Goal: Information Seeking & Learning: Check status

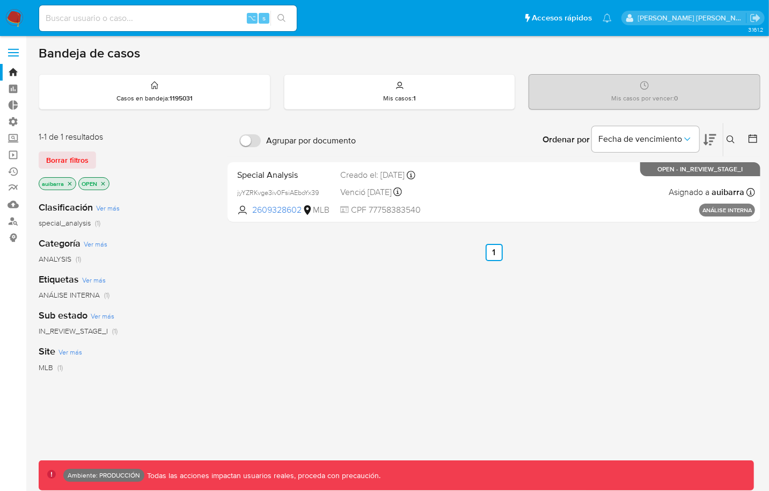
click at [188, 16] on input at bounding box center [168, 18] width 258 height 14
paste input "260852954"
type input "260852954"
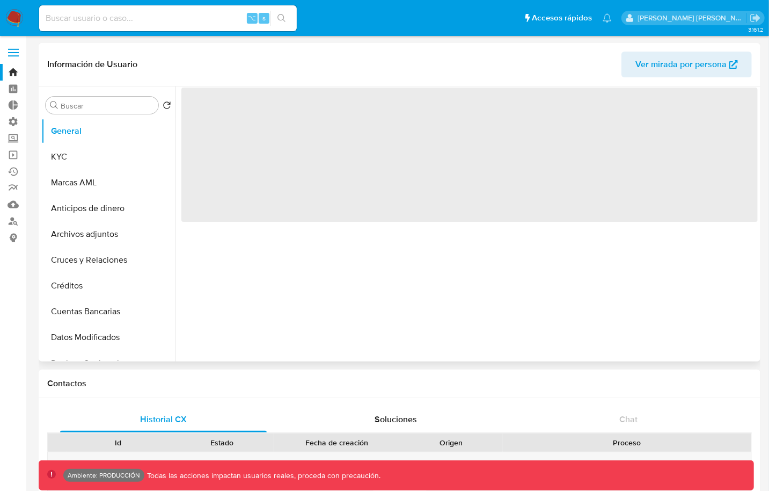
select select "10"
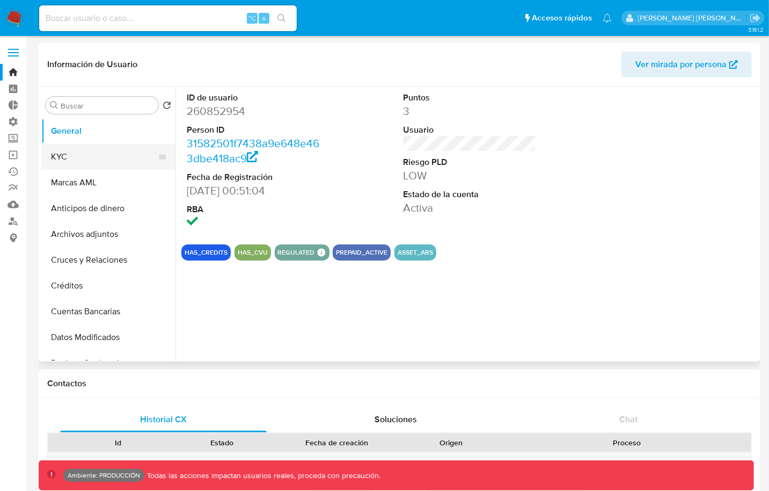
click at [65, 157] on button "KYC" at bounding box center [104, 157] width 126 height 26
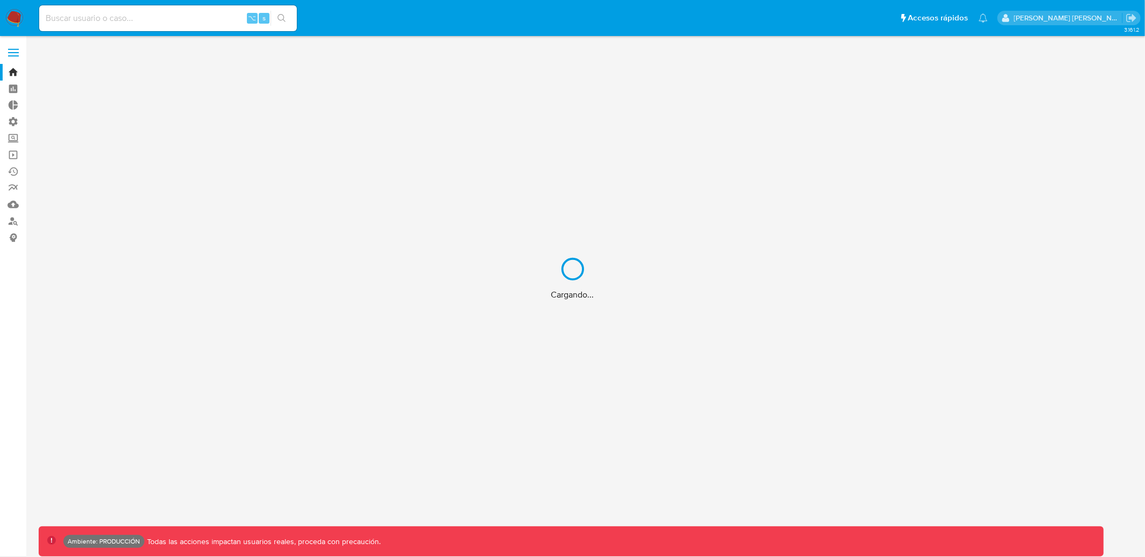
click at [170, 21] on div "Cargando..." at bounding box center [572, 278] width 1145 height 557
click at [134, 21] on div "Cargando..." at bounding box center [572, 278] width 1145 height 557
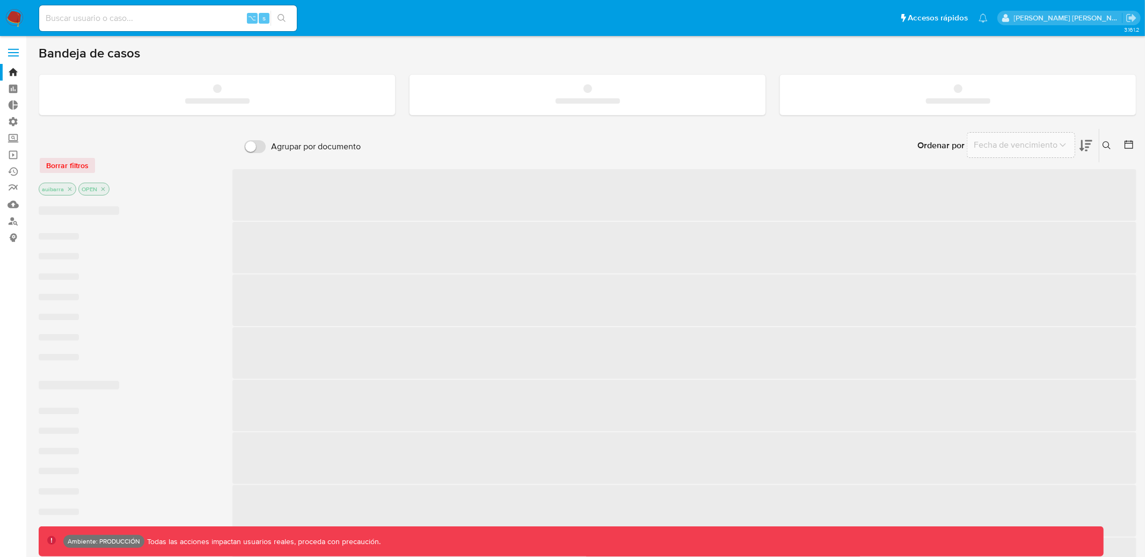
click at [101, 14] on input at bounding box center [168, 18] width 258 height 14
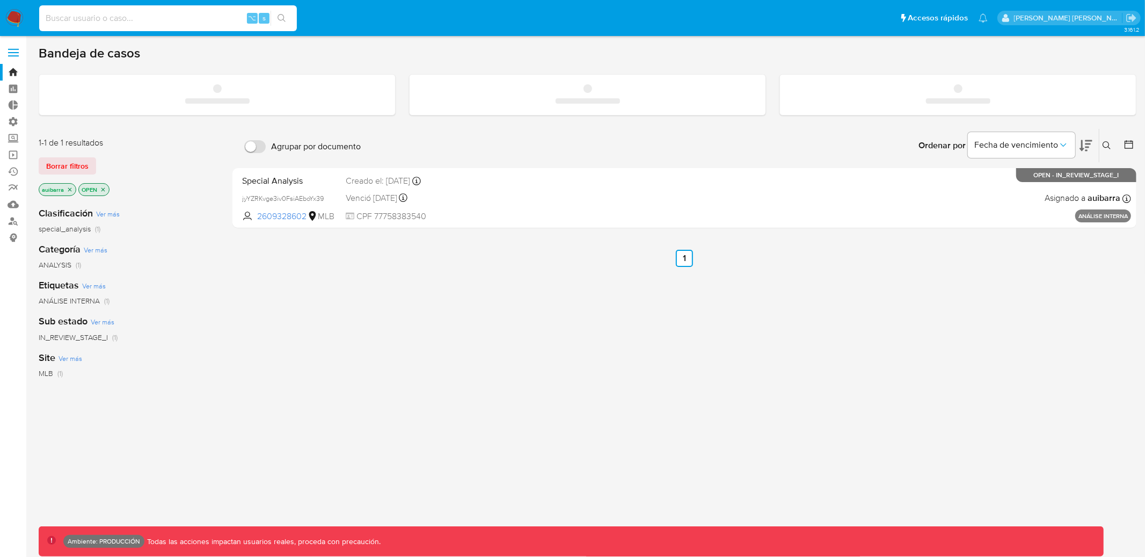
paste input "19102908"
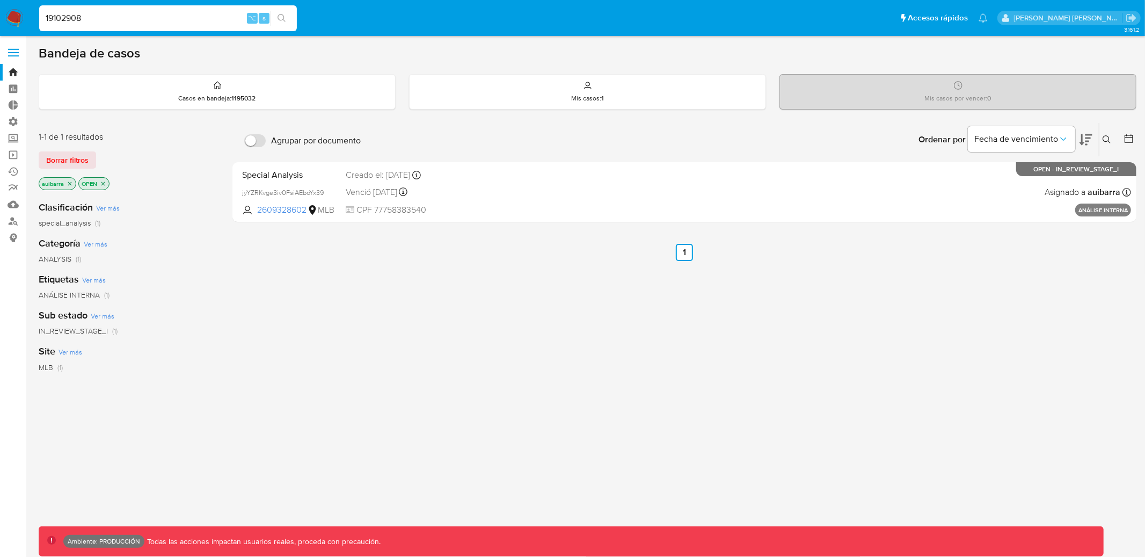
type input "19102908"
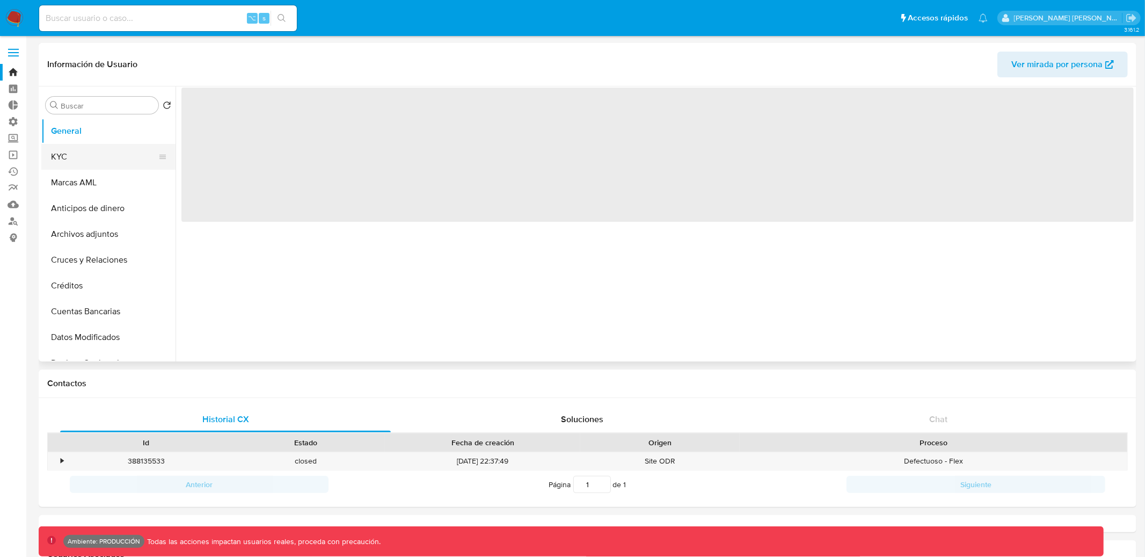
select select "10"
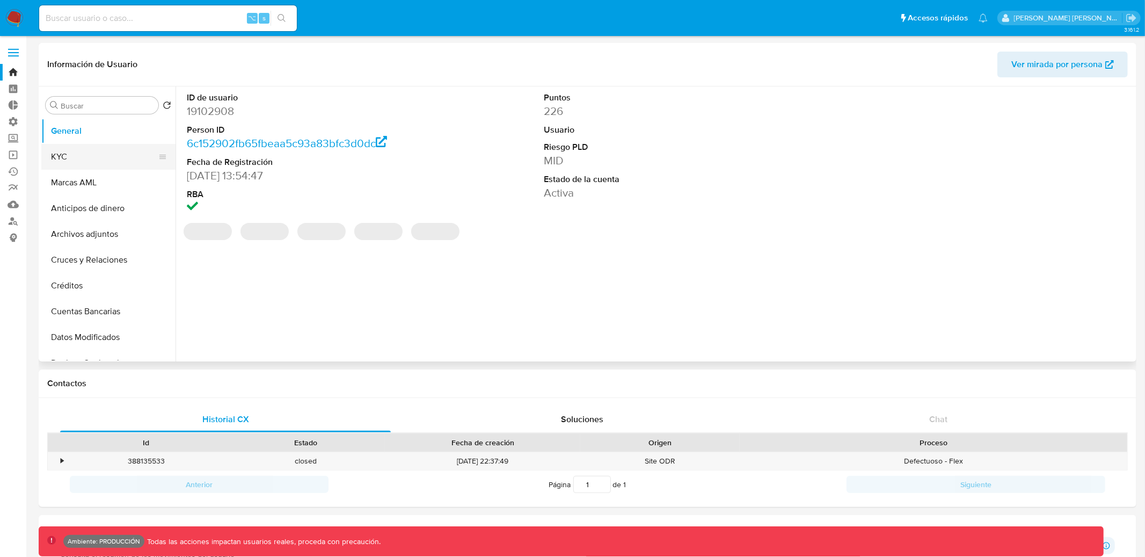
click at [133, 159] on button "KYC" at bounding box center [104, 157] width 126 height 26
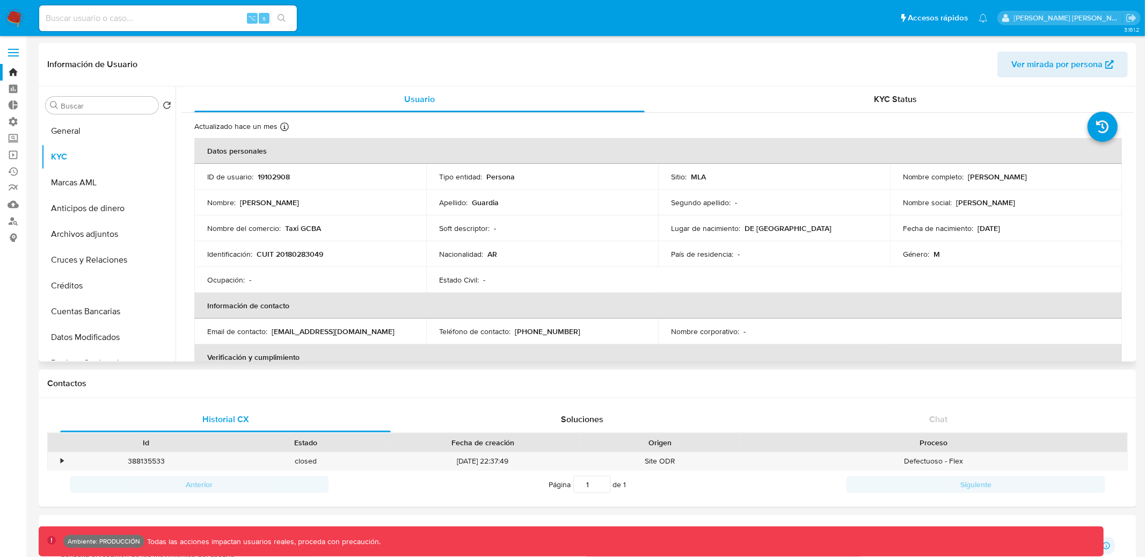
click at [957, 199] on p "[PERSON_NAME]" at bounding box center [985, 202] width 59 height 10
click at [956, 199] on p "Carlos Daniel" at bounding box center [985, 202] width 59 height 10
click at [172, 14] on input at bounding box center [168, 18] width 258 height 14
paste input "2492551437"
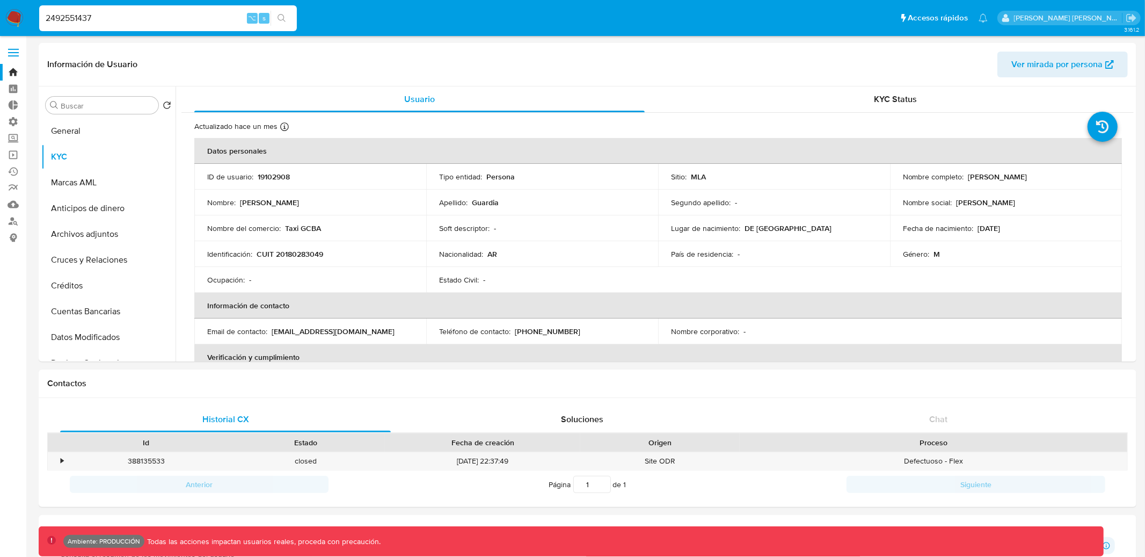
type input "2492551437"
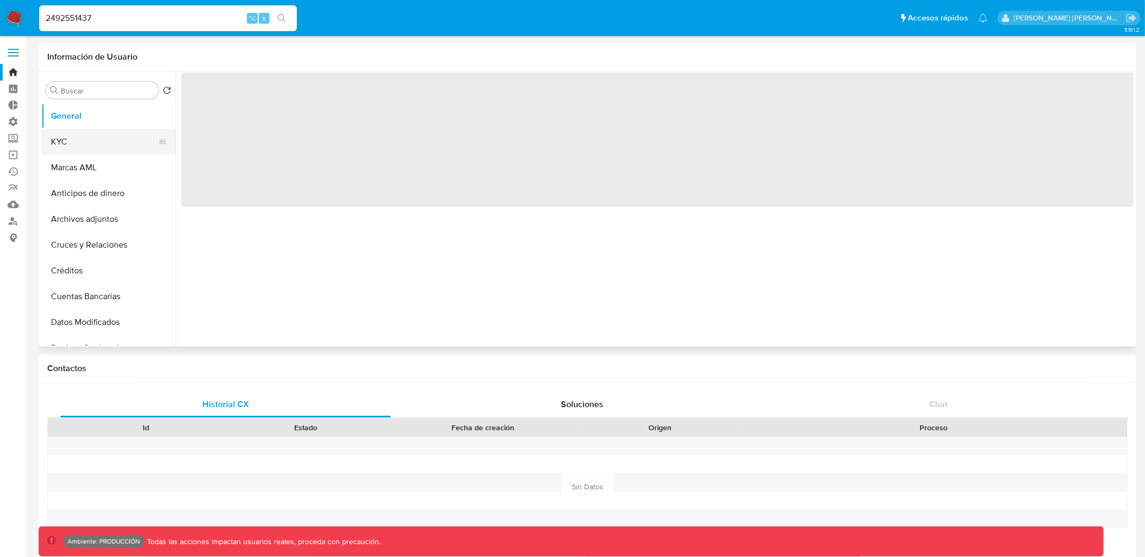
click at [100, 148] on button "KYC" at bounding box center [104, 142] width 126 height 26
select select "10"
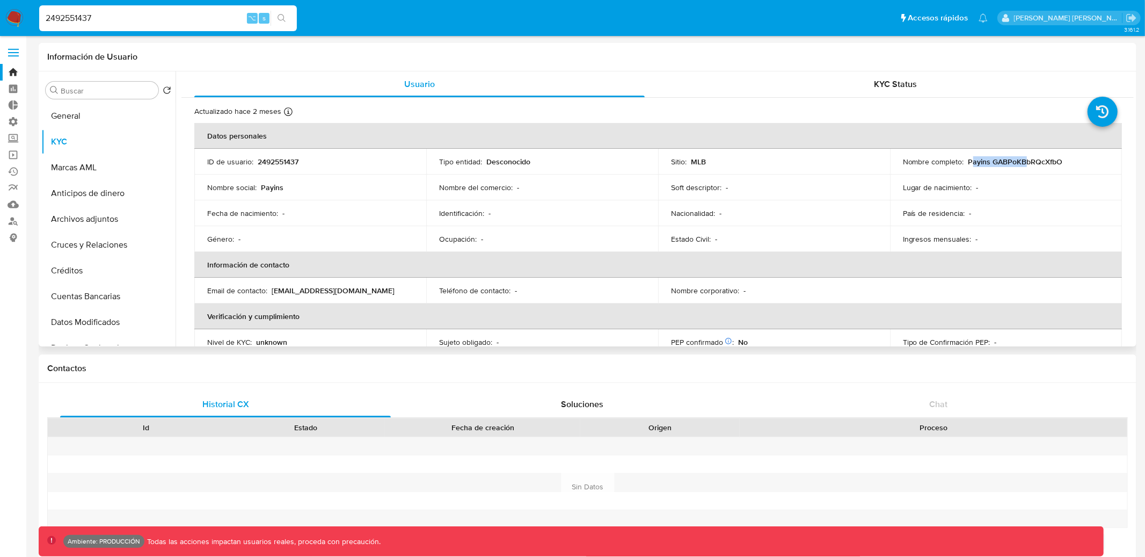
drag, startPoint x: 968, startPoint y: 162, endPoint x: 1020, endPoint y: 162, distance: 52.1
click at [1020, 162] on p "Payins GABPoKBbRQcXfbO" at bounding box center [1015, 162] width 94 height 10
click at [1066, 163] on div "Nombre completo : Payins GABPoKBbRQcXfbO" at bounding box center [1006, 162] width 206 height 10
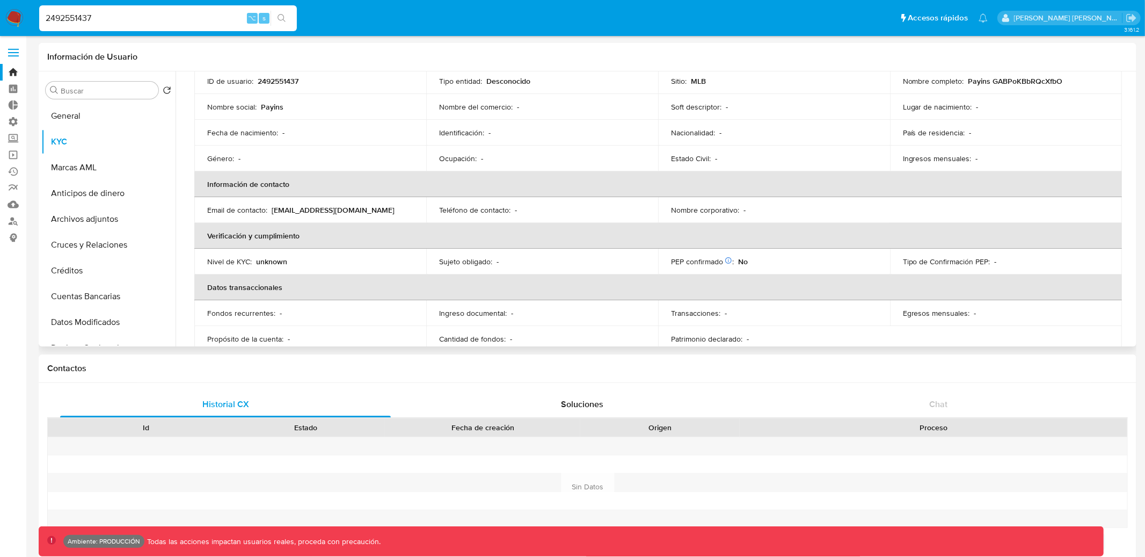
scroll to position [103, 0]
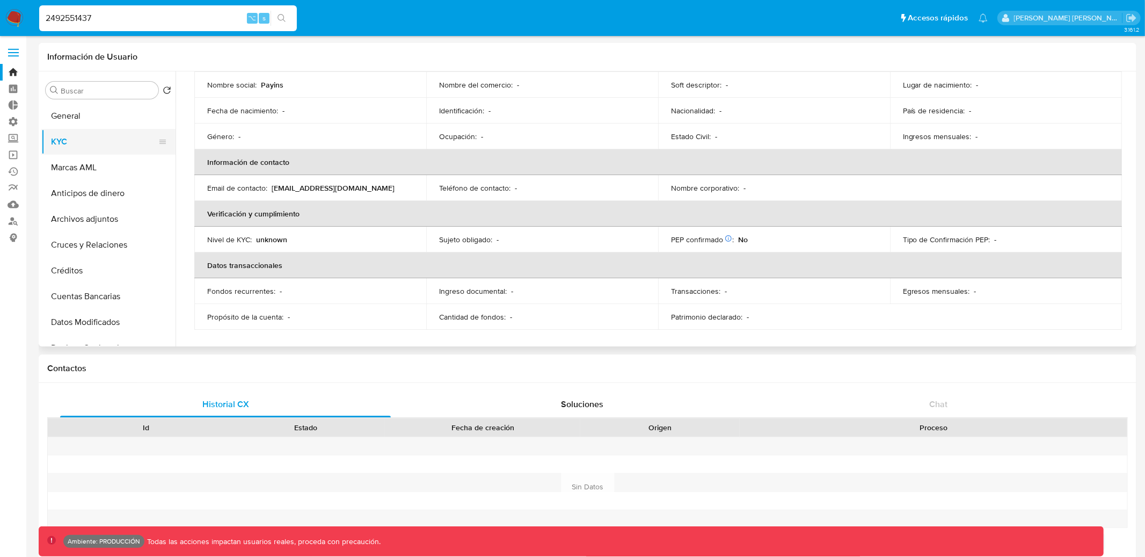
click at [116, 129] on button "KYC" at bounding box center [104, 142] width 126 height 26
click at [116, 125] on button "General" at bounding box center [104, 116] width 126 height 26
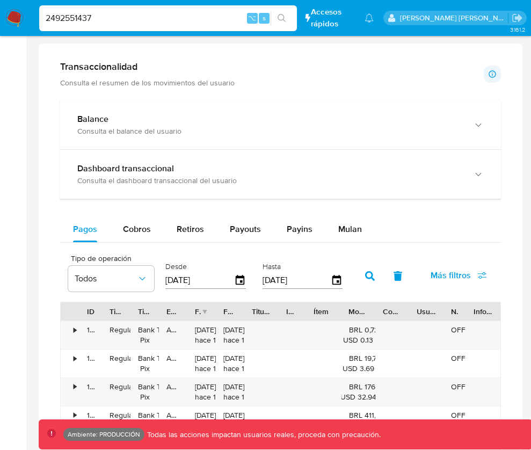
scroll to position [566, 0]
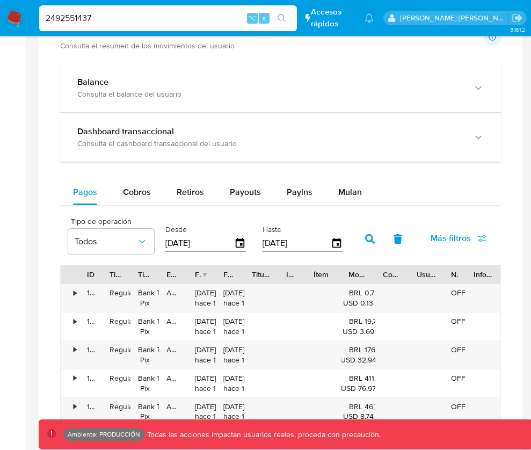
click at [310, 197] on button "Payins" at bounding box center [300, 192] width 52 height 26
select select "10"
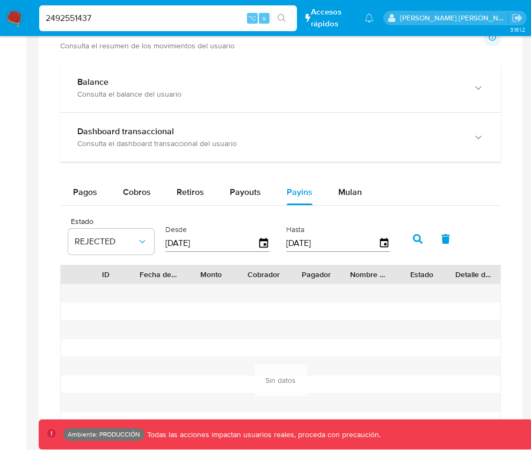
scroll to position [584, 0]
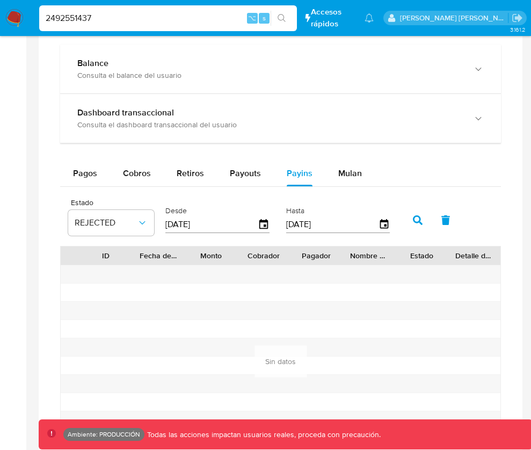
click at [106, 230] on button "REJECTED" at bounding box center [111, 223] width 86 height 26
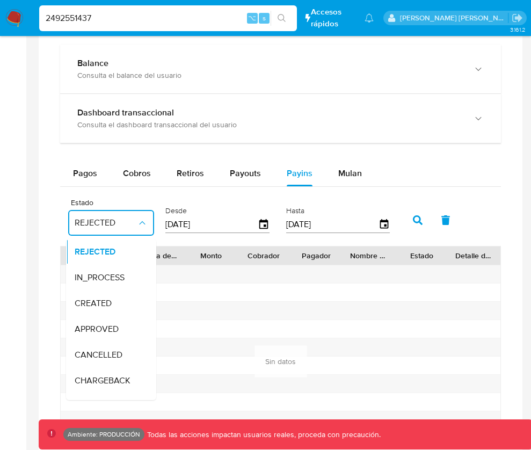
scroll to position [71, 0]
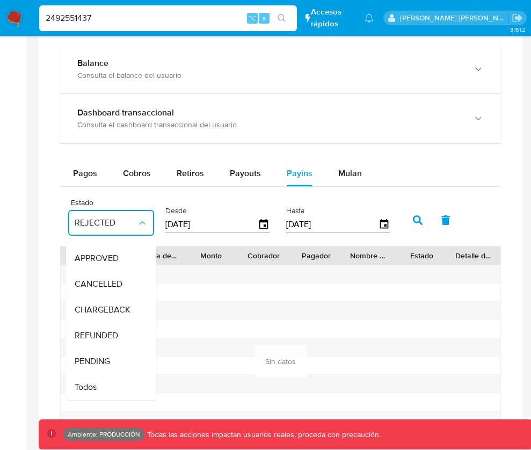
click at [91, 389] on span "Todos" at bounding box center [86, 387] width 22 height 11
click at [94, 387] on span "Todos" at bounding box center [86, 387] width 22 height 11
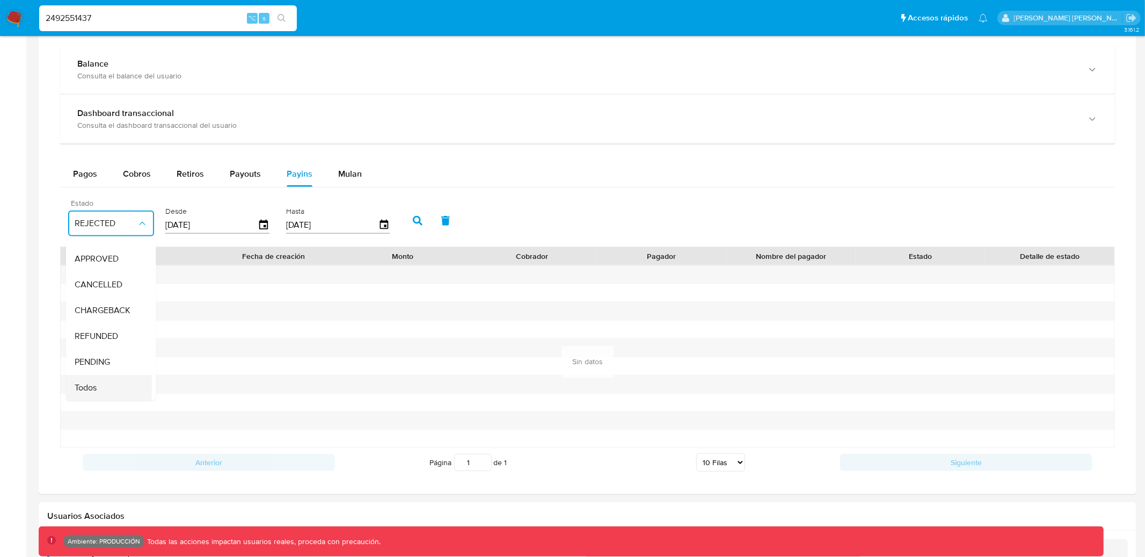
click at [109, 389] on div "Todos" at bounding box center [106, 388] width 62 height 26
click at [104, 383] on div "Todos" at bounding box center [106, 388] width 62 height 26
click at [237, 190] on div "Pagos Cobros Retiros Payouts Payins Mulan Tipo de operación Todos Desde 09/07/2…" at bounding box center [587, 319] width 1055 height 316
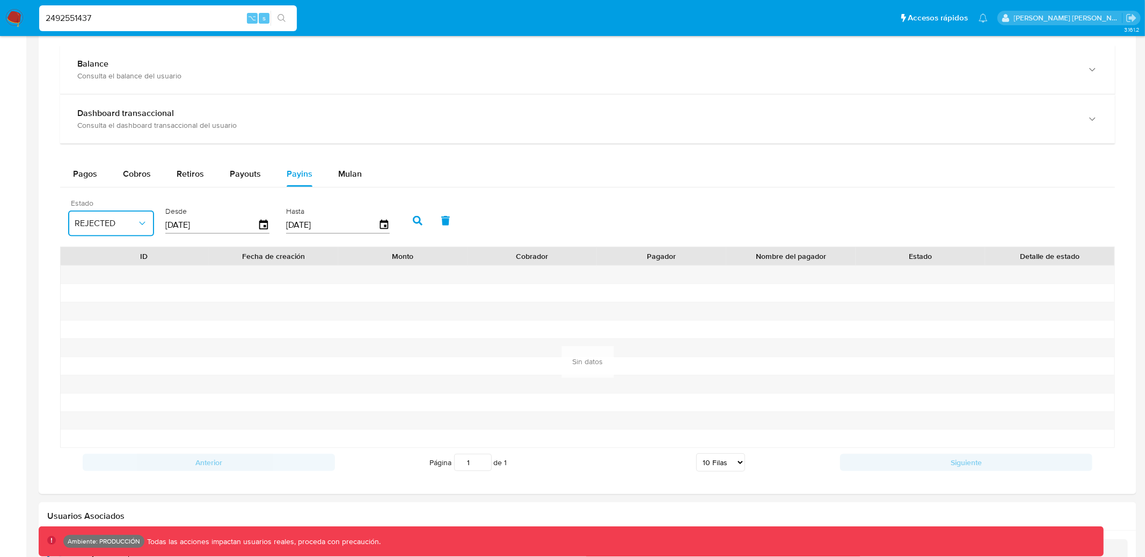
click at [119, 227] on span "REJECTED" at bounding box center [106, 223] width 62 height 11
click at [90, 387] on span "Todos" at bounding box center [86, 387] width 22 height 11
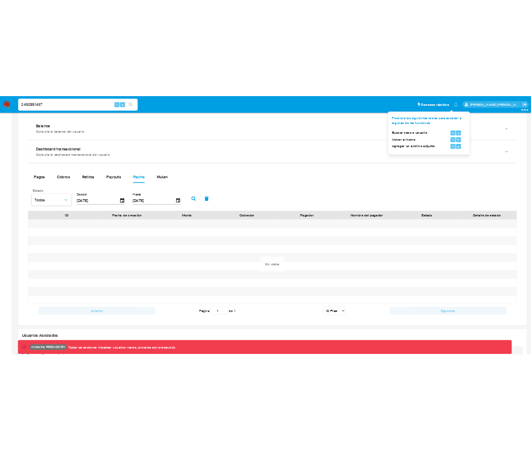
scroll to position [584, 0]
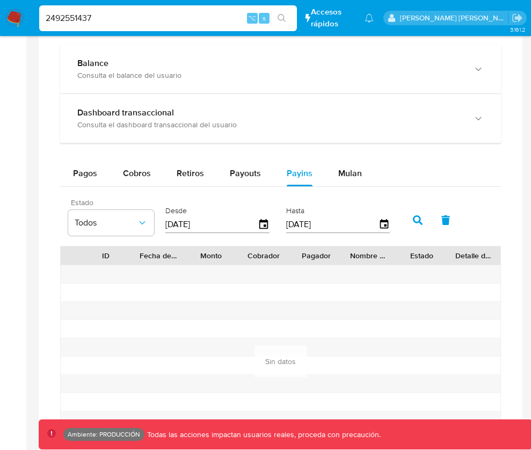
click at [416, 223] on icon "button" at bounding box center [418, 220] width 10 height 10
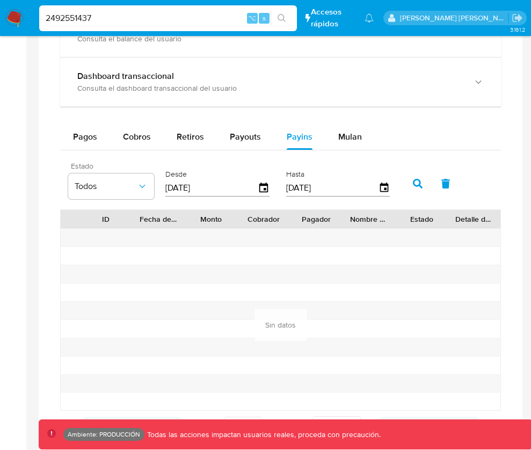
scroll to position [622, 0]
click at [259, 189] on icon "button" at bounding box center [264, 187] width 12 height 12
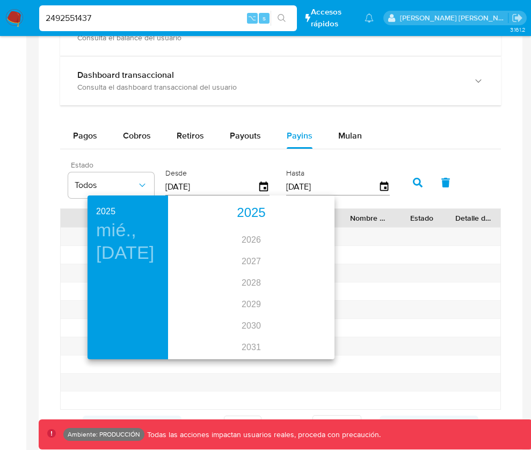
click at [247, 212] on div "2025" at bounding box center [251, 212] width 158 height 21
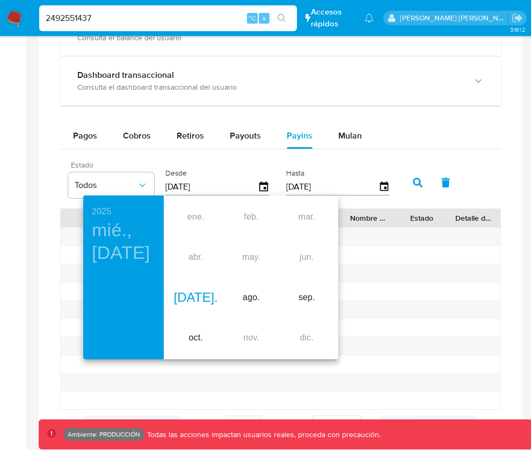
click at [191, 302] on div "jul." at bounding box center [195, 297] width 55 height 40
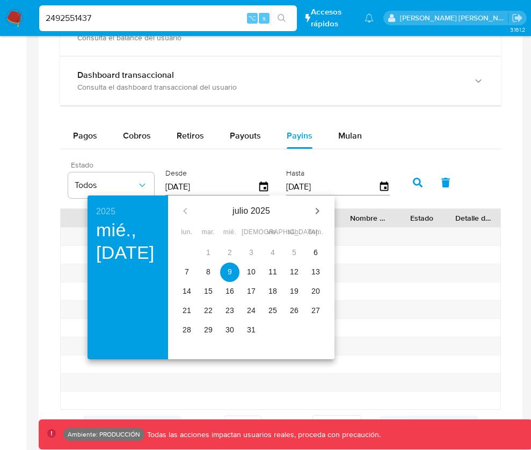
click at [316, 246] on button "6" at bounding box center [315, 252] width 19 height 19
type input "06/07/2025"
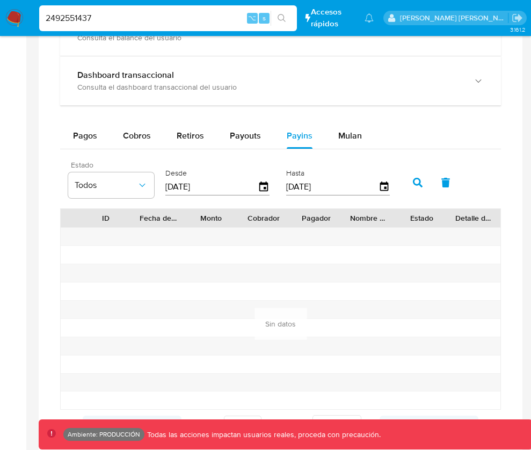
click at [413, 186] on icon "button" at bounding box center [418, 183] width 10 height 10
click at [421, 179] on button "button" at bounding box center [418, 183] width 28 height 26
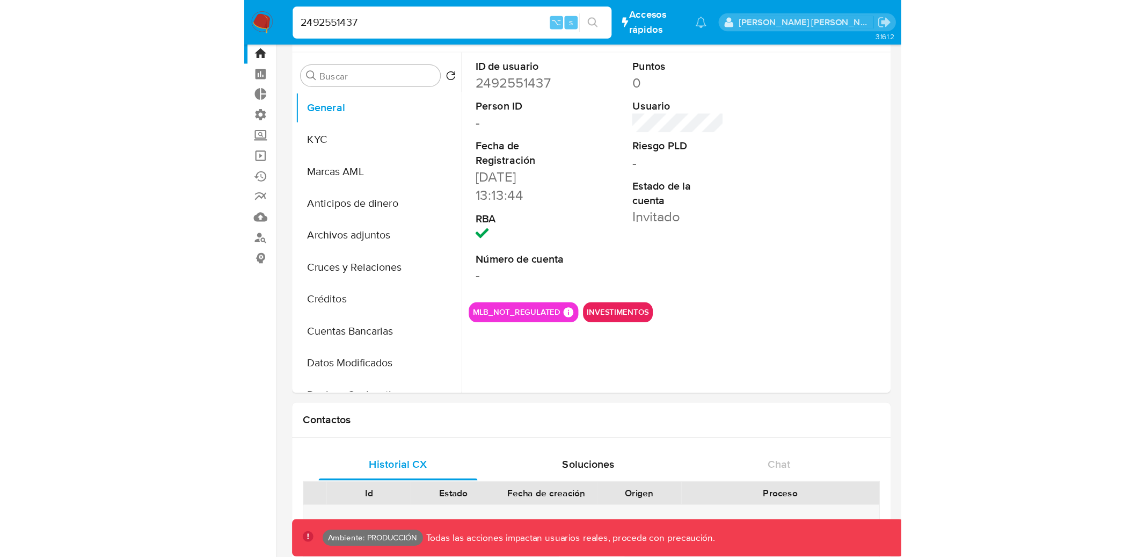
scroll to position [0, 0]
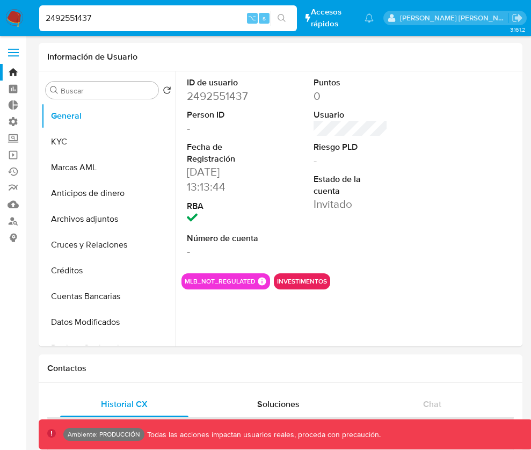
click at [144, 13] on input "2492551437" at bounding box center [168, 18] width 258 height 14
click at [208, 24] on input "2492551437" at bounding box center [168, 18] width 258 height 14
click at [188, 12] on input "2492551437" at bounding box center [168, 18] width 258 height 14
paste input "143125485"
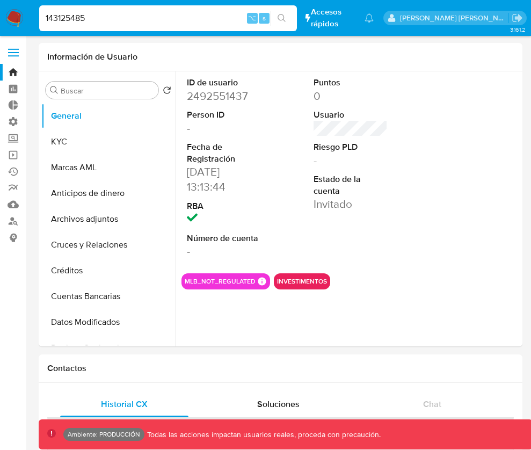
type input "143125485"
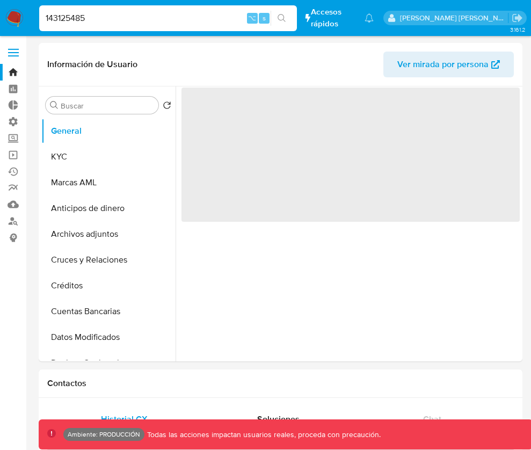
select select "10"
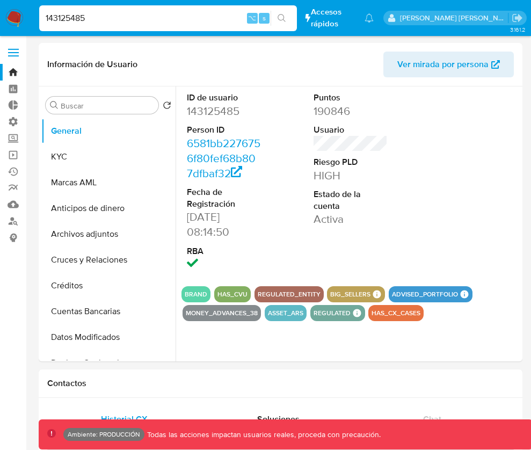
click at [189, 382] on h1 "Contactos" at bounding box center [280, 383] width 466 height 11
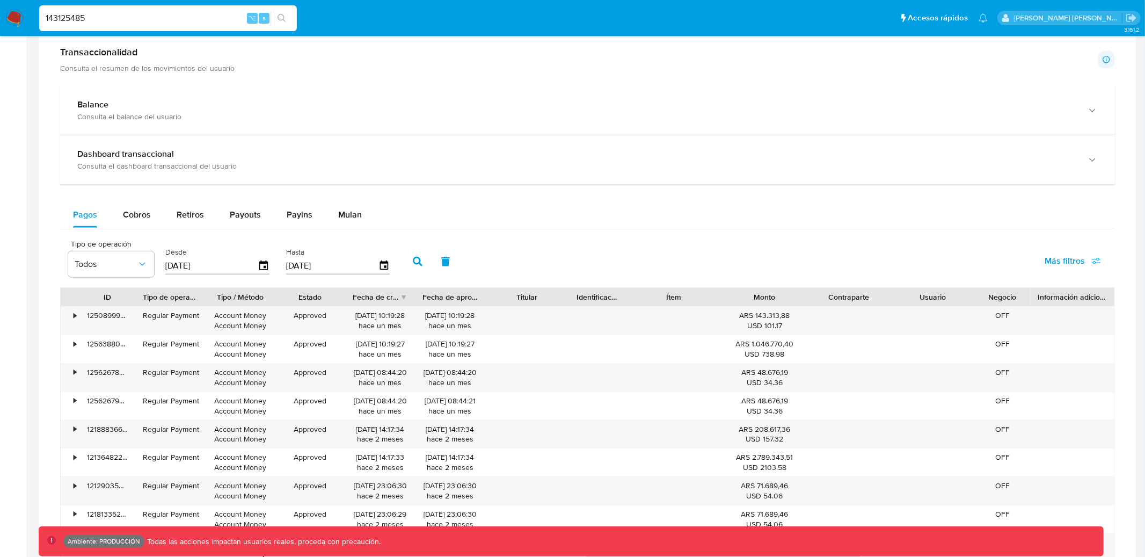
scroll to position [595, 0]
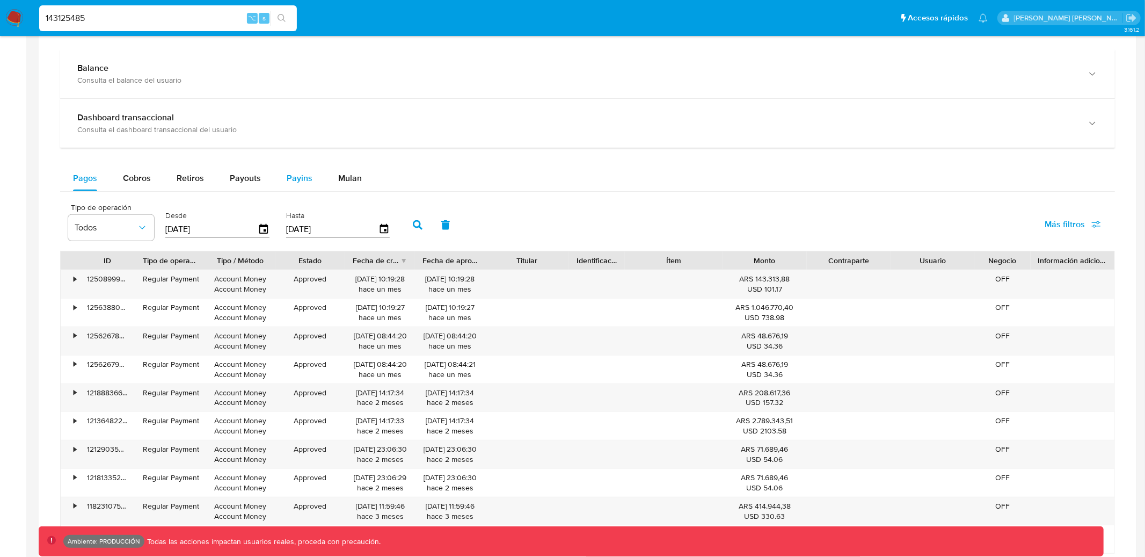
click at [304, 174] on span "Payins" at bounding box center [300, 178] width 26 height 12
select select "10"
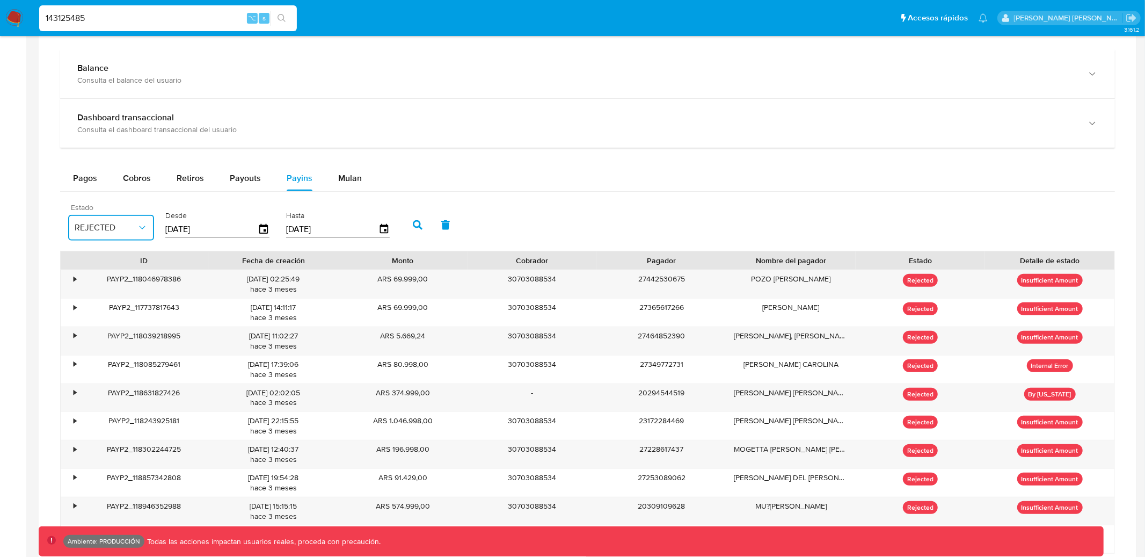
click at [140, 230] on icon "button" at bounding box center [142, 227] width 11 height 11
click at [87, 387] on span "Todos" at bounding box center [86, 392] width 22 height 11
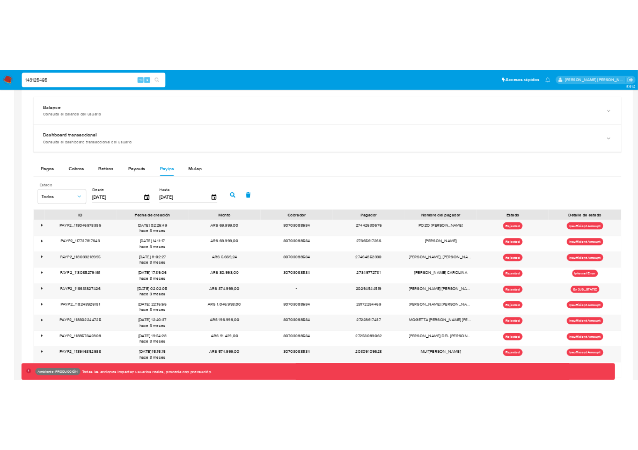
scroll to position [595, 0]
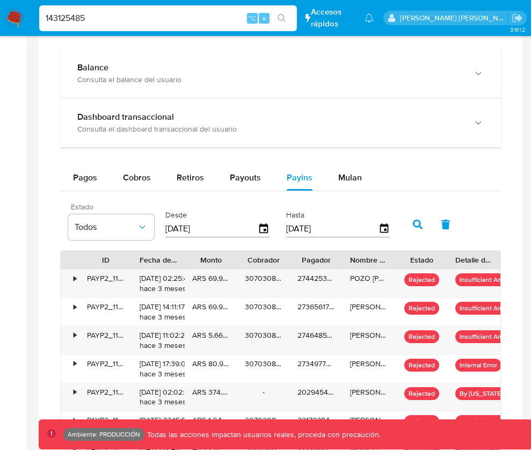
click at [413, 224] on icon "button" at bounding box center [418, 225] width 10 height 10
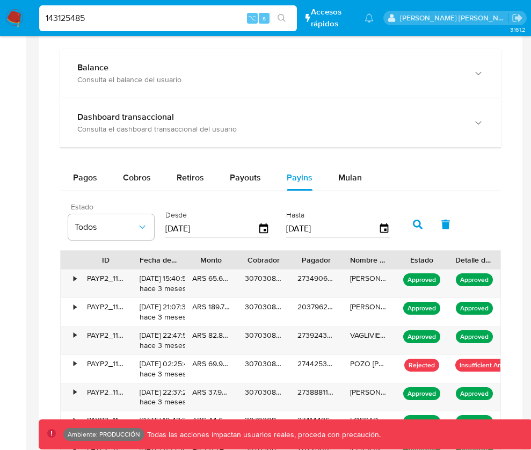
click at [75, 278] on div "•" at bounding box center [75, 278] width 3 height 10
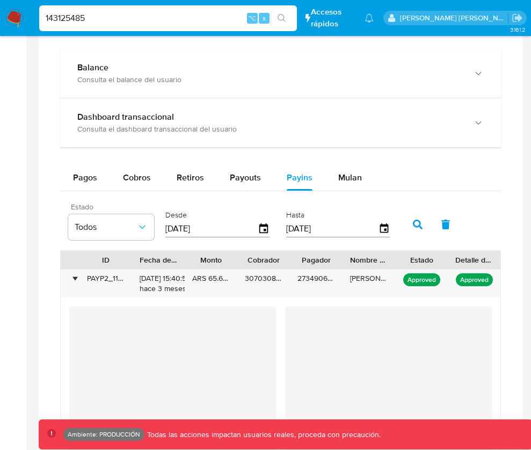
click at [405, 229] on button "button" at bounding box center [418, 224] width 28 height 26
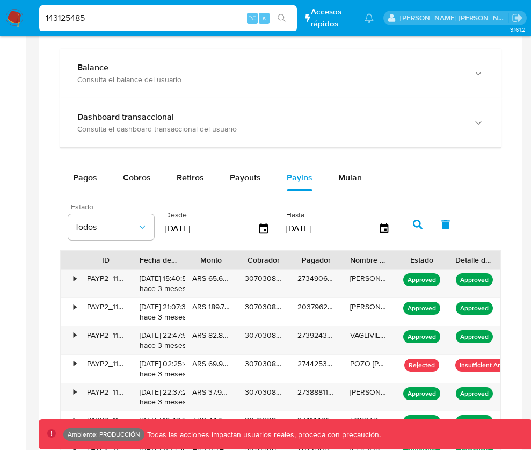
click at [72, 279] on div "•" at bounding box center [70, 283] width 19 height 28
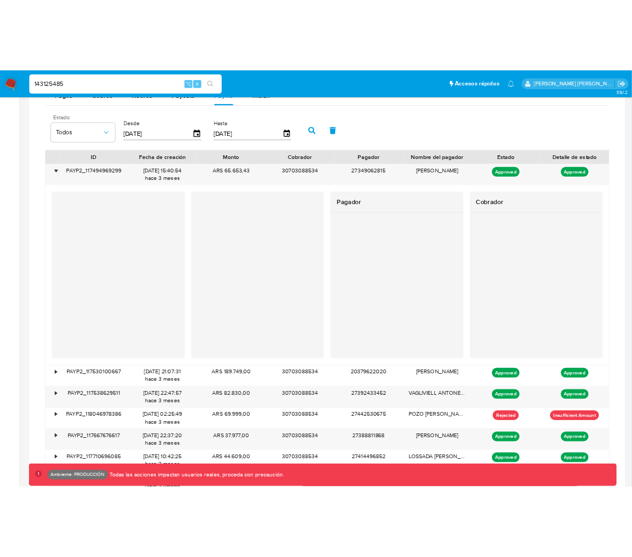
scroll to position [749, 0]
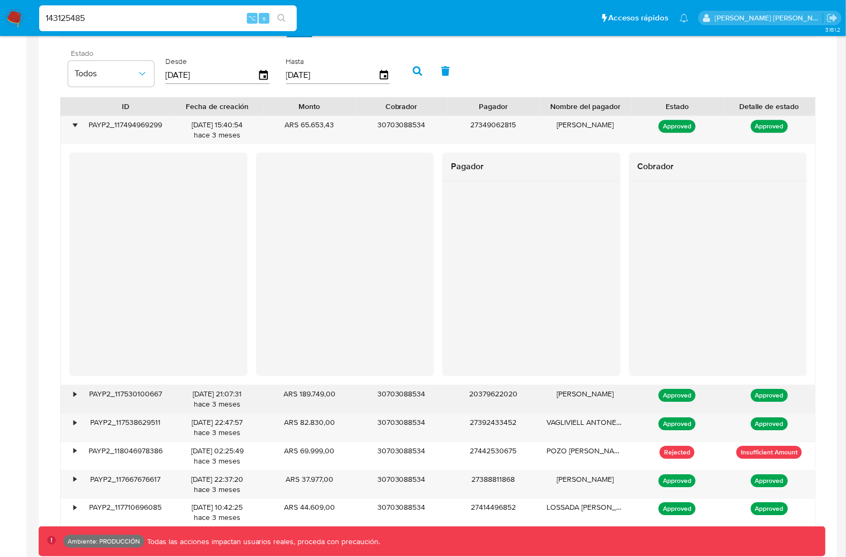
click at [74, 396] on div "•" at bounding box center [75, 394] width 3 height 10
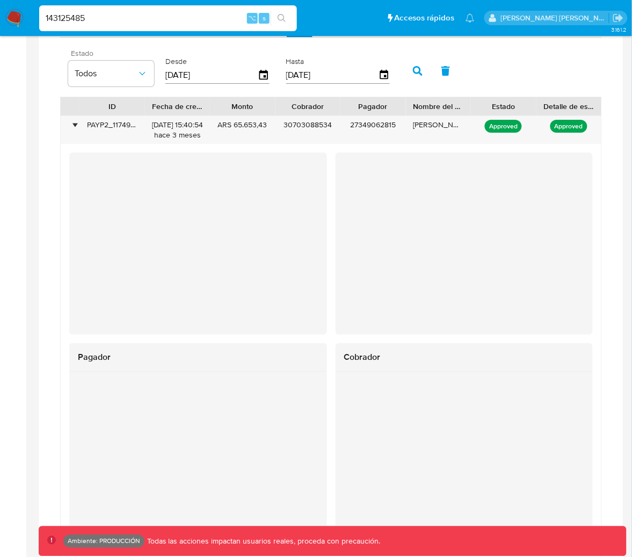
scroll to position [742, 0]
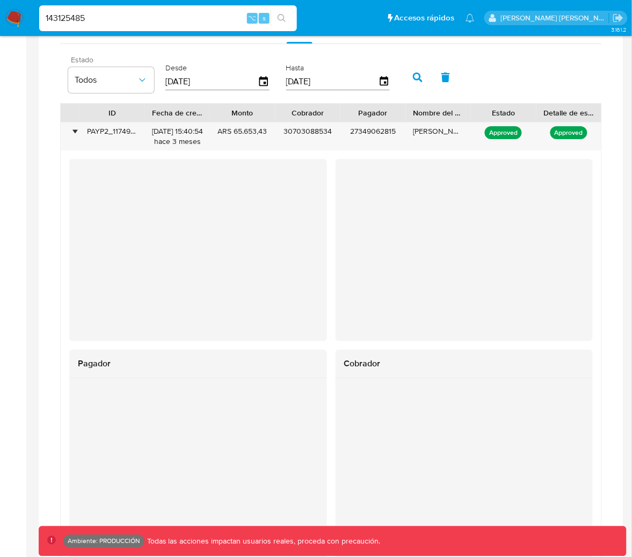
click at [182, 12] on input "143125485" at bounding box center [168, 18] width 258 height 14
paste input "2720784259"
type input "2720784259"
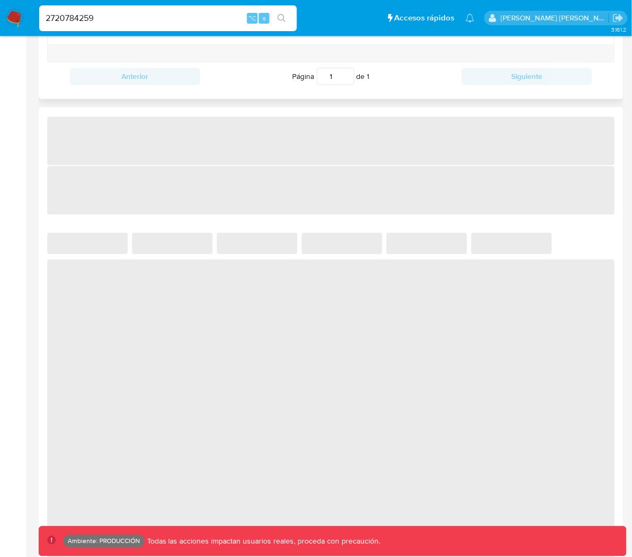
select select "10"
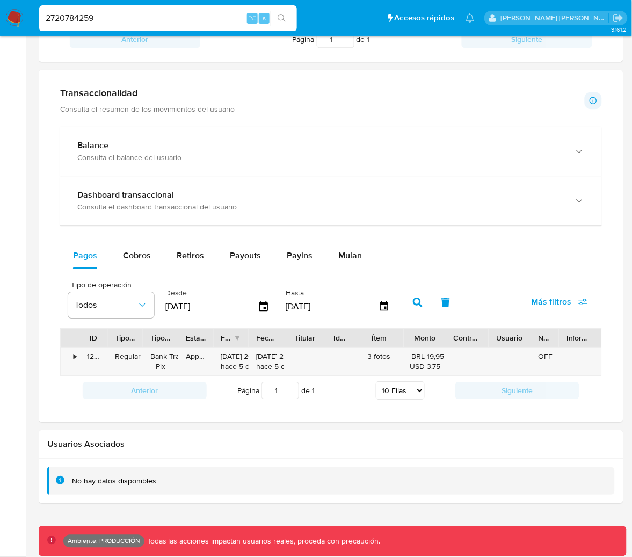
scroll to position [502, 0]
click at [70, 359] on div "•" at bounding box center [70, 361] width 19 height 28
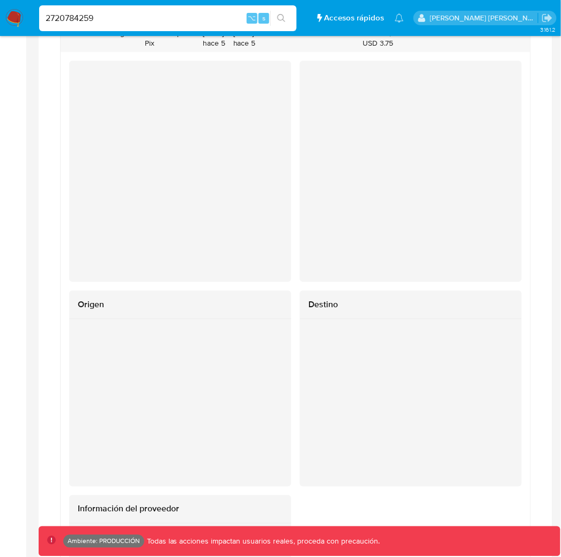
scroll to position [833, 0]
click at [408, 440] on div at bounding box center [411, 394] width 222 height 167
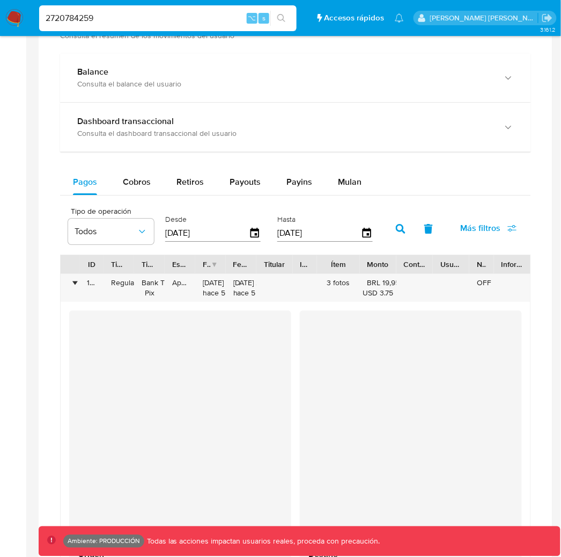
scroll to position [575, 0]
click at [287, 179] on span "Payins" at bounding box center [300, 182] width 26 height 12
select select "10"
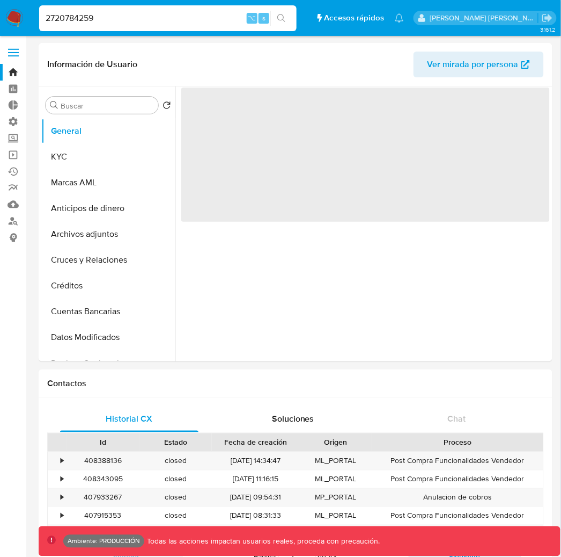
select select "10"
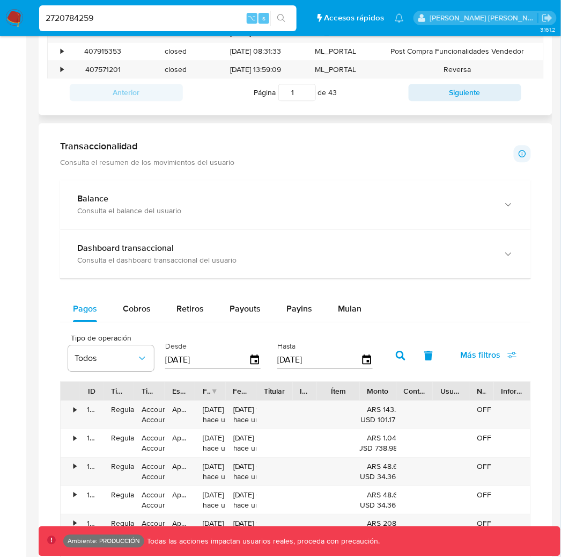
scroll to position [463, 0]
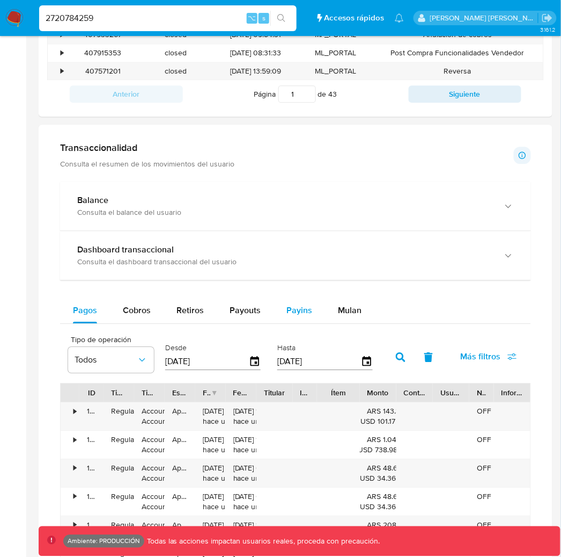
click at [287, 315] on span "Payins" at bounding box center [300, 310] width 26 height 12
select select "10"
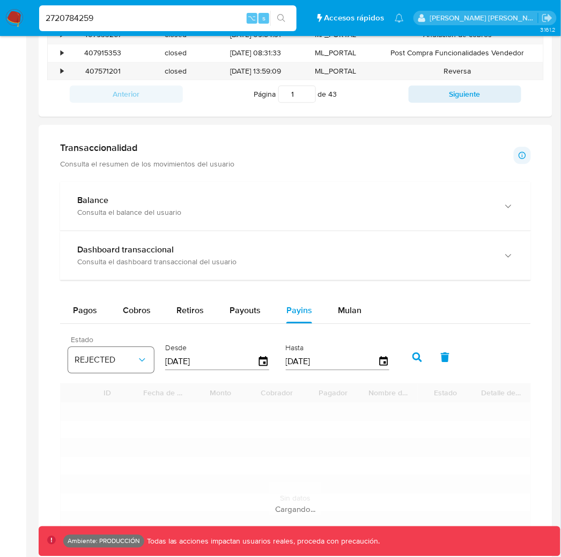
click at [136, 367] on button "REJECTED" at bounding box center [111, 360] width 86 height 26
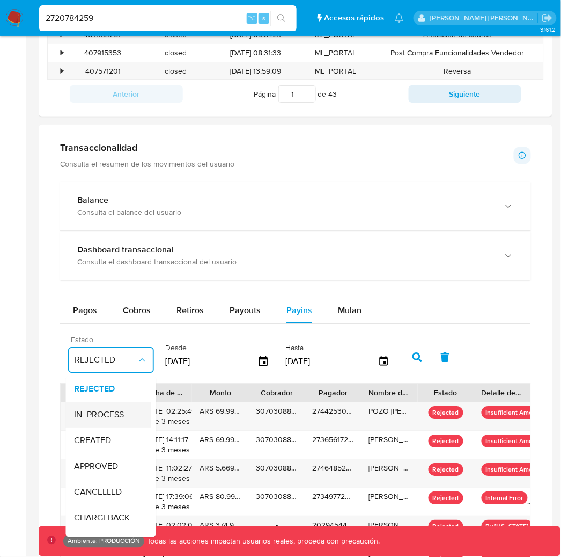
scroll to position [70, 0]
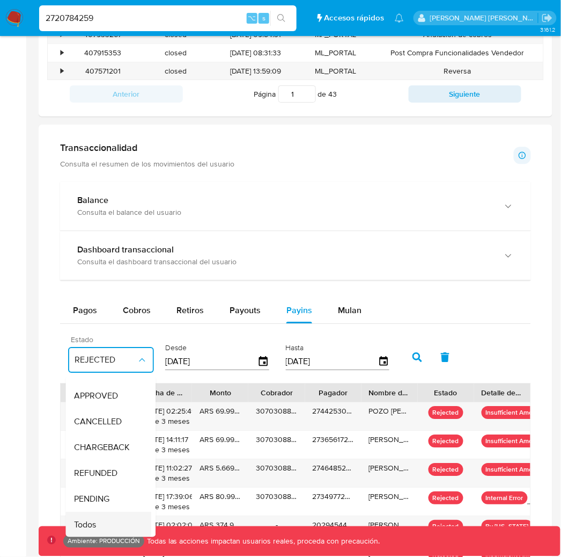
click at [86, 524] on span "Todos" at bounding box center [86, 524] width 22 height 11
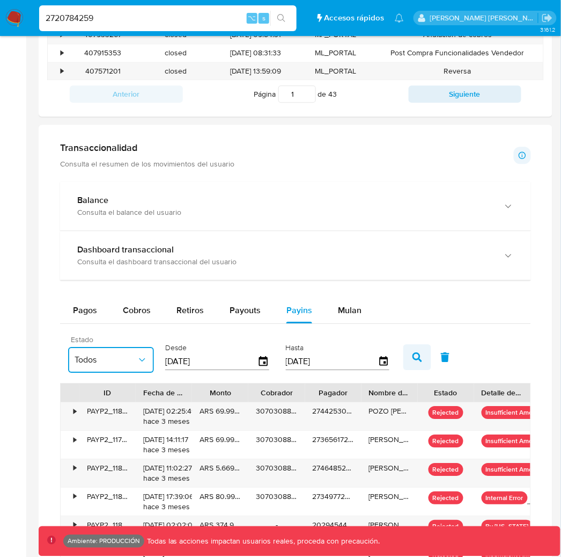
click at [409, 369] on button "button" at bounding box center [418, 357] width 28 height 26
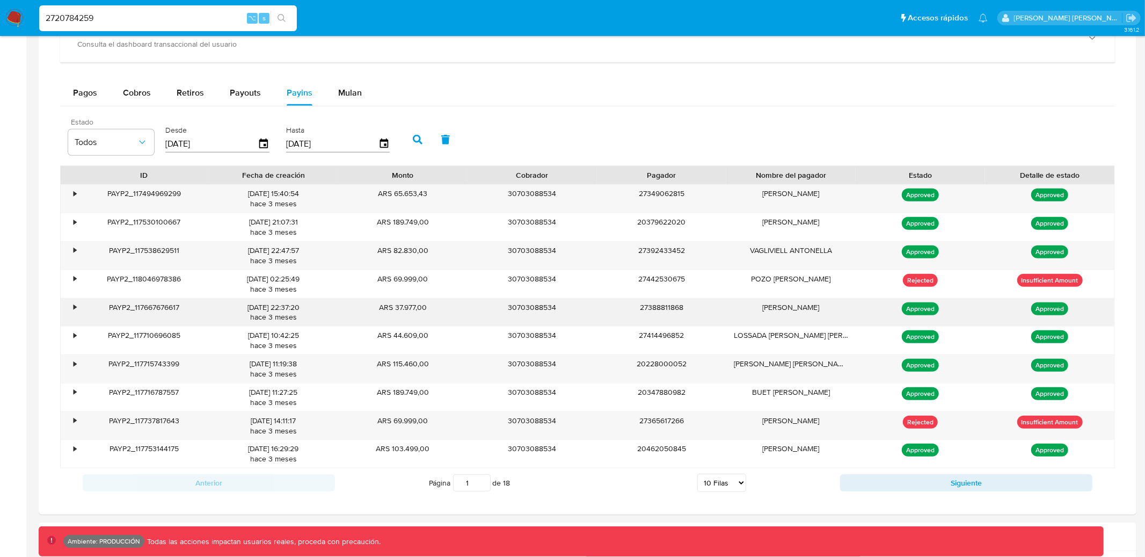
scroll to position [675, 0]
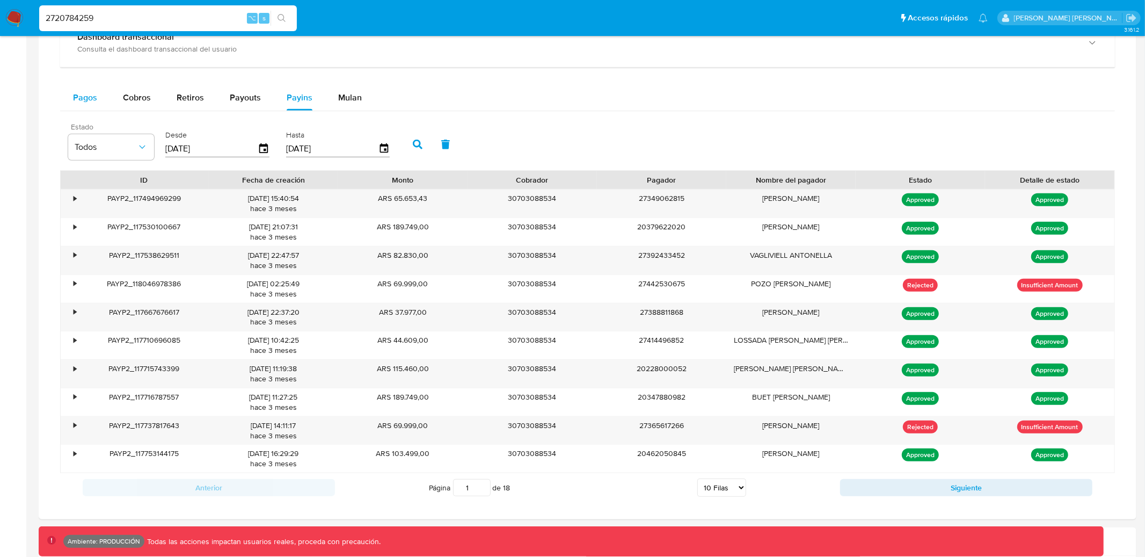
click at [88, 97] on span "Pagos" at bounding box center [85, 97] width 24 height 12
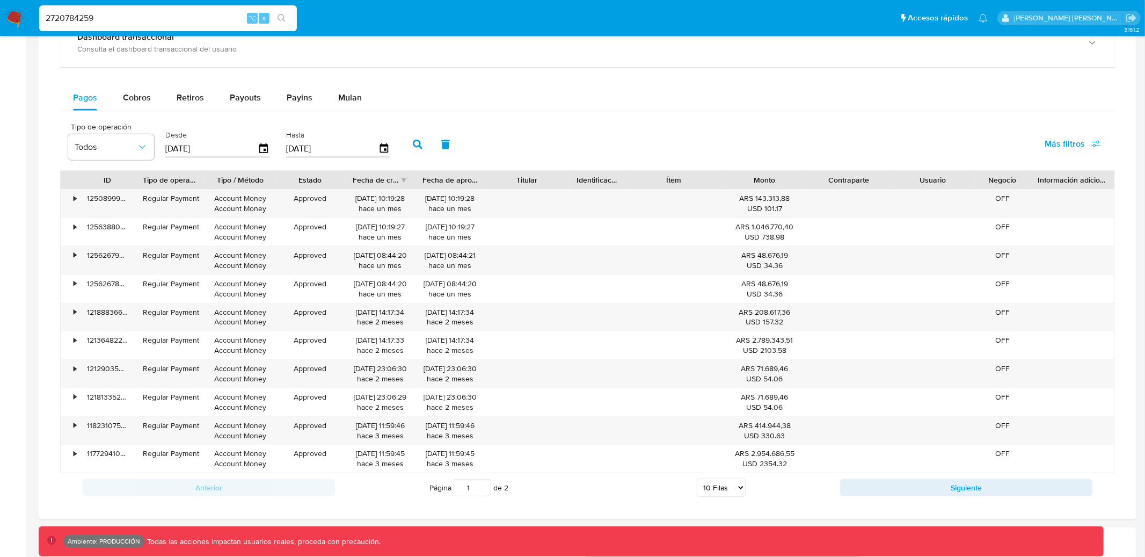
click at [370, 150] on input "[DATE]" at bounding box center [332, 148] width 92 height 17
click at [382, 150] on icon "button" at bounding box center [383, 148] width 9 height 10
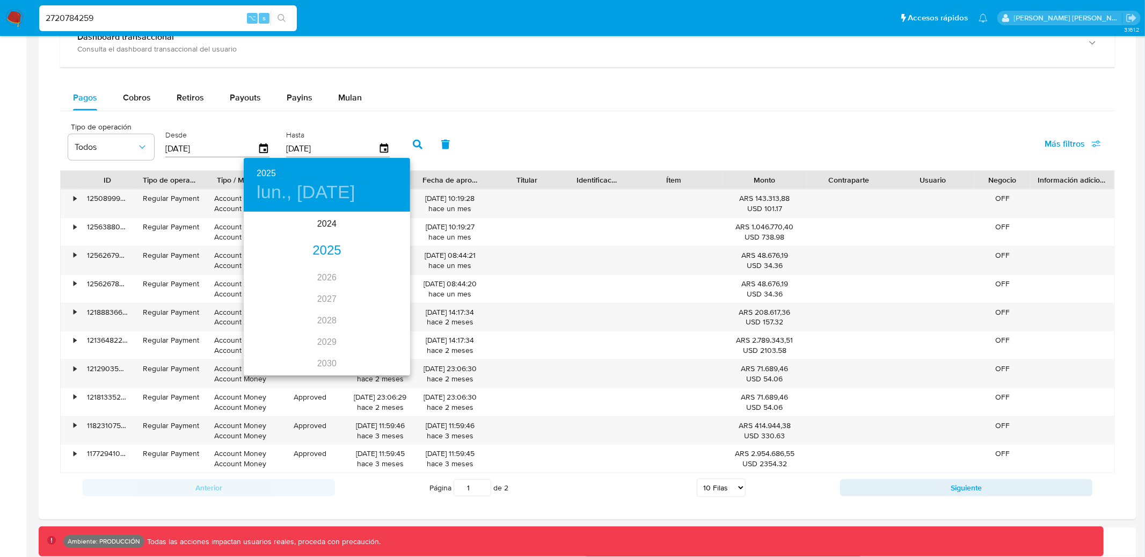
click at [325, 246] on div "2025" at bounding box center [327, 250] width 166 height 21
click at [277, 319] on div "jul." at bounding box center [271, 314] width 55 height 40
click at [323, 287] on p "10" at bounding box center [327, 287] width 9 height 11
type input "10/07/2025"
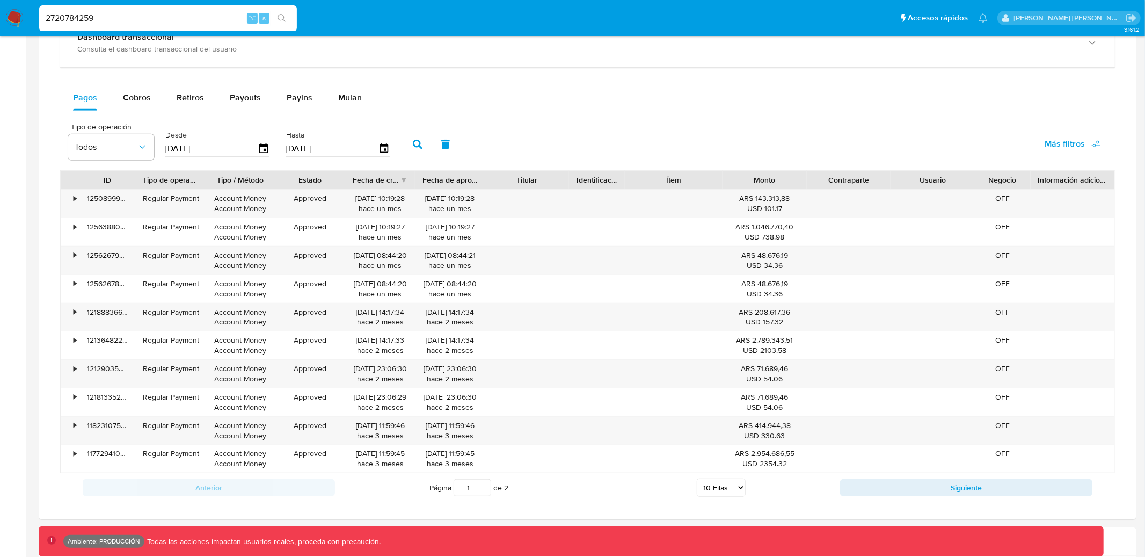
click at [413, 145] on icon "button" at bounding box center [418, 145] width 10 height 10
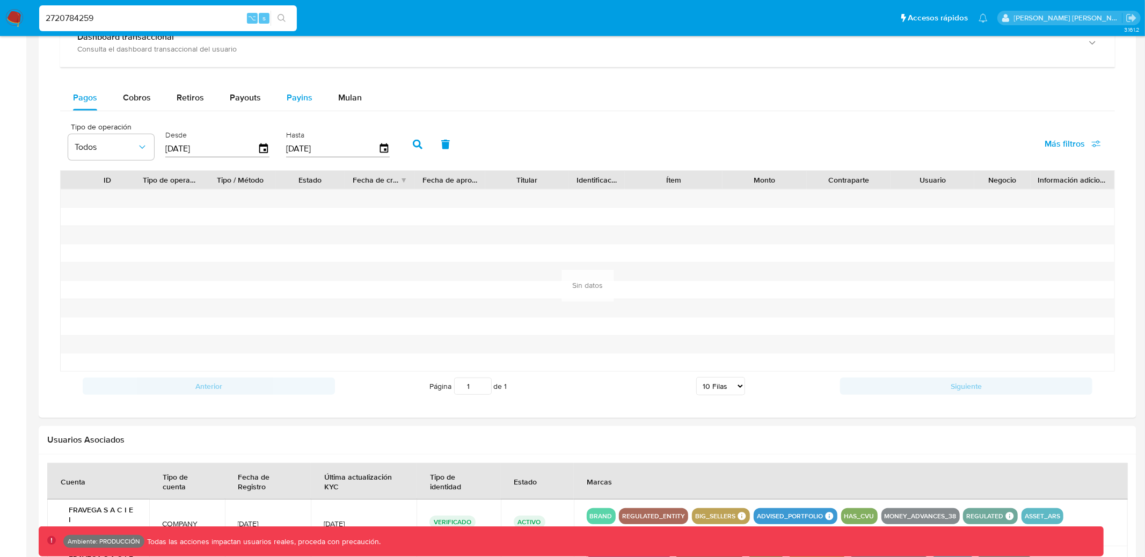
click at [291, 100] on span "Payins" at bounding box center [300, 97] width 26 height 12
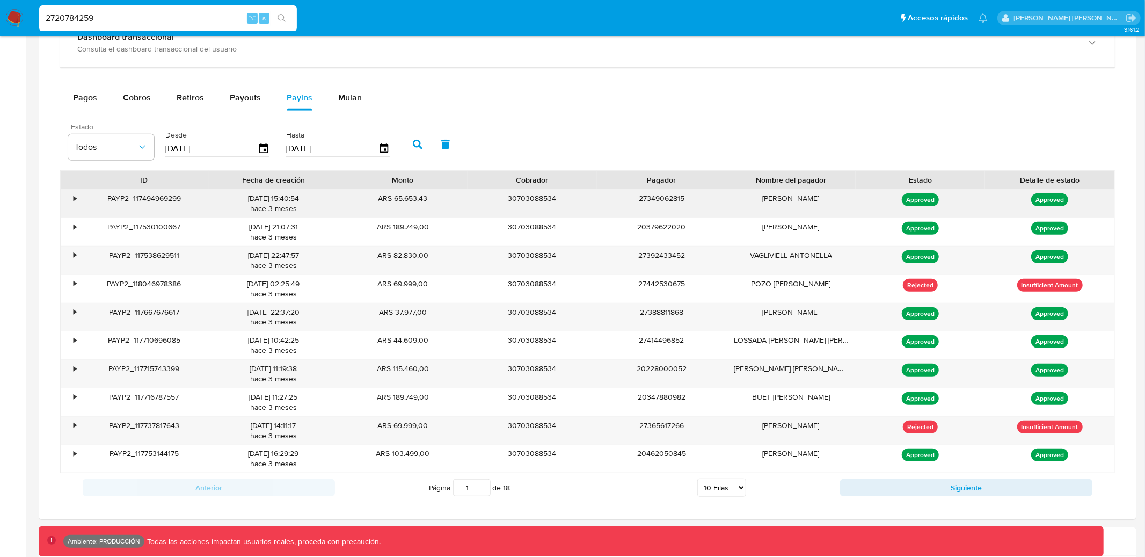
click at [300, 198] on div "09/07/2025 15:40:54 hace 3 meses" at bounding box center [273, 203] width 114 height 20
click at [74, 199] on div "•" at bounding box center [75, 198] width 3 height 10
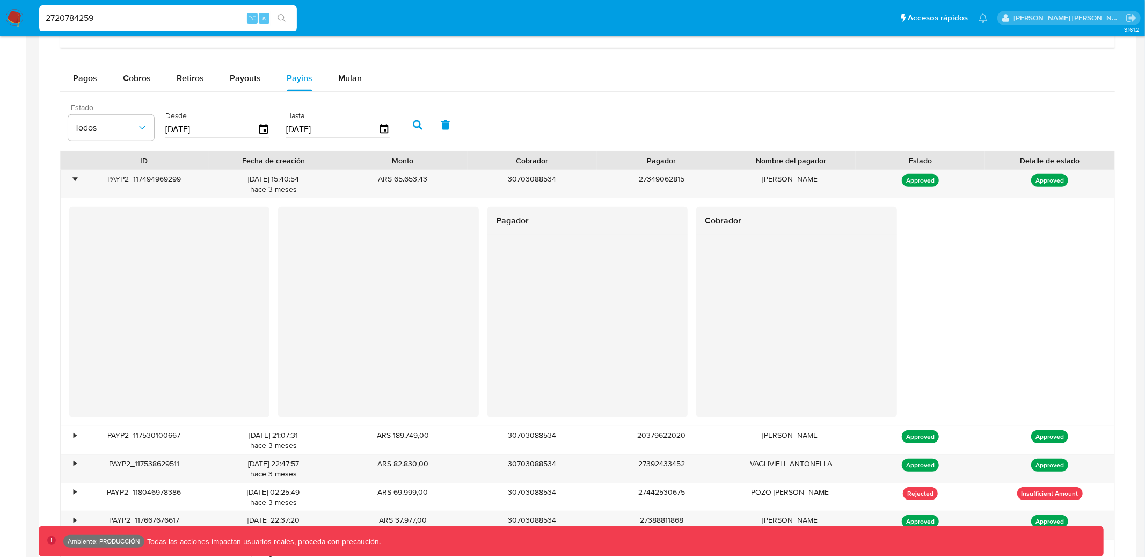
scroll to position [699, 0]
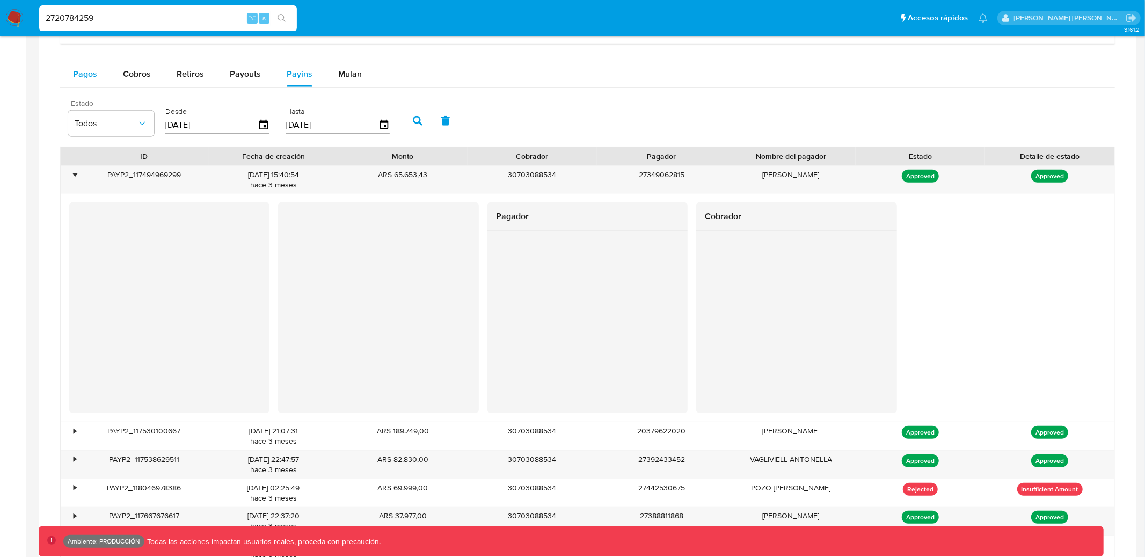
click at [71, 75] on button "Pagos" at bounding box center [85, 74] width 50 height 26
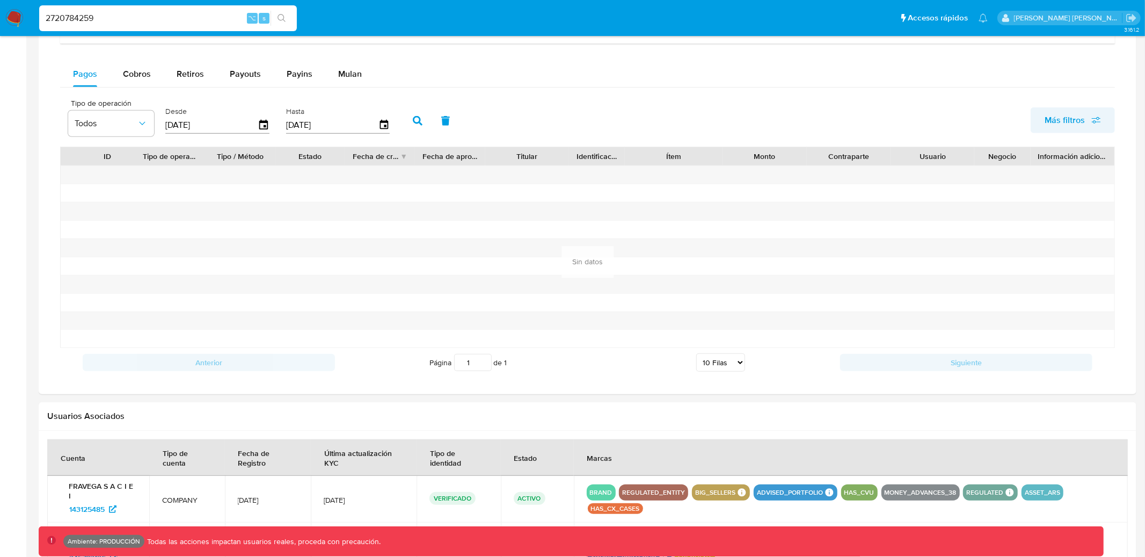
click at [1042, 121] on button "Más filtros" at bounding box center [1072, 120] width 84 height 26
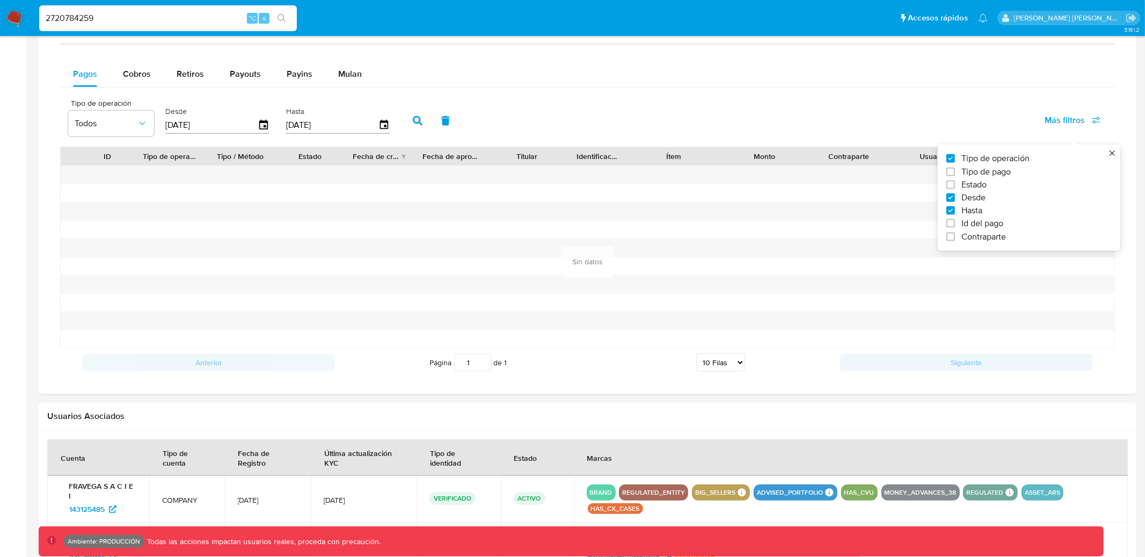
click at [964, 222] on span "Id del pago" at bounding box center [982, 223] width 42 height 11
click at [955, 222] on input "Id del pago" at bounding box center [950, 223] width 9 height 9
checkbox input "true"
click at [295, 75] on span "Payins" at bounding box center [300, 74] width 26 height 12
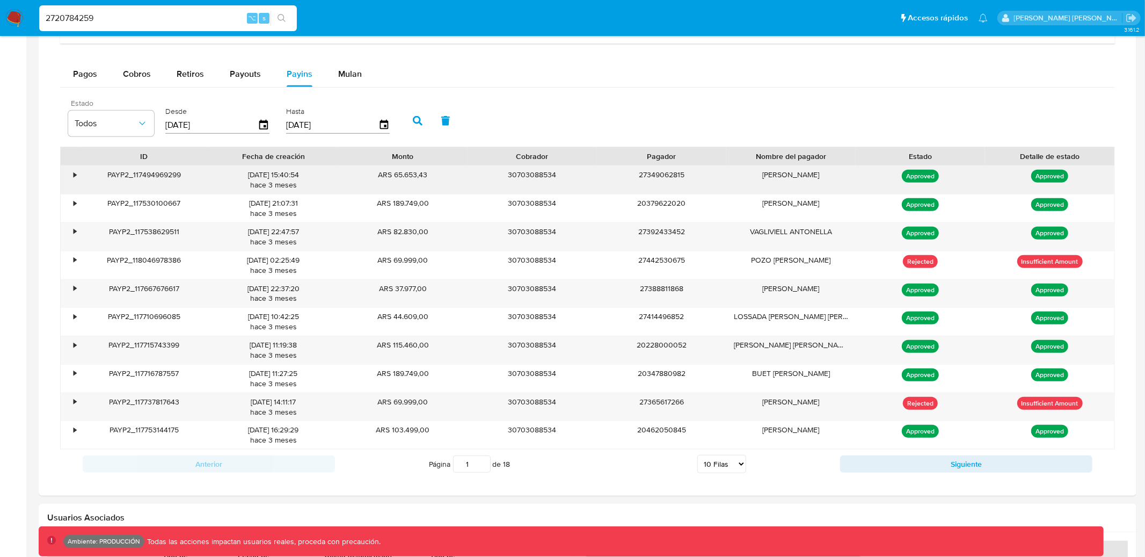
click at [69, 177] on div "•" at bounding box center [70, 180] width 19 height 28
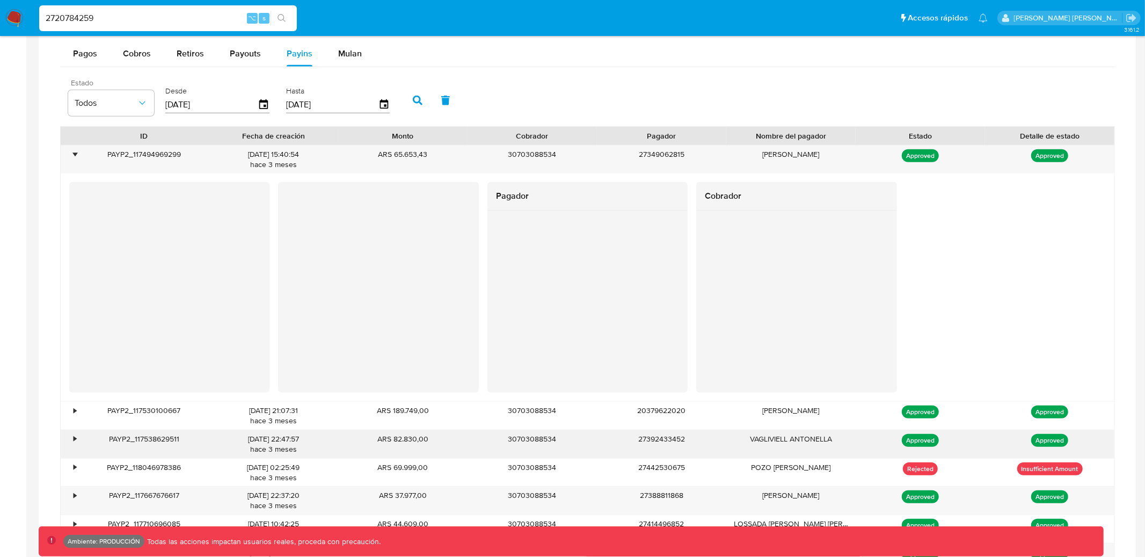
scroll to position [714, 0]
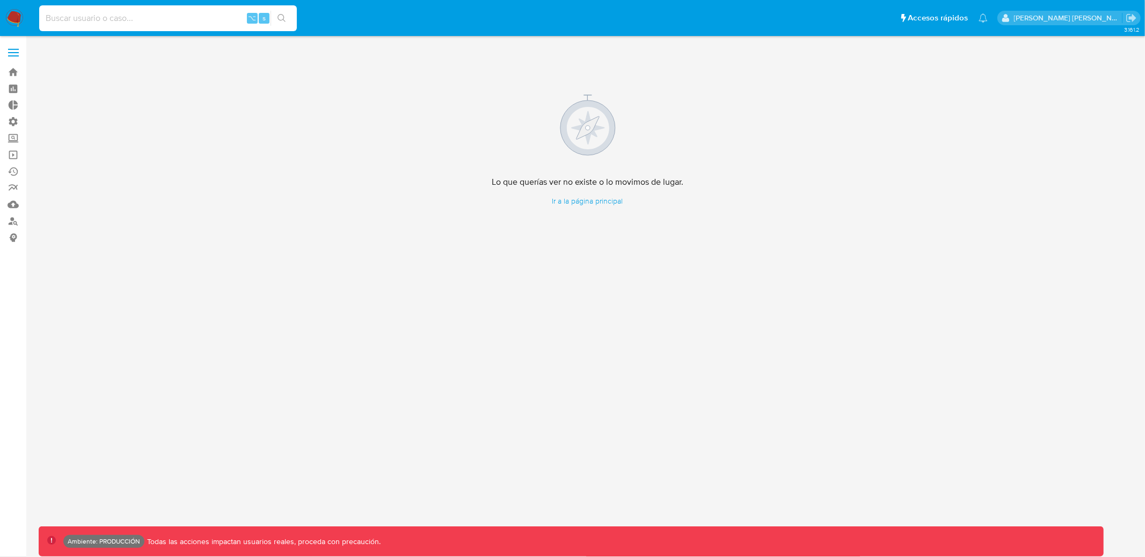
click at [180, 14] on input at bounding box center [168, 18] width 258 height 14
paste input "91456673617"
click at [155, 14] on input "91456673617" at bounding box center [168, 18] width 258 height 14
paste input "1968067595"
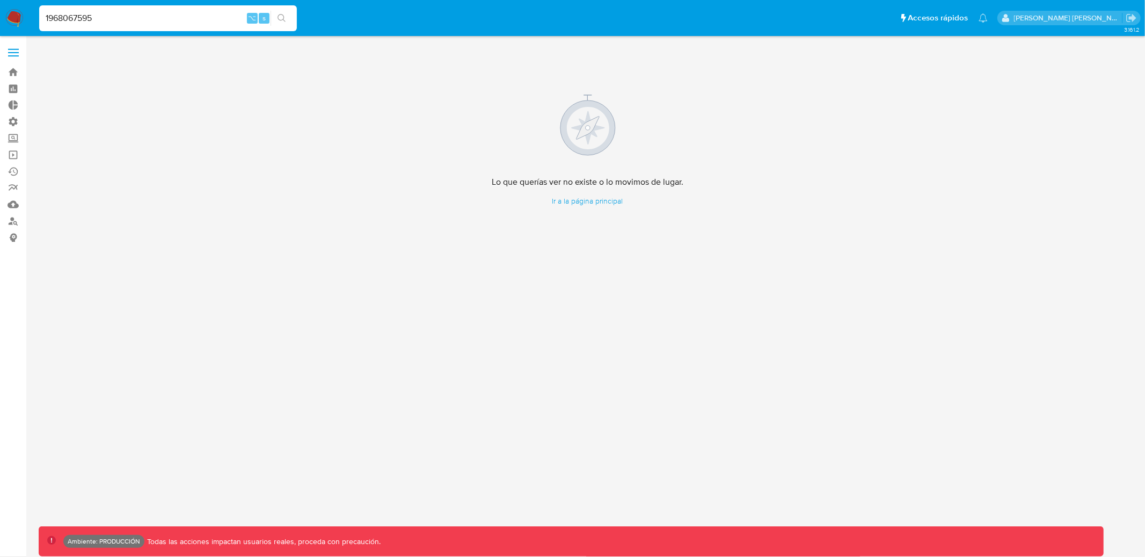
type input "1968067595"
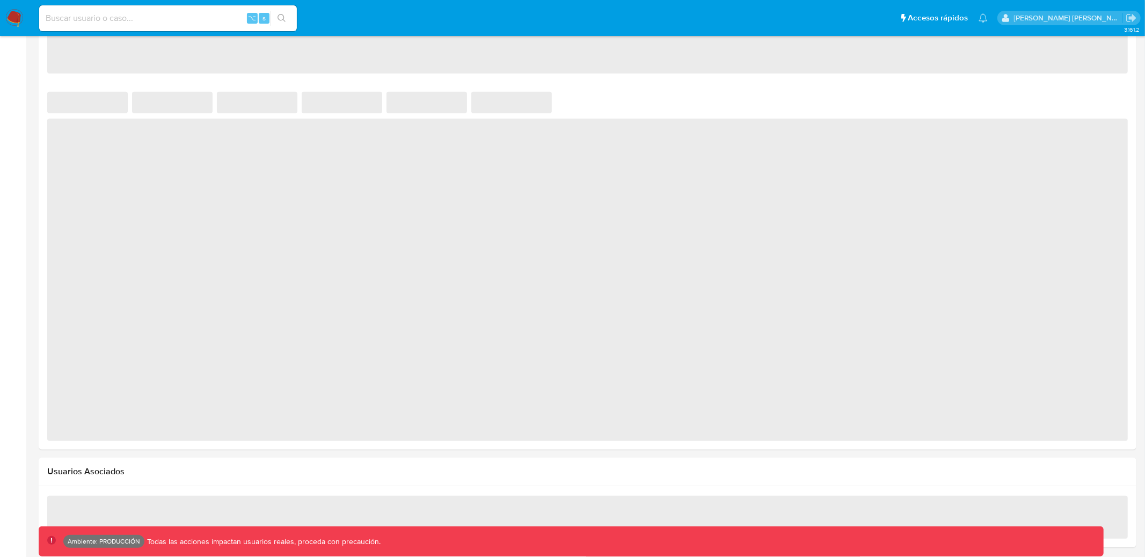
select select "10"
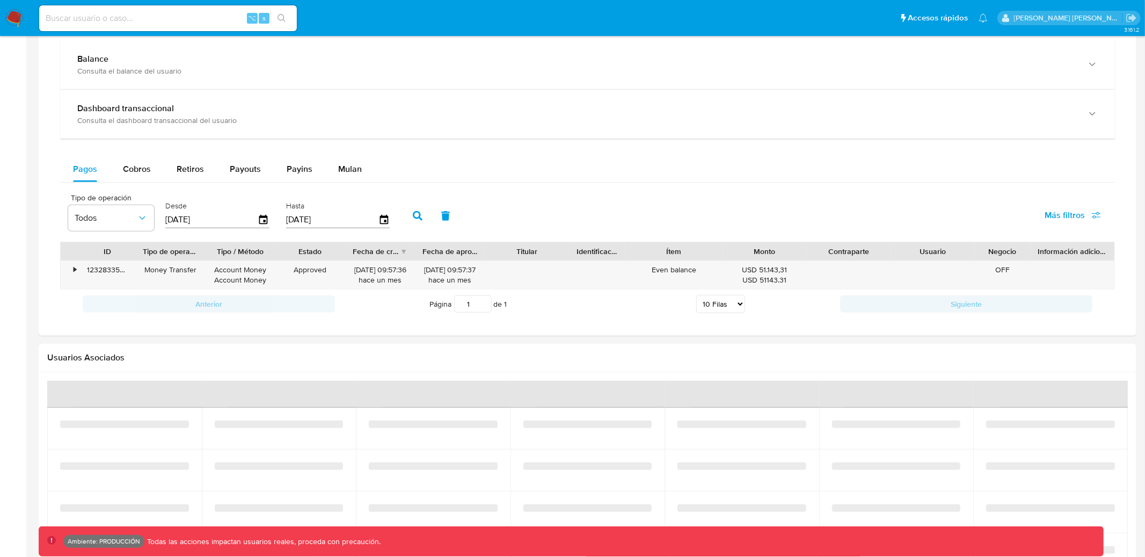
scroll to position [551, 0]
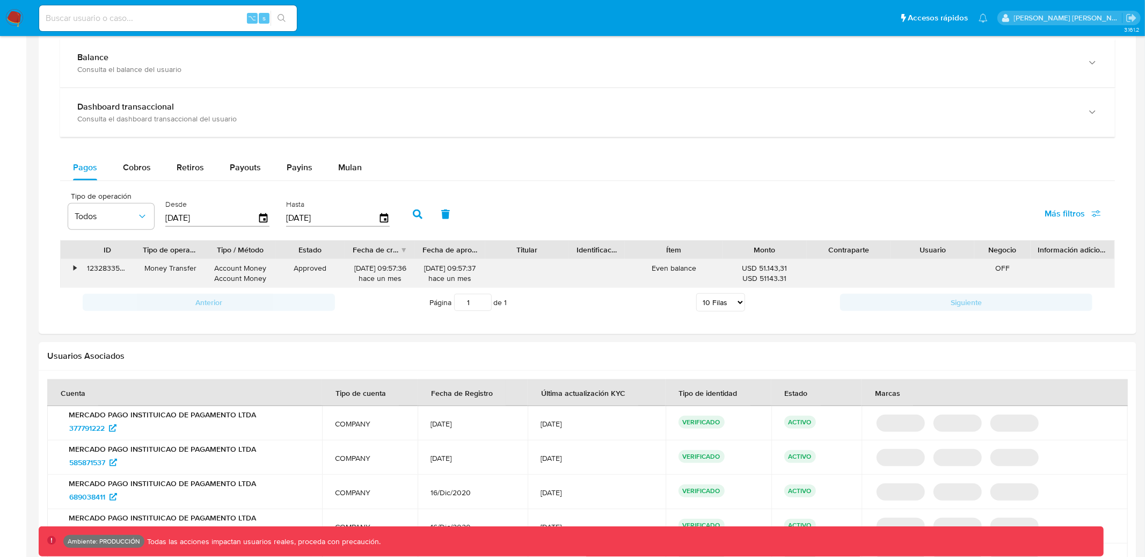
click at [577, 281] on div "• 123283350104 Money Transfer Account Money Account Money Approved 22/08/2025 0…" at bounding box center [587, 273] width 1053 height 28
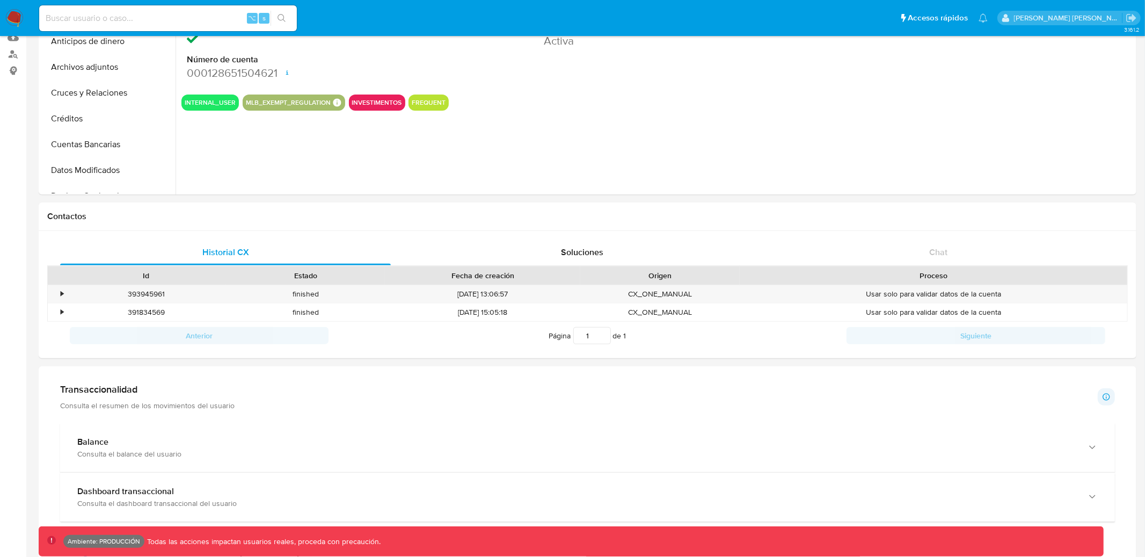
scroll to position [0, 0]
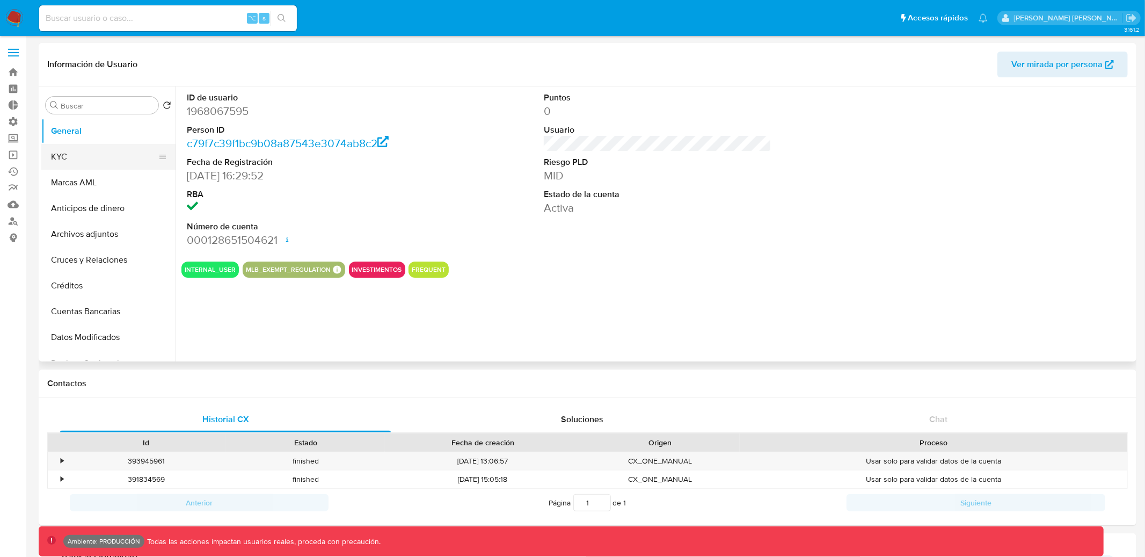
click at [93, 155] on button "KYC" at bounding box center [104, 157] width 126 height 26
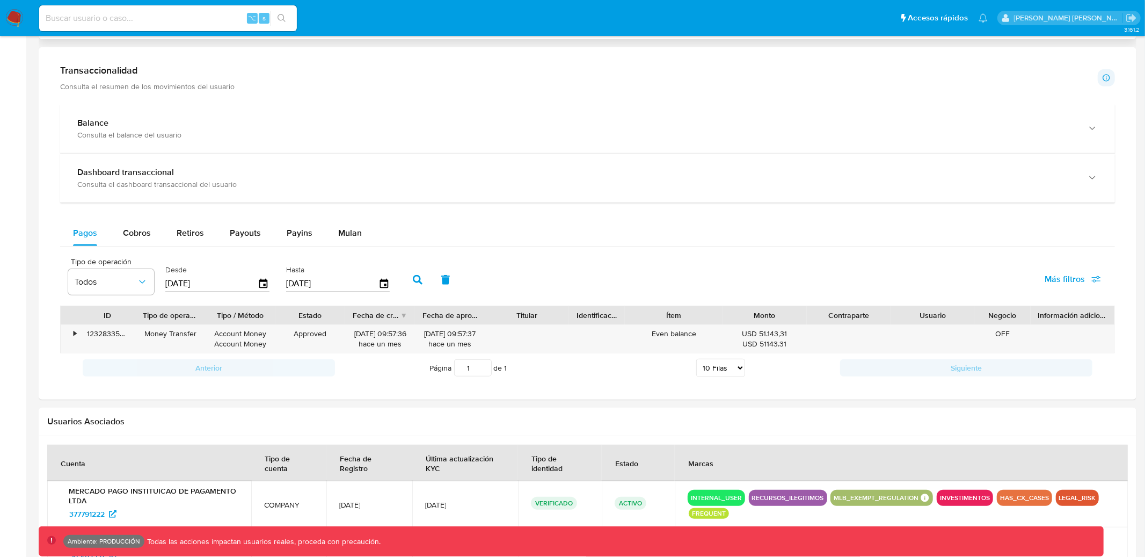
scroll to position [487, 0]
click at [672, 322] on div "Ítem" at bounding box center [674, 314] width 98 height 18
click at [661, 333] on div "Even balance" at bounding box center [674, 338] width 98 height 28
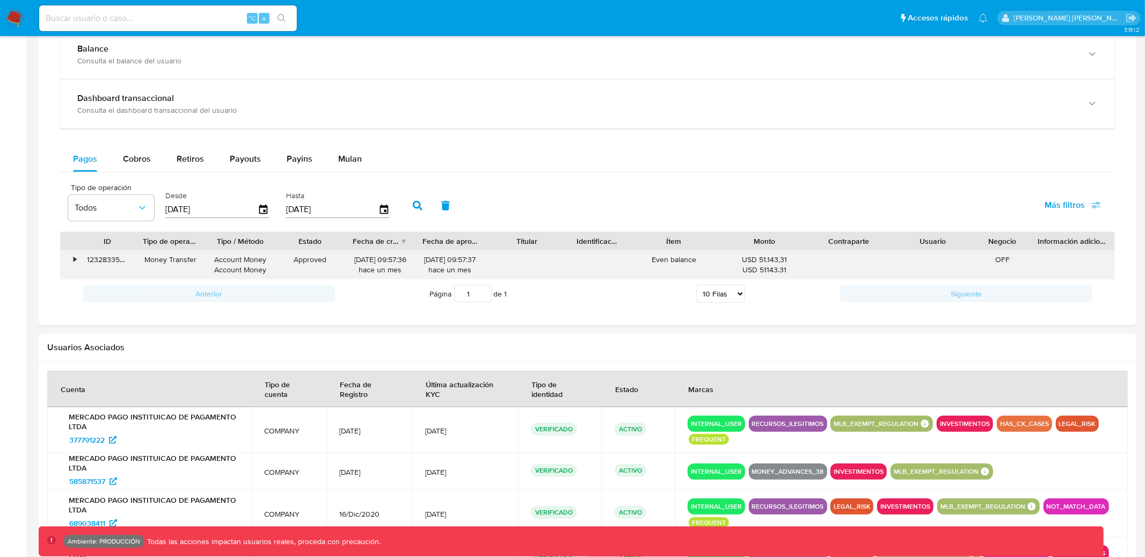
scroll to position [564, 0]
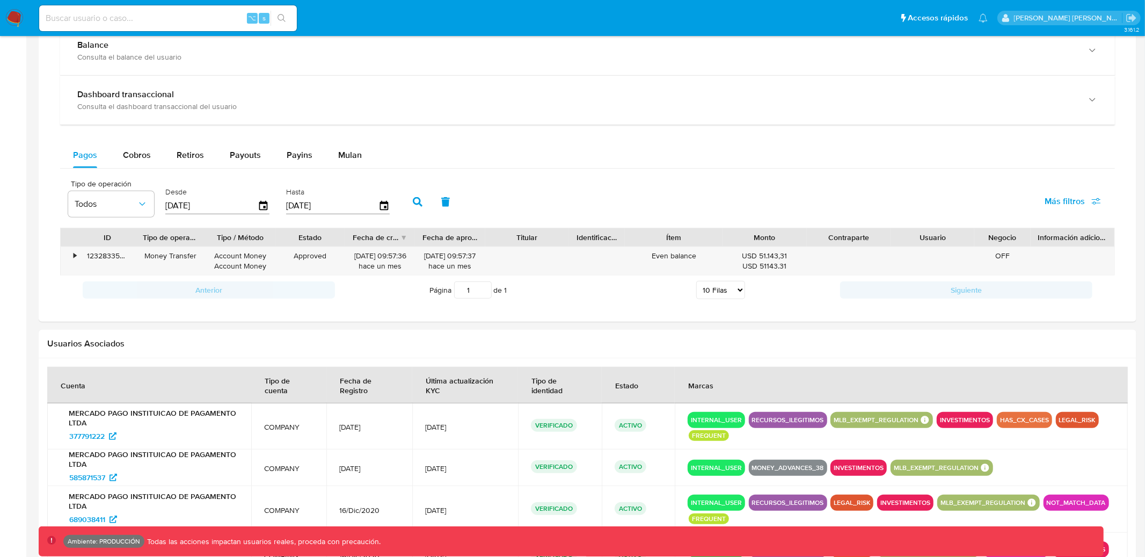
drag, startPoint x: 516, startPoint y: 240, endPoint x: 584, endPoint y: 236, distance: 68.3
click at [584, 236] on div "ID Tipo de operación Tipo / Método Estado Fecha de creación Fecha de aprobación…" at bounding box center [587, 237] width 1053 height 18
click at [618, 191] on div "Tipo de operación Todos Desde 09/07/2025 Hasta 06/10/2025 Más filtros" at bounding box center [587, 201] width 1055 height 54
click at [142, 167] on div "Cobros" at bounding box center [137, 155] width 28 height 26
select select "10"
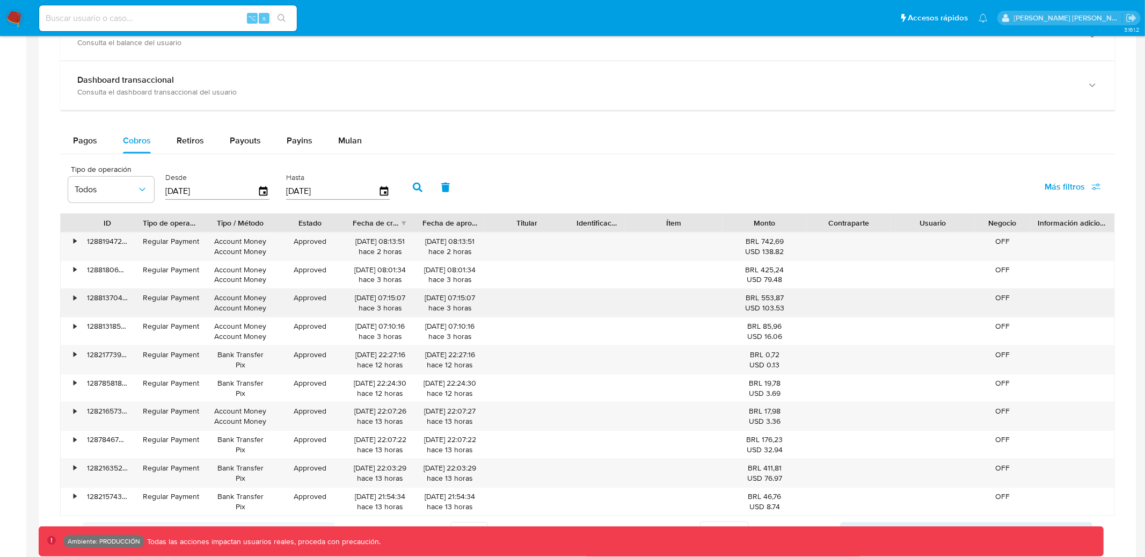
scroll to position [579, 0]
click at [71, 242] on div "•" at bounding box center [70, 246] width 19 height 28
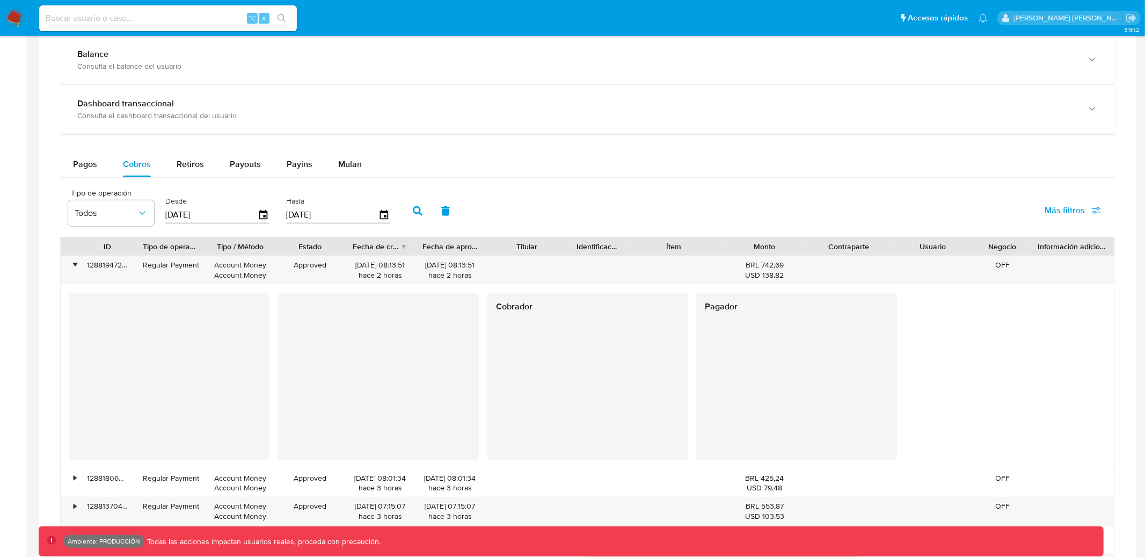
scroll to position [567, 0]
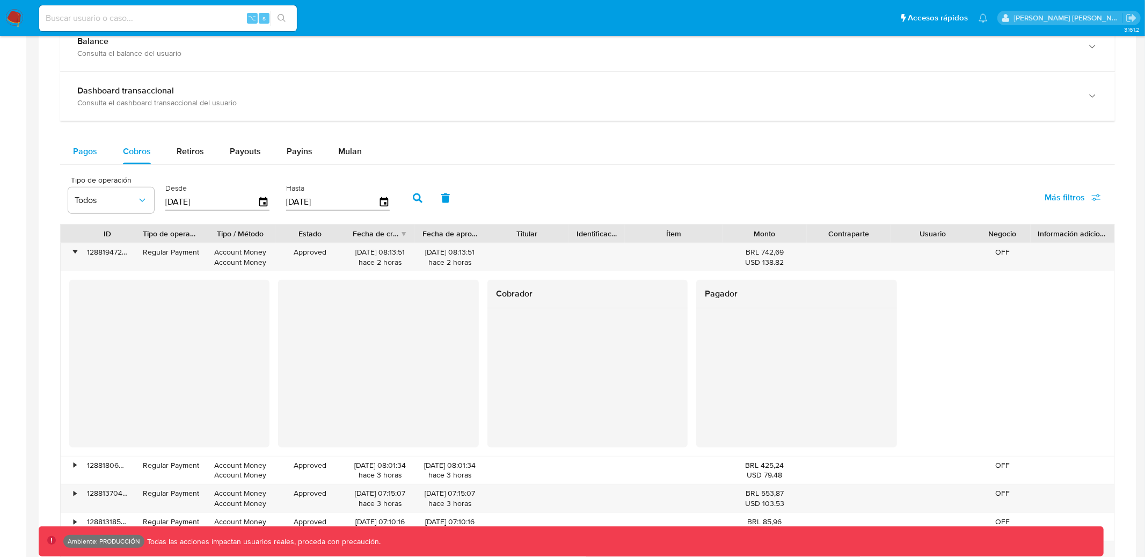
click at [88, 148] on span "Pagos" at bounding box center [85, 151] width 24 height 12
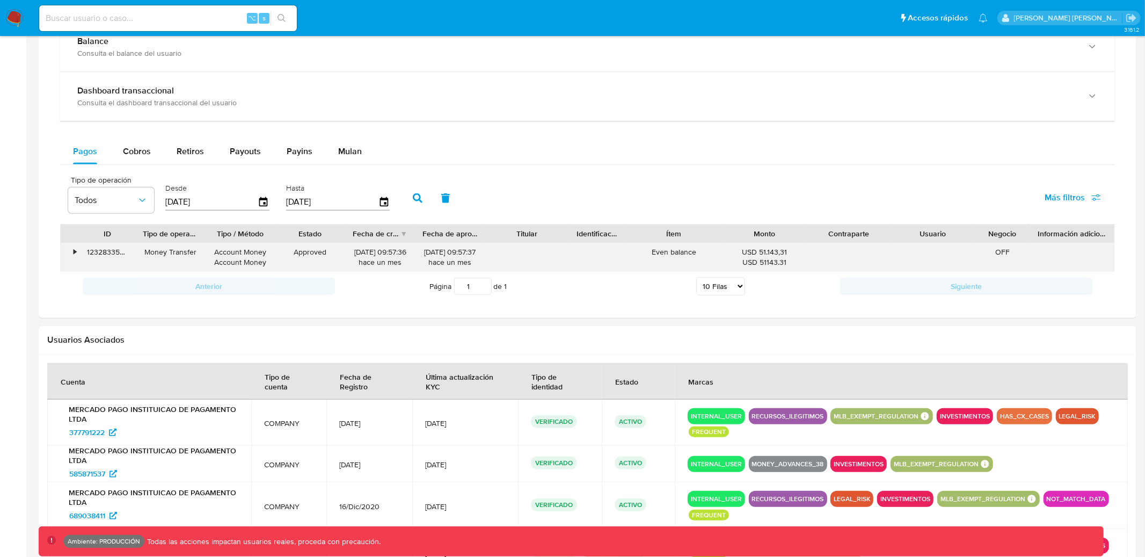
click at [74, 250] on div "•" at bounding box center [75, 252] width 3 height 10
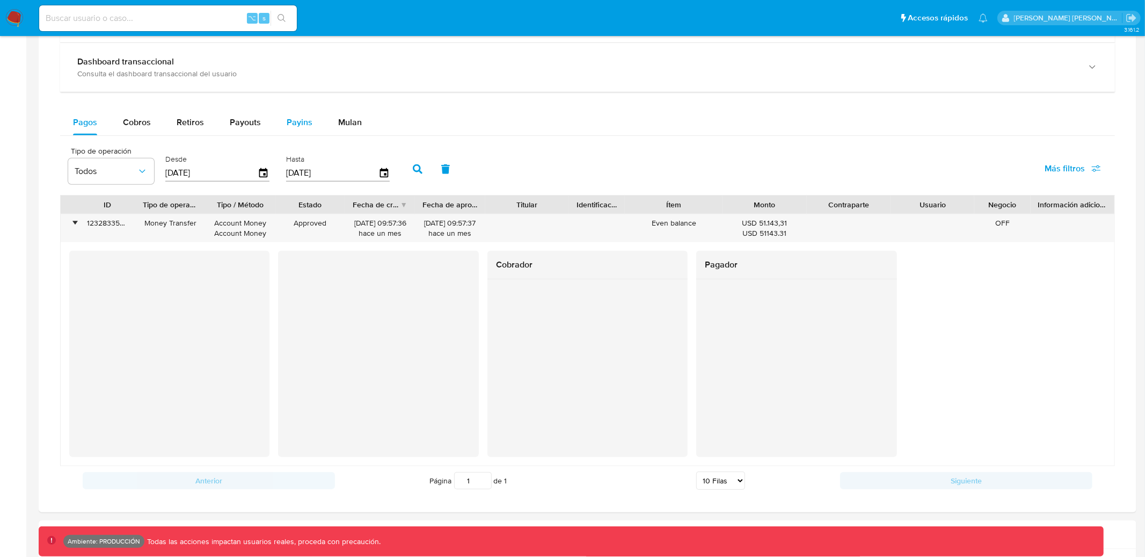
scroll to position [581, 0]
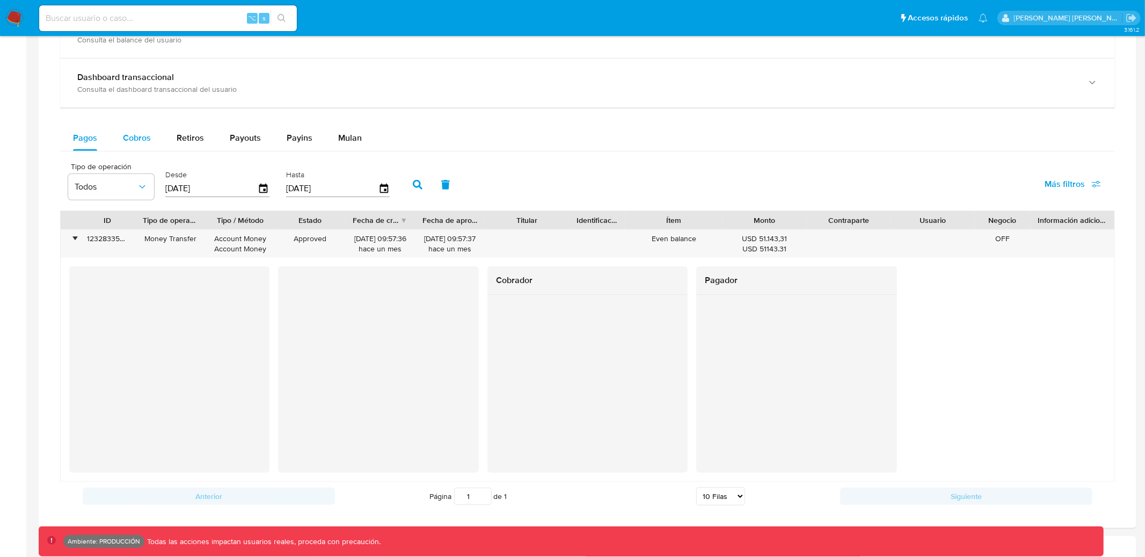
click at [148, 144] on span "Cobros" at bounding box center [137, 137] width 28 height 12
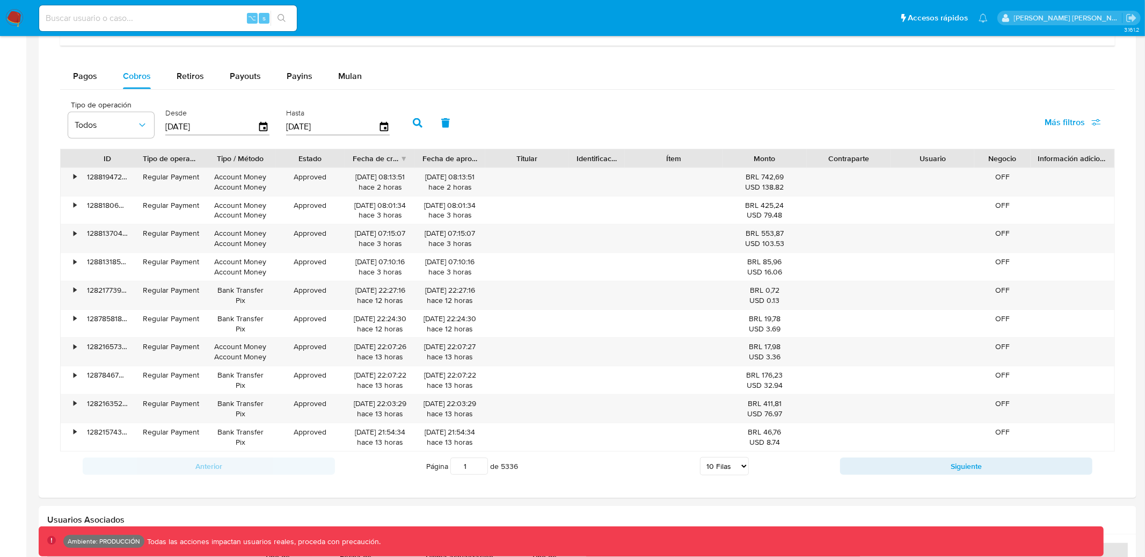
scroll to position [644, 0]
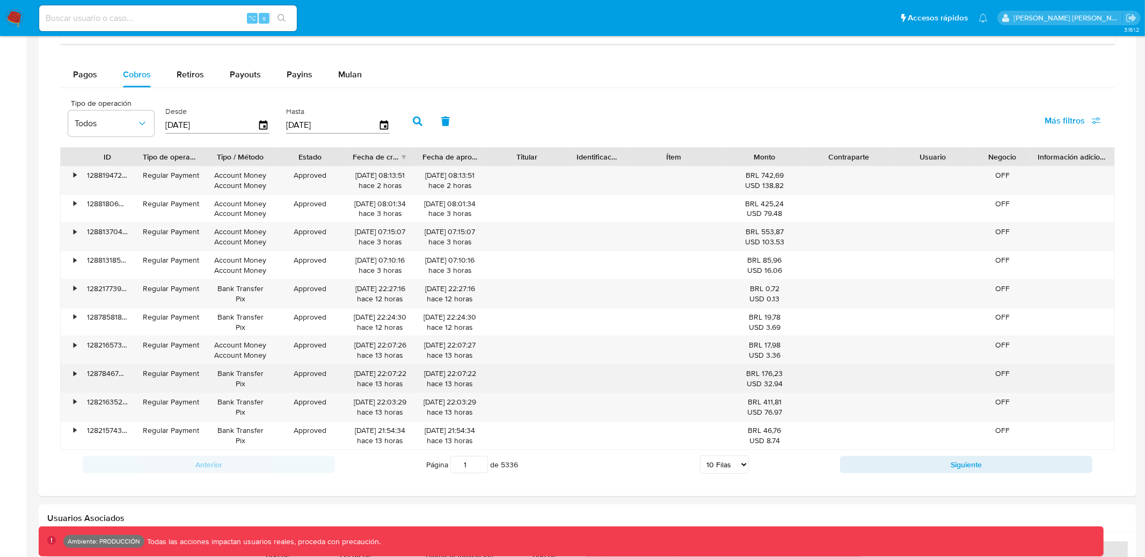
click at [72, 374] on div "•" at bounding box center [70, 378] width 19 height 28
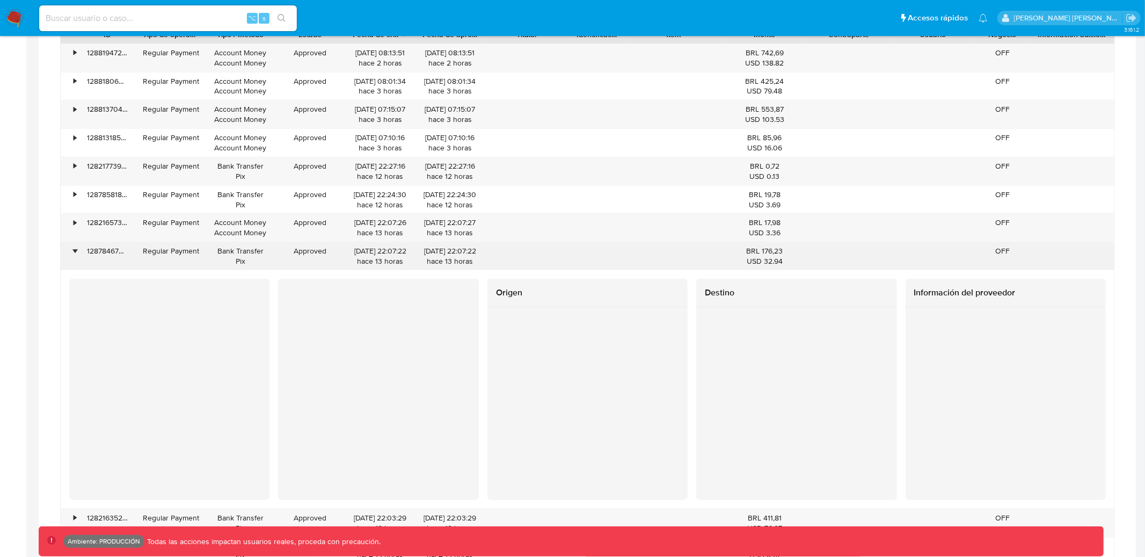
scroll to position [765, 0]
click at [76, 254] on div "•" at bounding box center [75, 252] width 3 height 10
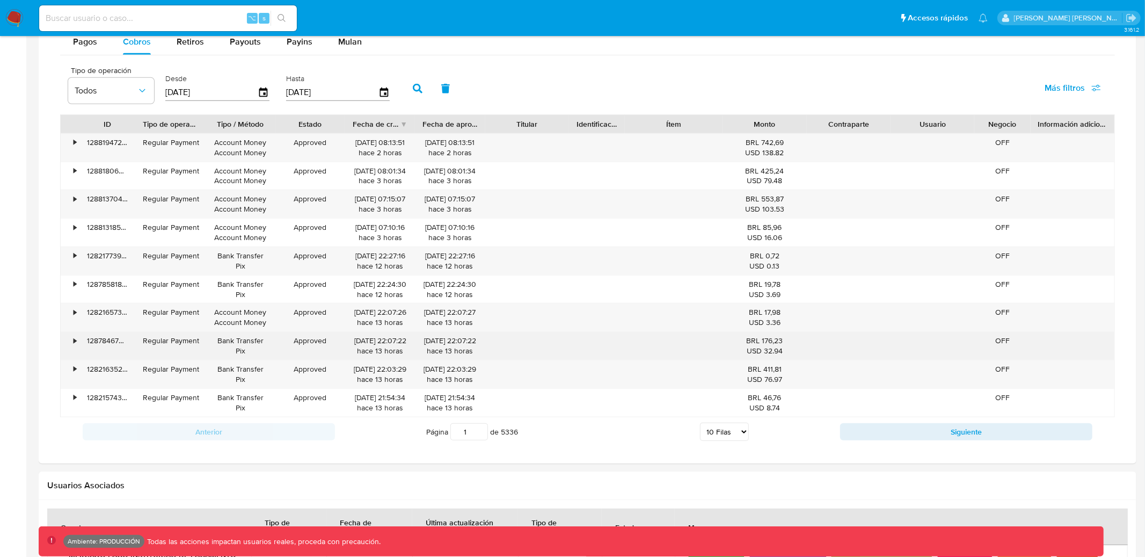
scroll to position [672, 0]
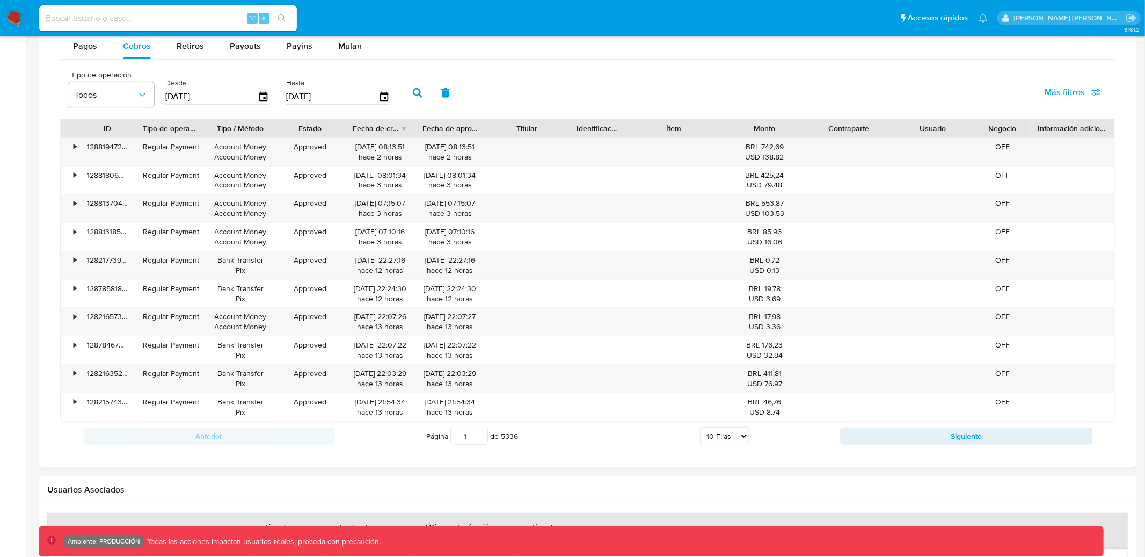
click at [179, 8] on div "⌥ s" at bounding box center [168, 18] width 258 height 26
click at [174, 16] on input at bounding box center [168, 18] width 258 height 14
paste input "19102908"
type input "19102908"
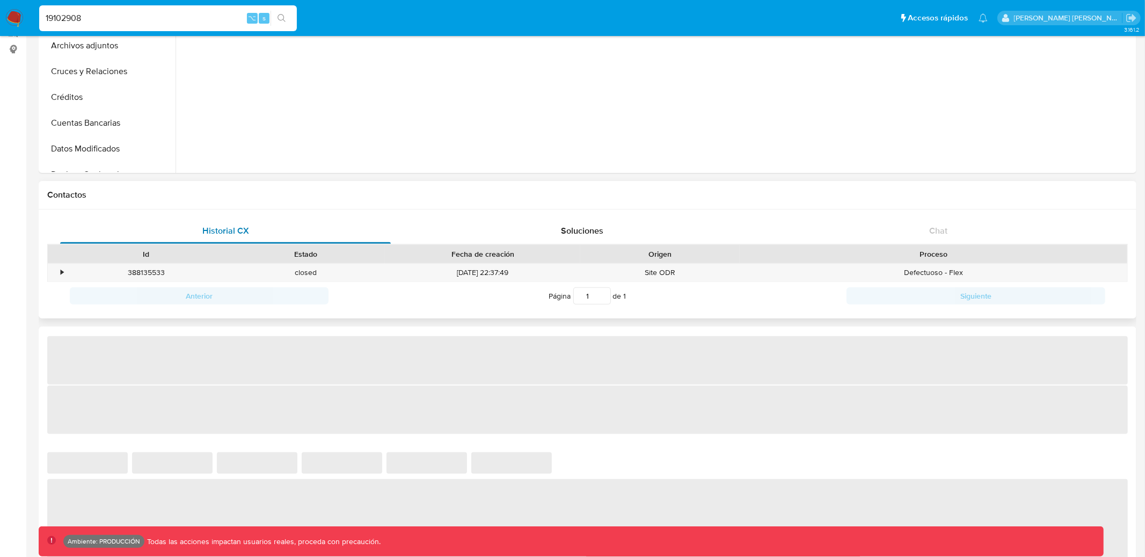
select select "10"
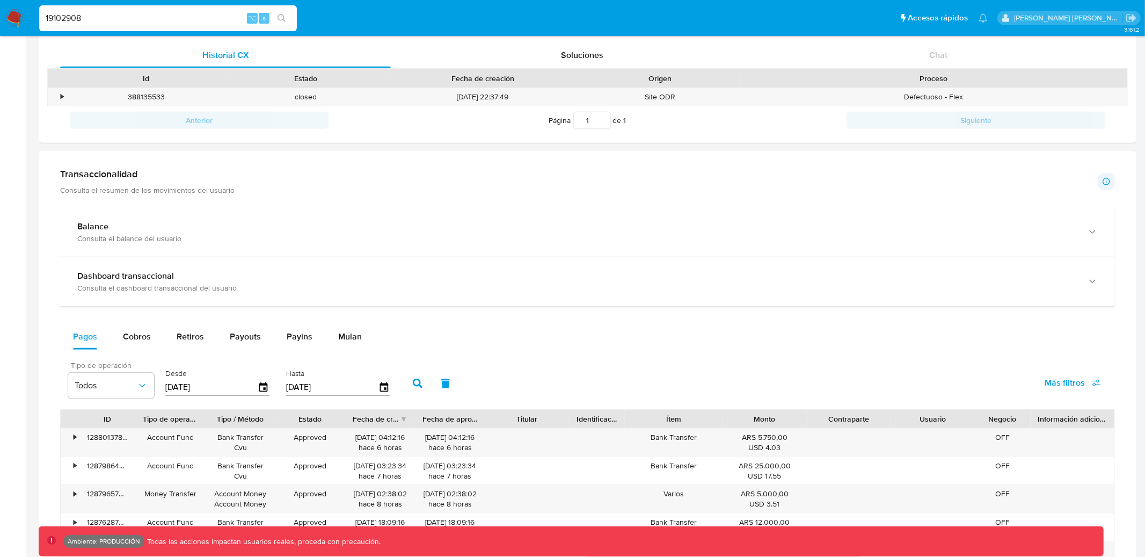
click at [152, 367] on span "Tipo de operación" at bounding box center [114, 365] width 86 height 8
click at [151, 339] on button "Cobros" at bounding box center [137, 337] width 54 height 26
select select "10"
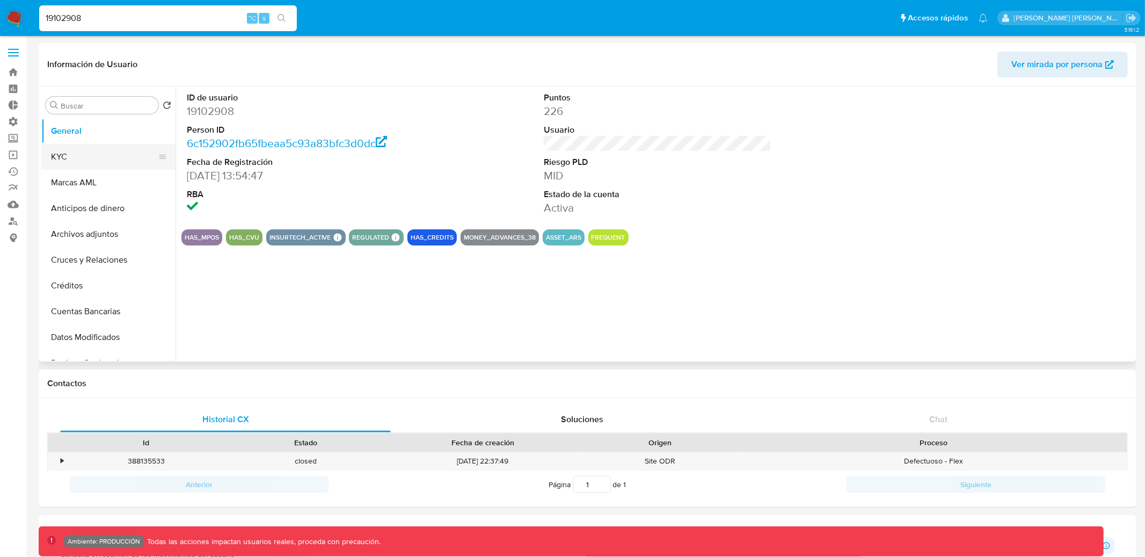
click at [116, 158] on button "KYC" at bounding box center [104, 157] width 126 height 26
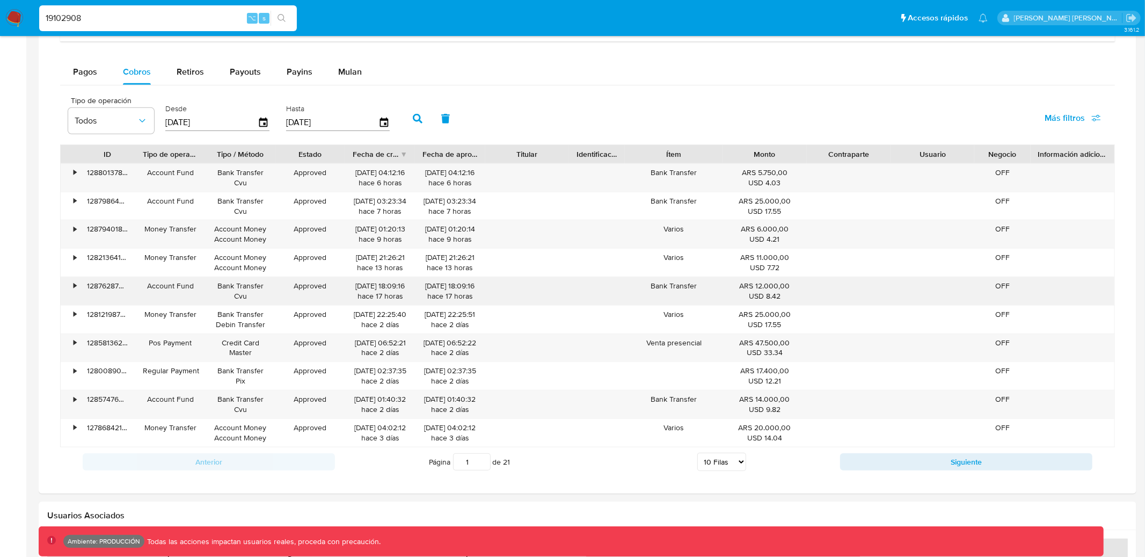
scroll to position [631, 0]
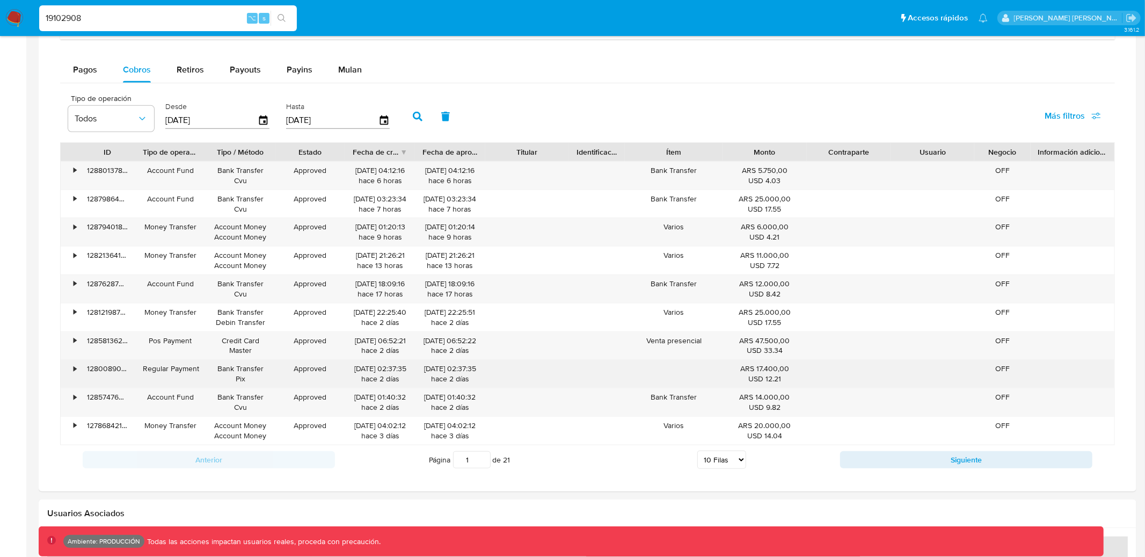
click at [537, 371] on div "• 128008907145 Regular Payment Bank Transfer Pix Approved 04/10/2025 02:37:35 h…" at bounding box center [587, 374] width 1053 height 28
click at [74, 369] on div "•" at bounding box center [75, 368] width 3 height 10
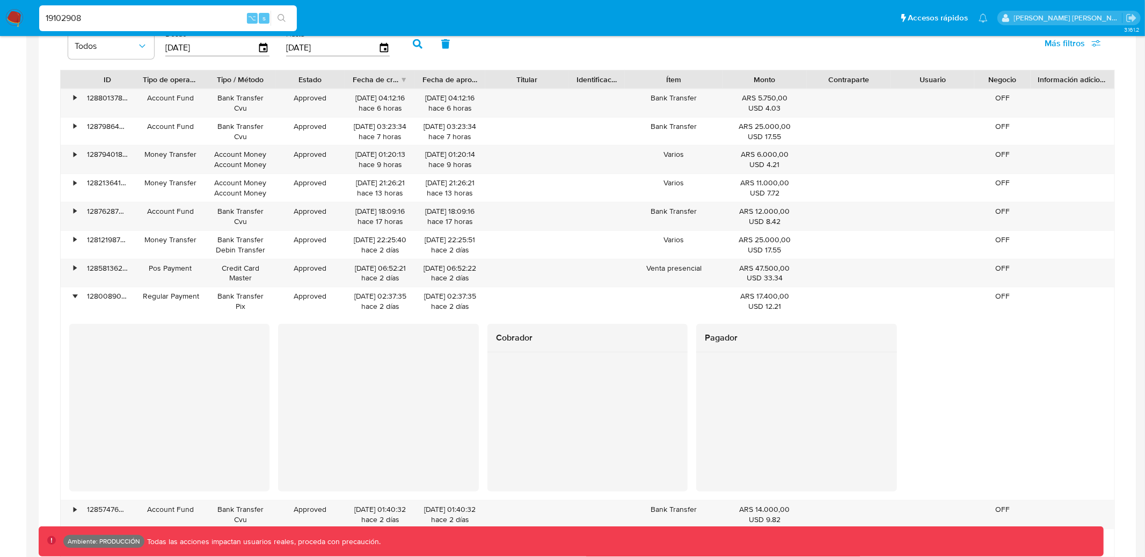
scroll to position [704, 0]
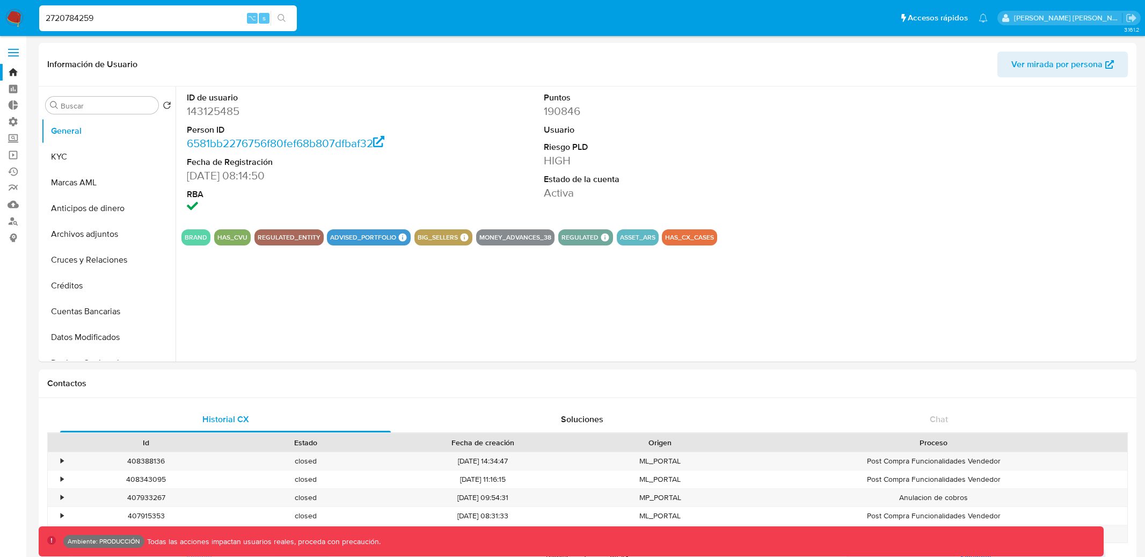
select select "10"
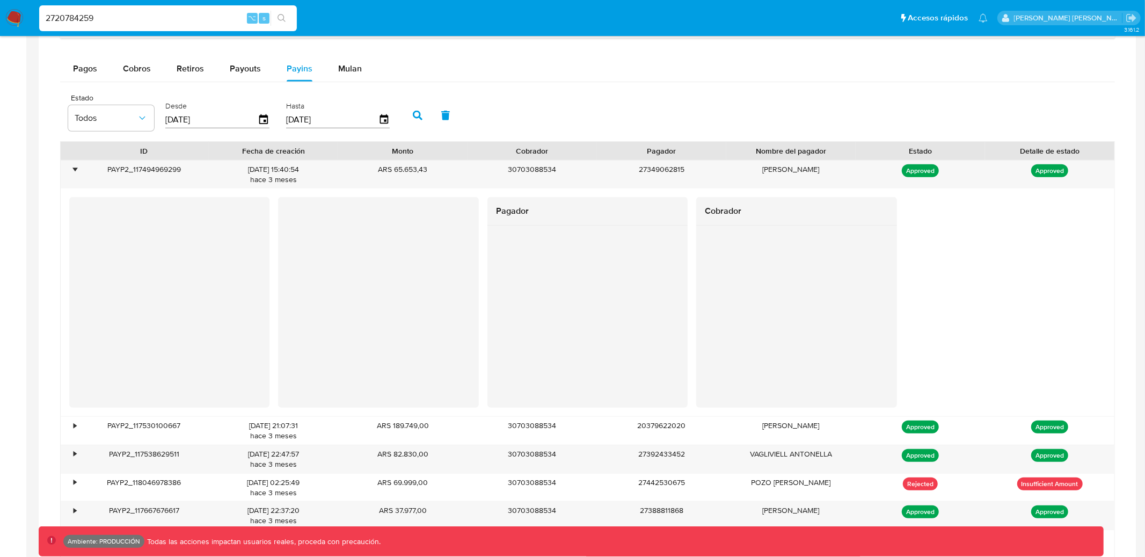
click at [206, 45] on div "Balance Consulta el balance del usuario Dashboard transaccional Consulta el das…" at bounding box center [587, 320] width 1055 height 760
click at [140, 68] on span "Cobros" at bounding box center [137, 68] width 28 height 12
select select "10"
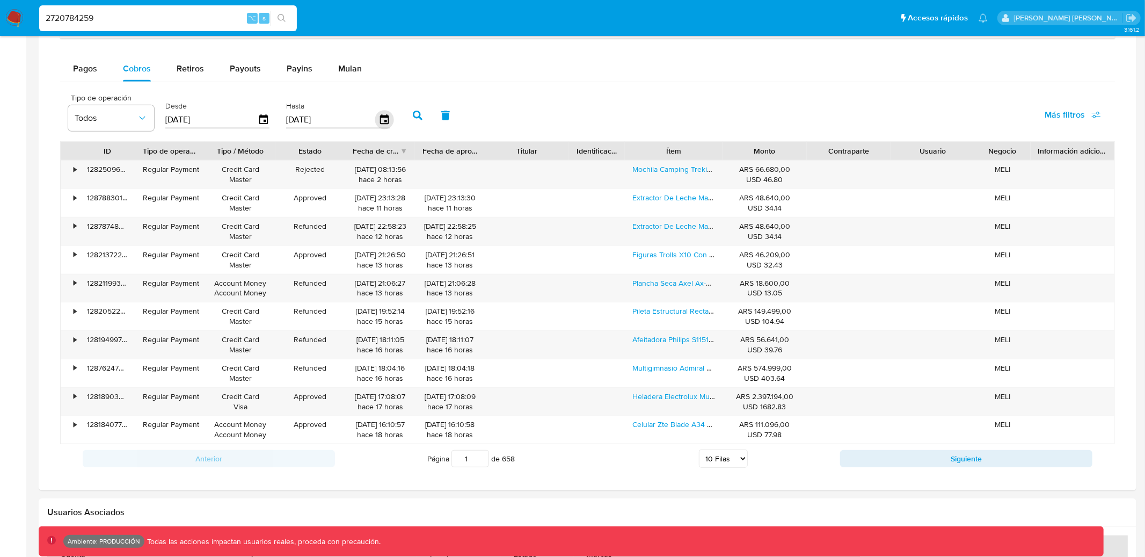
click at [377, 120] on icon "button" at bounding box center [384, 120] width 19 height 19
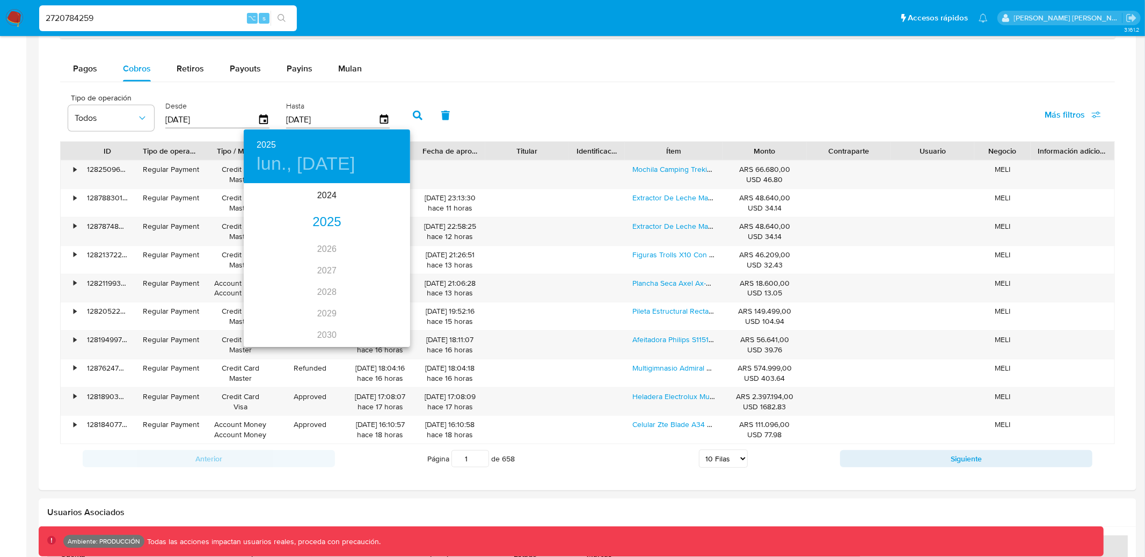
click at [330, 221] on div "2025" at bounding box center [327, 221] width 166 height 21
click at [331, 286] on div "ago." at bounding box center [326, 285] width 55 height 40
type input "06/08/2025"
click at [259, 196] on icon "button" at bounding box center [256, 198] width 13 height 13
click at [1070, 116] on div at bounding box center [572, 278] width 1145 height 557
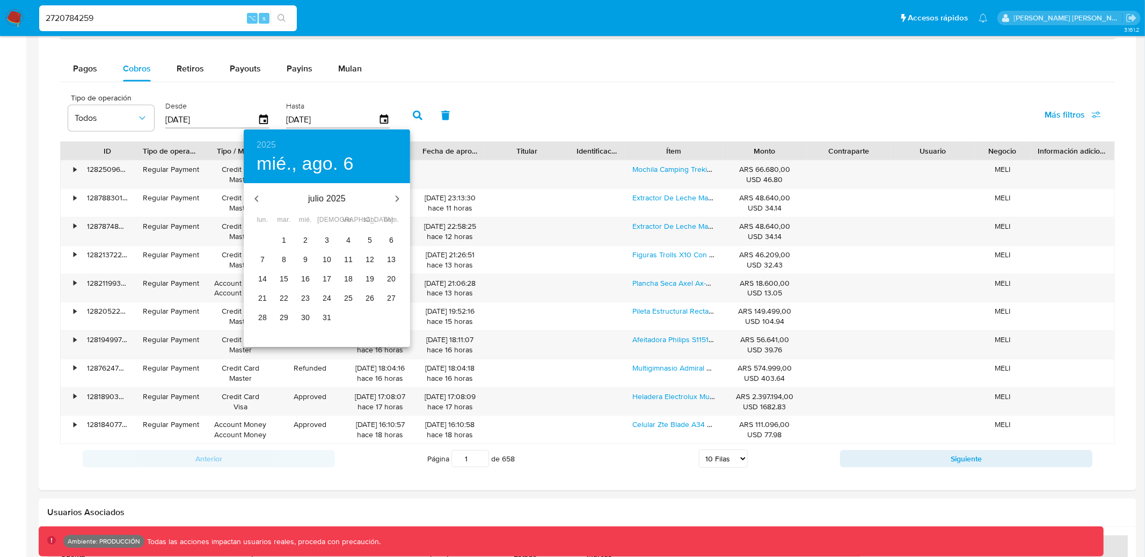
click at [1065, 116] on div "2025 mié., ago. 6 julio 2025 lun. mar. mié. jue. vie. sáb. dom. 30 1 2 3 4 5 6 …" at bounding box center [572, 278] width 1145 height 557
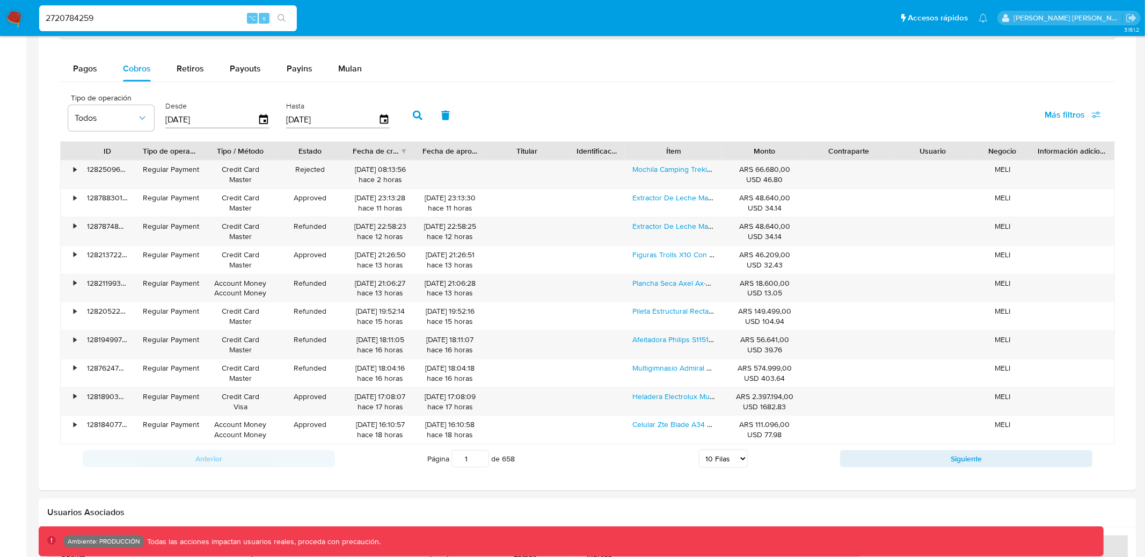
click at [1065, 116] on span "Más filtros" at bounding box center [1064, 115] width 40 height 26
click at [958, 165] on label "Tipo de pago" at bounding box center [1024, 165] width 157 height 11
click at [955, 165] on input "Tipo de pago" at bounding box center [950, 166] width 9 height 9
checkbox input "true"
type input "[DATE]"
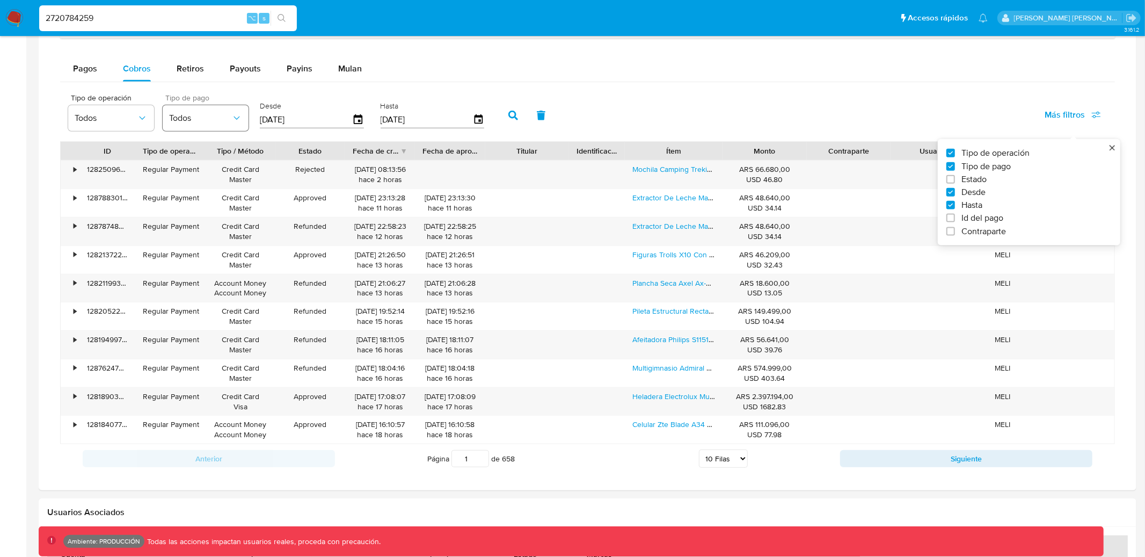
click at [205, 119] on span "Todos" at bounding box center [200, 118] width 62 height 11
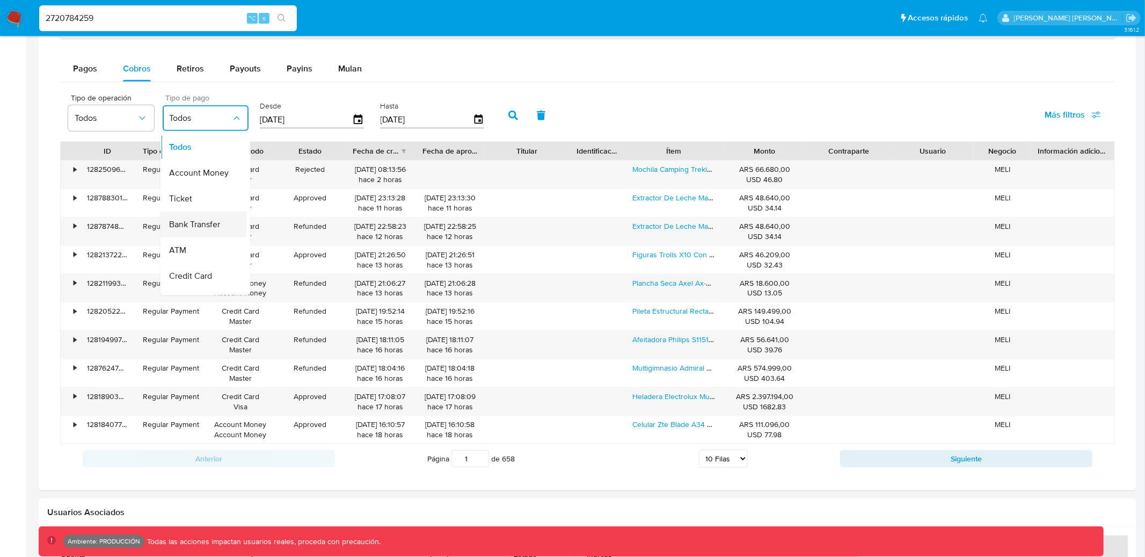
click at [198, 229] on span "Bank Transfer" at bounding box center [194, 224] width 51 height 11
click at [499, 114] on button "button" at bounding box center [513, 116] width 28 height 26
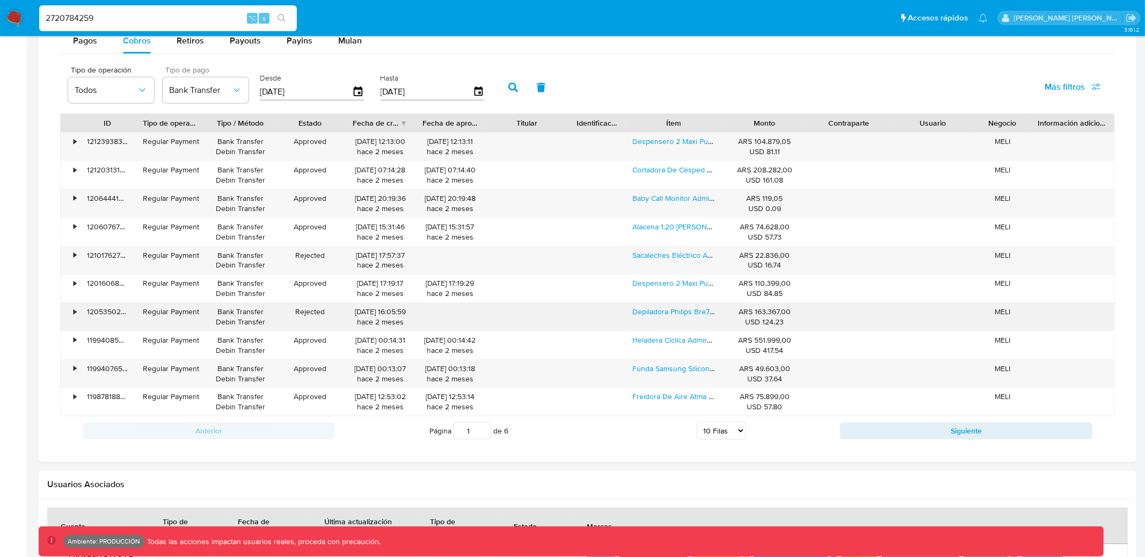
scroll to position [739, 0]
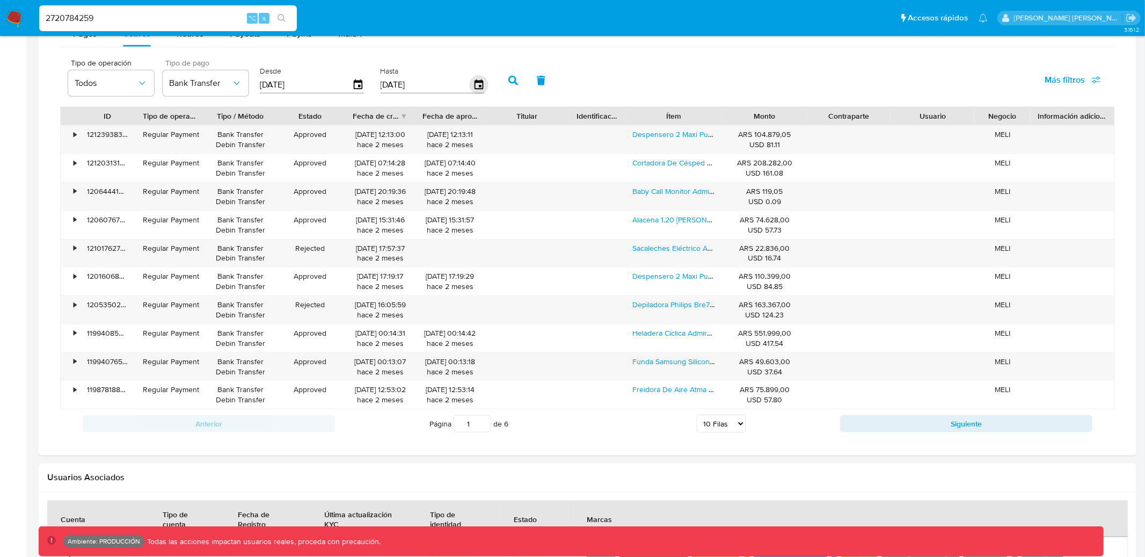
click at [474, 87] on icon "button" at bounding box center [478, 84] width 9 height 10
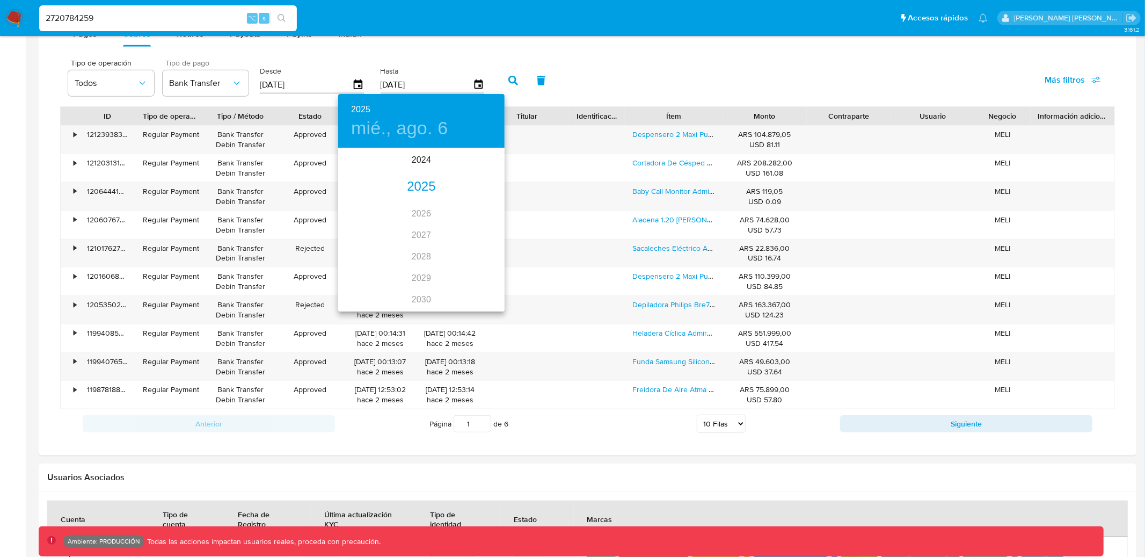
click at [422, 187] on div "2025" at bounding box center [421, 186] width 166 height 21
click at [366, 250] on div "jul." at bounding box center [365, 250] width 55 height 40
click at [426, 223] on span "10" at bounding box center [421, 223] width 19 height 11
type input "10/07/2025"
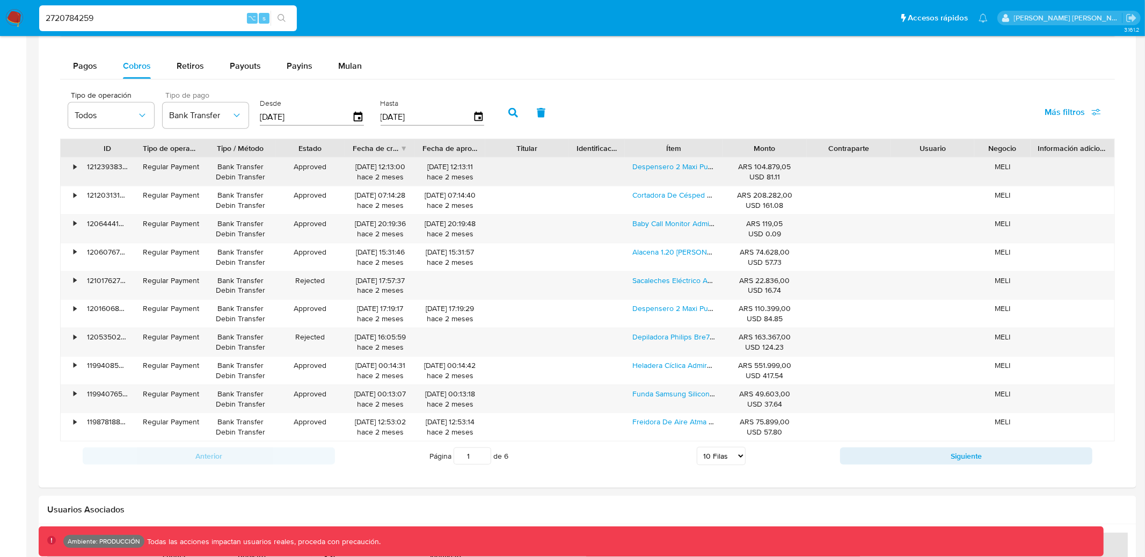
scroll to position [705, 0]
click at [503, 123] on button "button" at bounding box center [513, 114] width 28 height 26
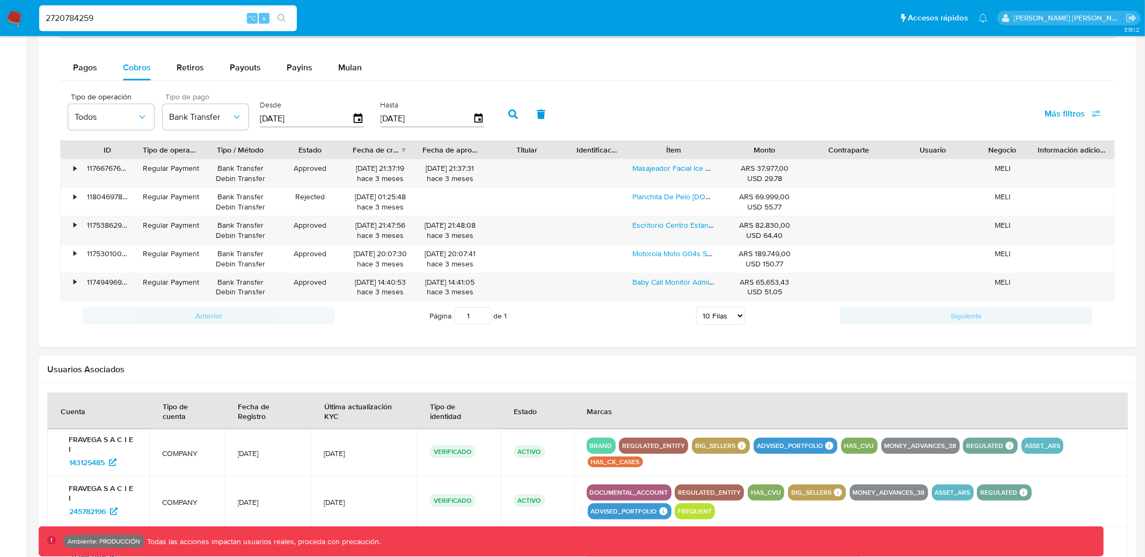
click at [526, 149] on div "Titular" at bounding box center [527, 149] width 69 height 11
click at [175, 12] on input "2720784259" at bounding box center [168, 18] width 258 height 14
paste input "19102908"
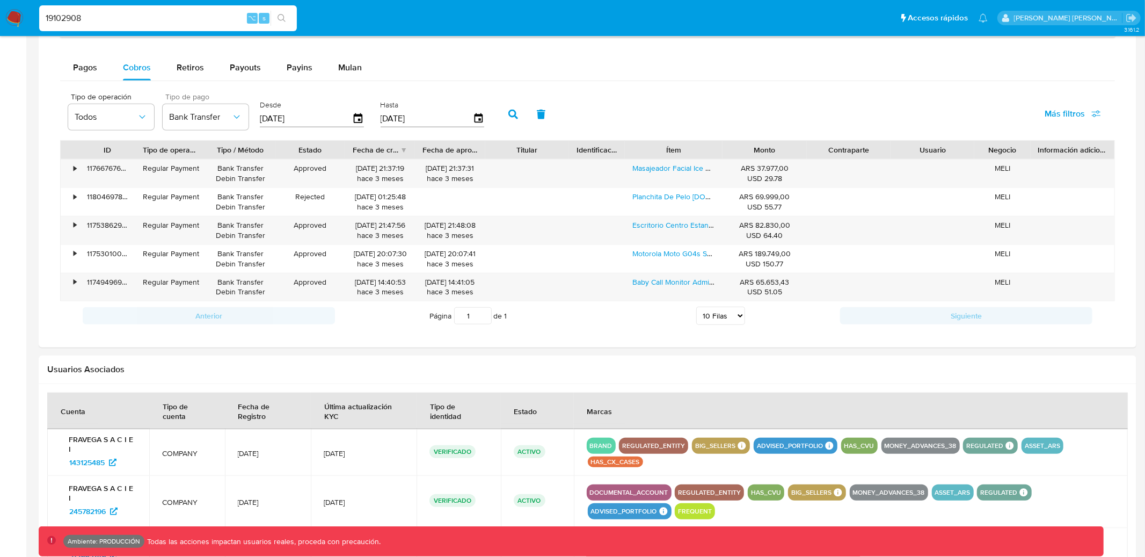
type input "19102908"
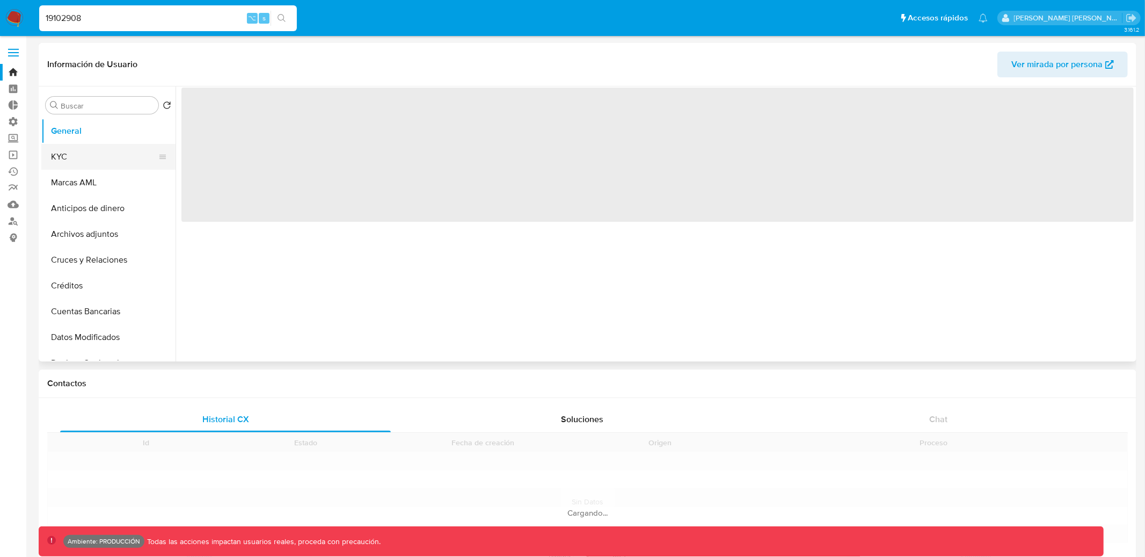
click at [84, 155] on button "KYC" at bounding box center [104, 157] width 126 height 26
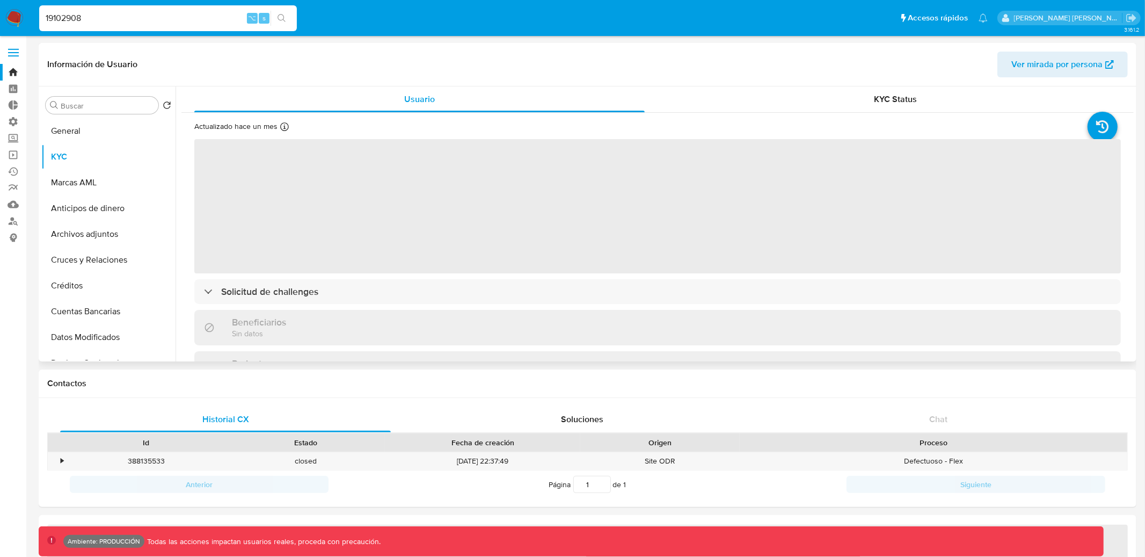
scroll to position [11, 0]
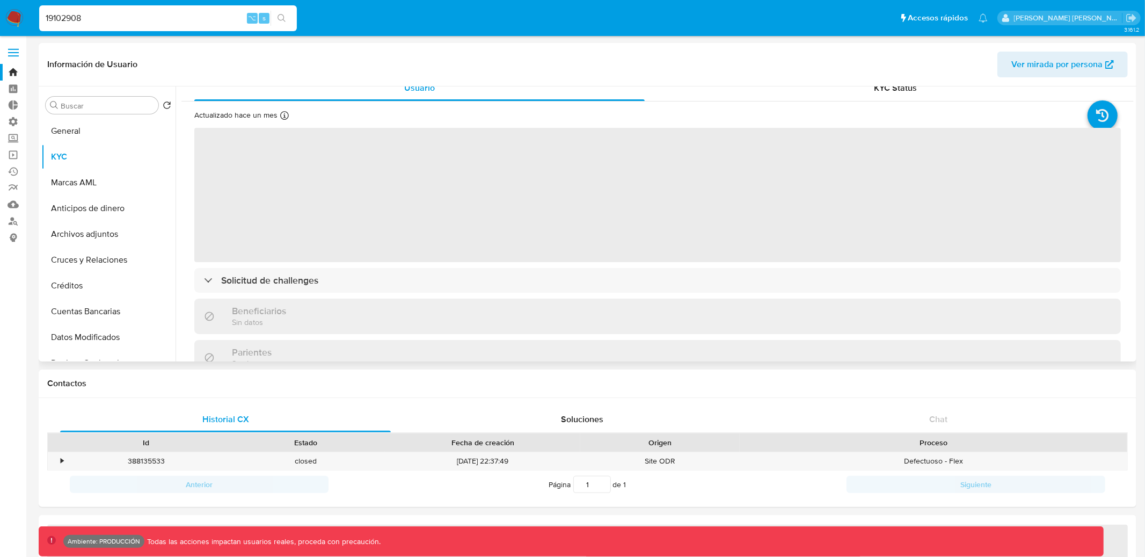
select select "10"
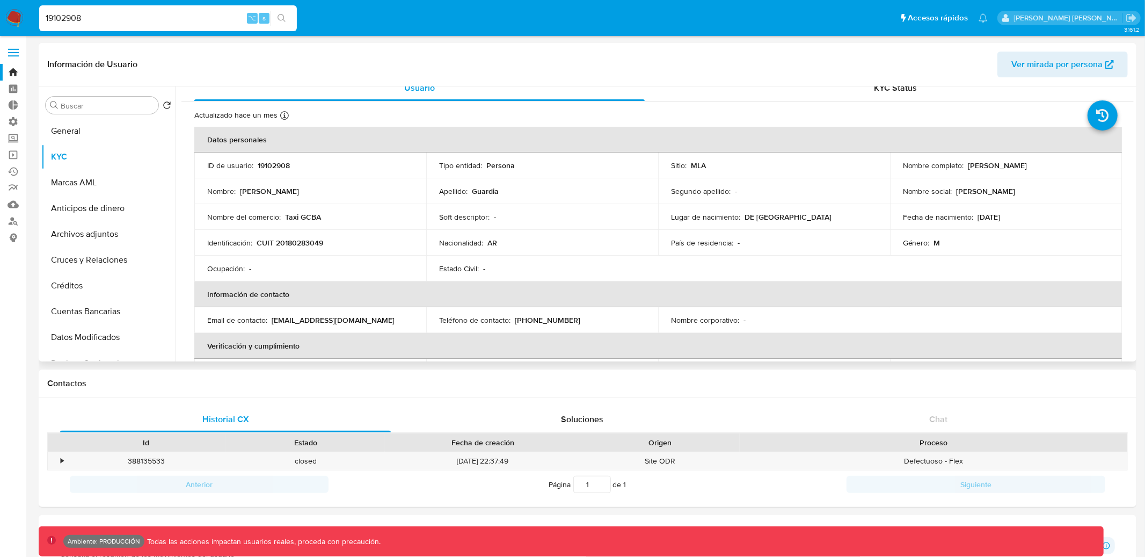
click at [976, 173] on td "Nombre completo : Carlos Daniel Guardia" at bounding box center [1006, 165] width 232 height 26
click at [994, 170] on td "Nombre completo : Carlos Daniel Guardia" at bounding box center [1006, 165] width 232 height 26
click at [1000, 165] on p "Carlos Daniel Guardia" at bounding box center [997, 165] width 59 height 10
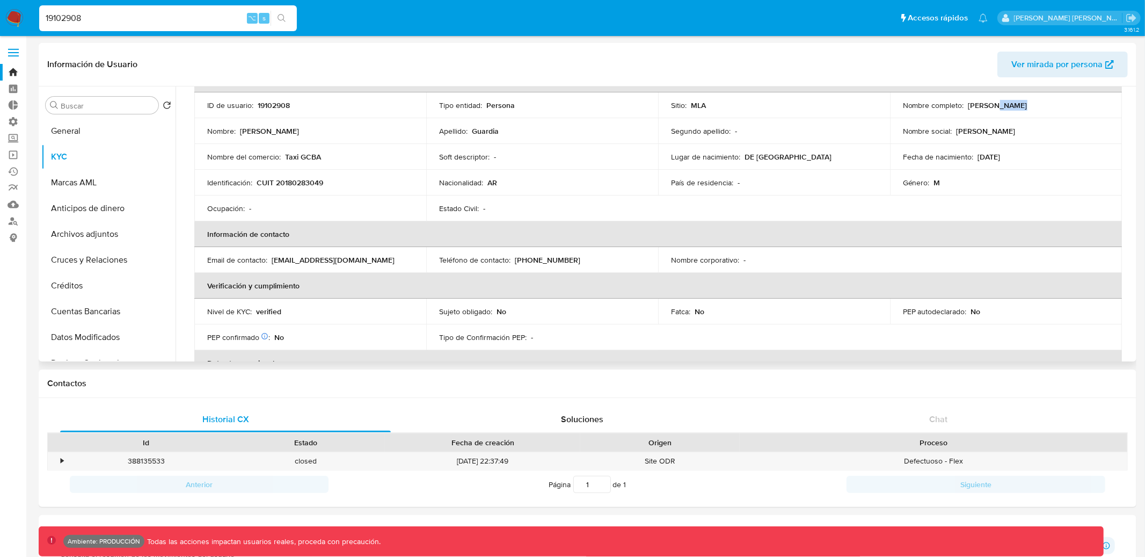
scroll to position [87, 0]
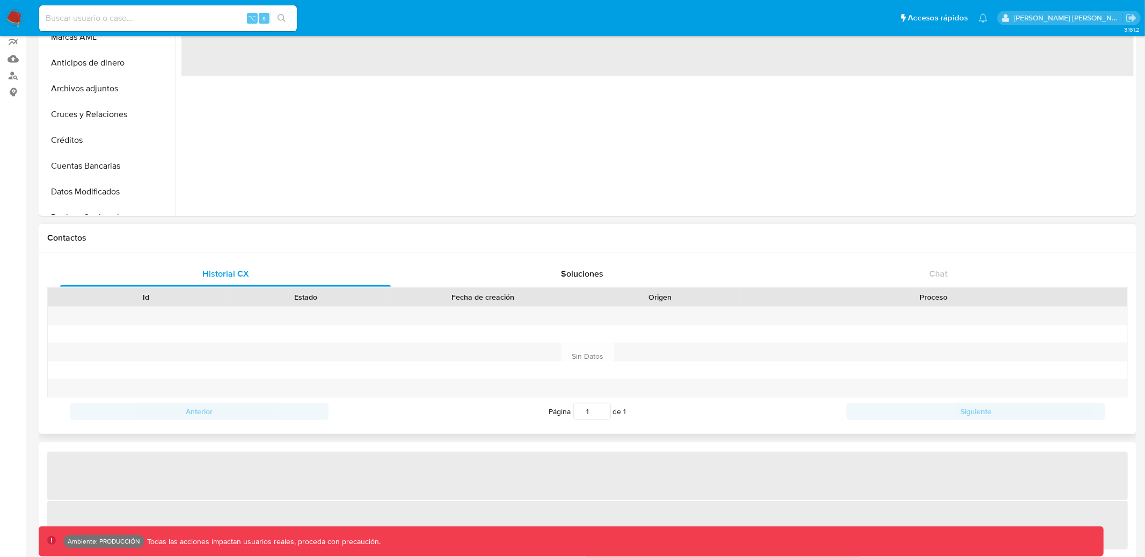
select select "10"
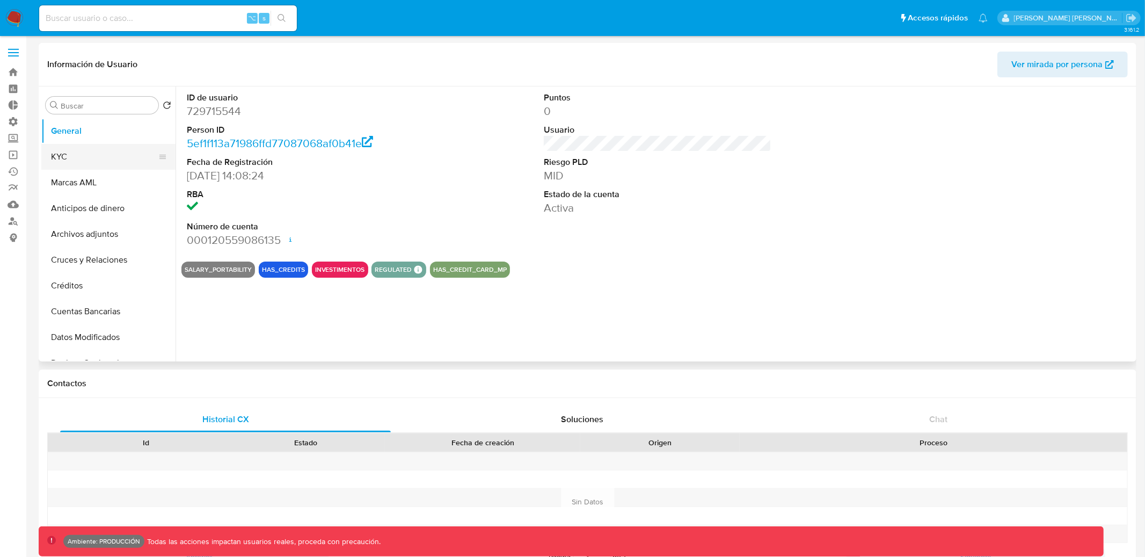
click at [83, 153] on button "KYC" at bounding box center [104, 157] width 126 height 26
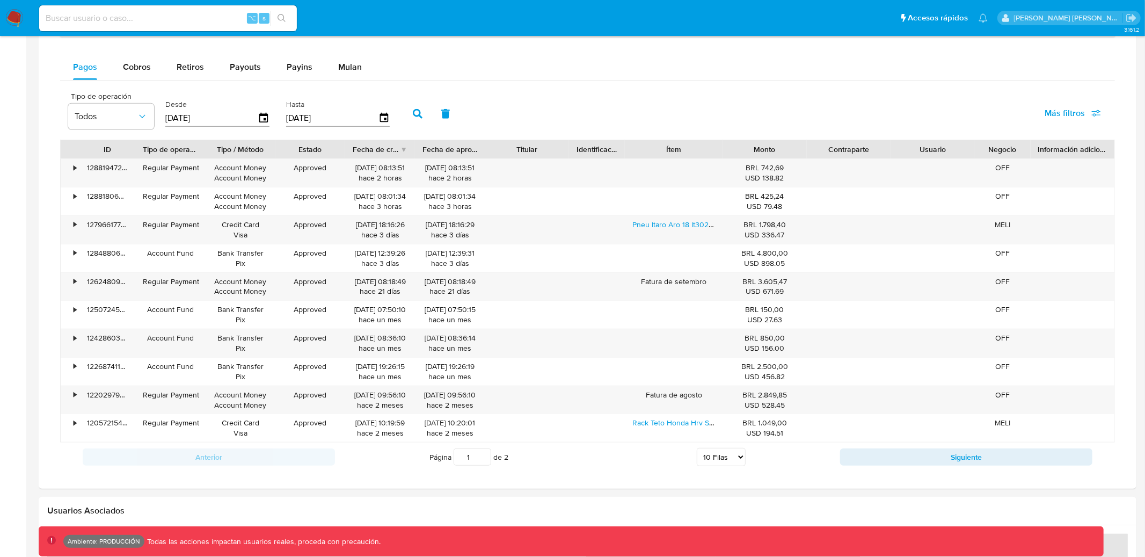
scroll to position [726, 0]
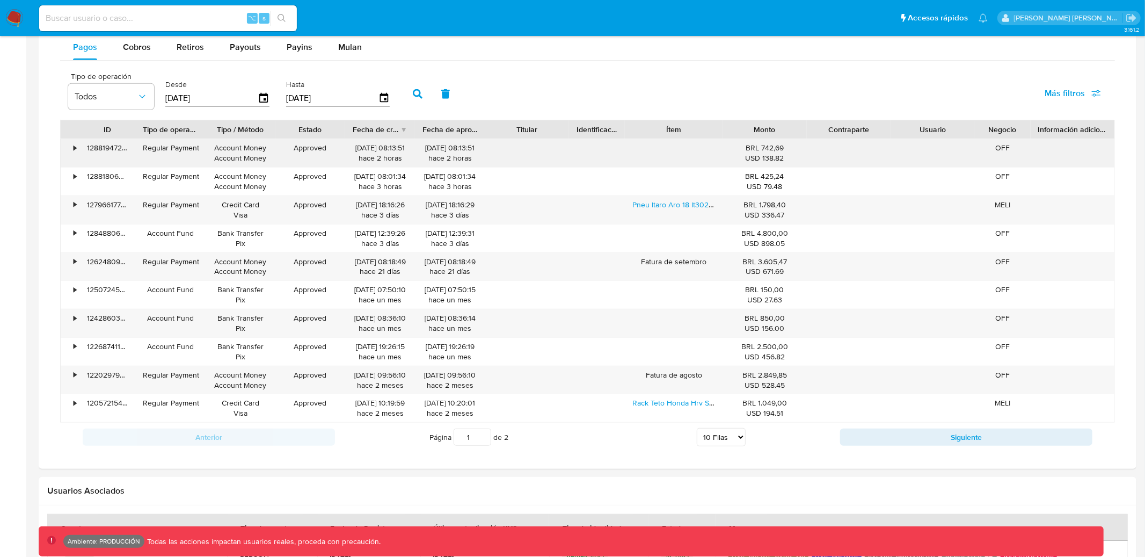
click at [75, 151] on div "•" at bounding box center [75, 148] width 3 height 10
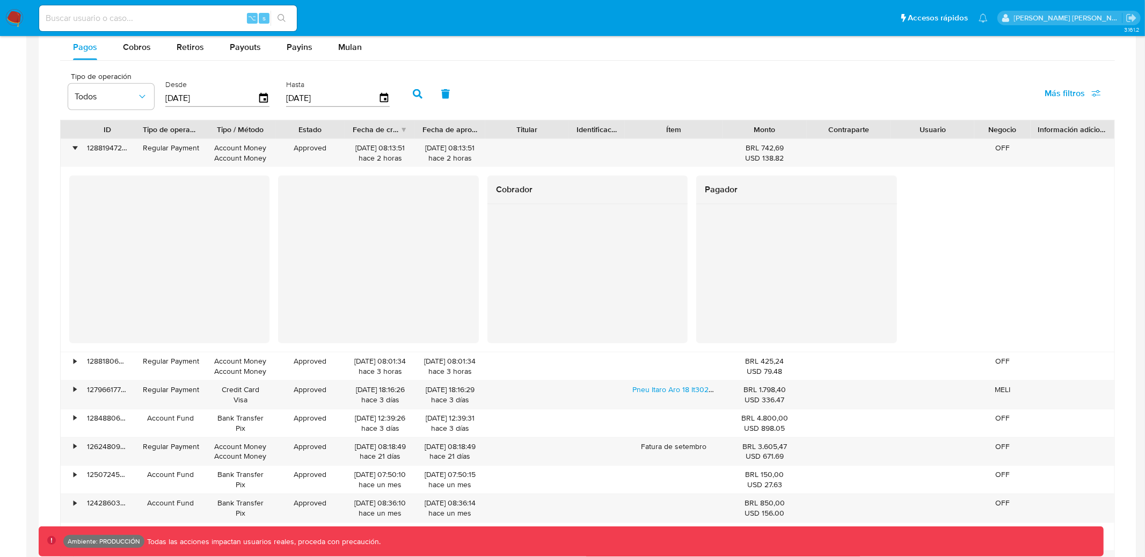
click at [470, 248] on div "Cobrador Pagador" at bounding box center [587, 258] width 1036 height 167
click at [78, 151] on div "•" at bounding box center [70, 153] width 19 height 28
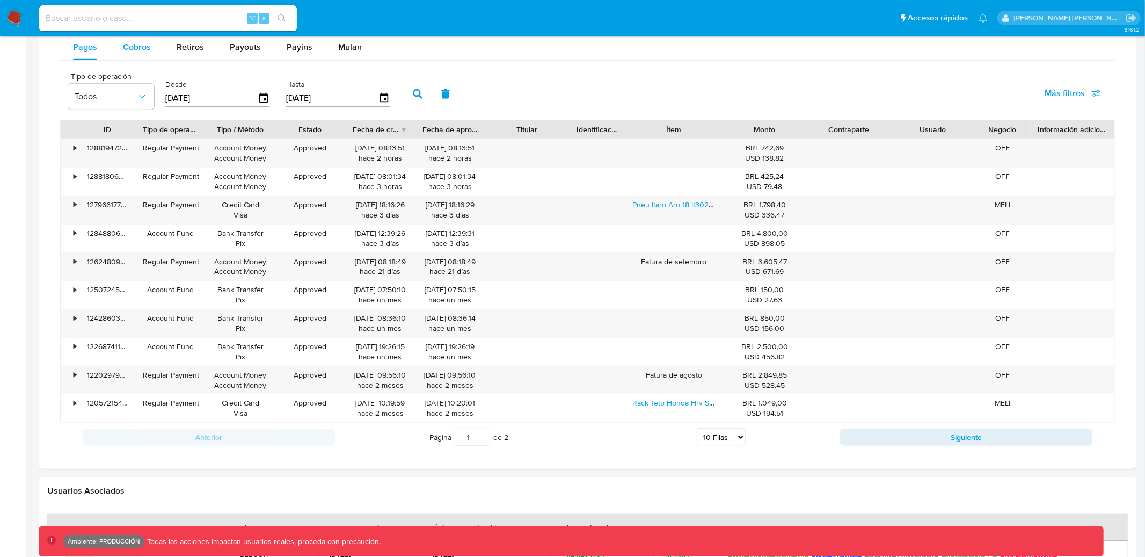
click at [144, 47] on span "Cobros" at bounding box center [137, 47] width 28 height 12
select select "10"
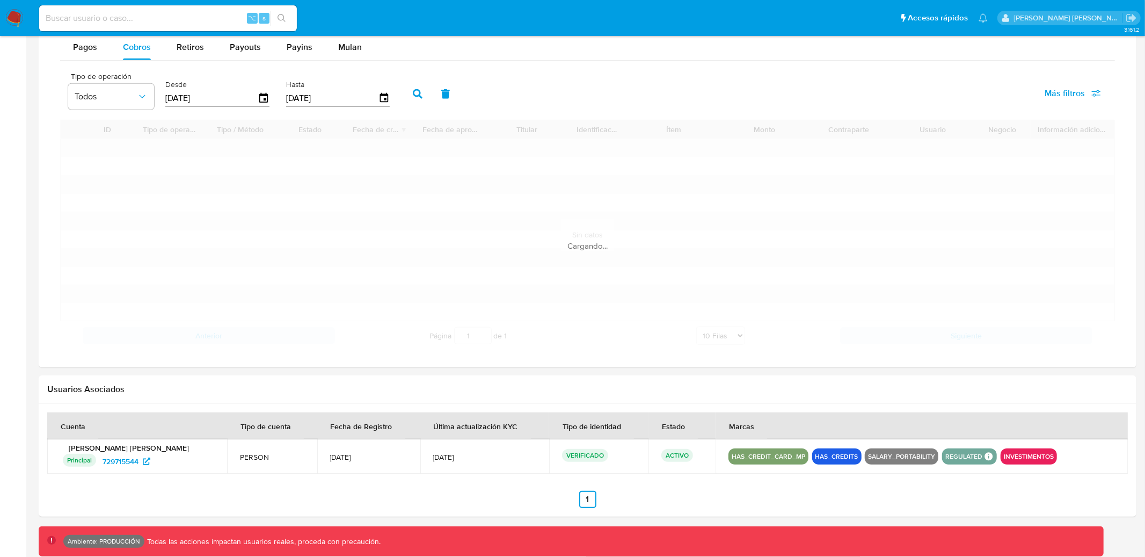
scroll to position [699, 0]
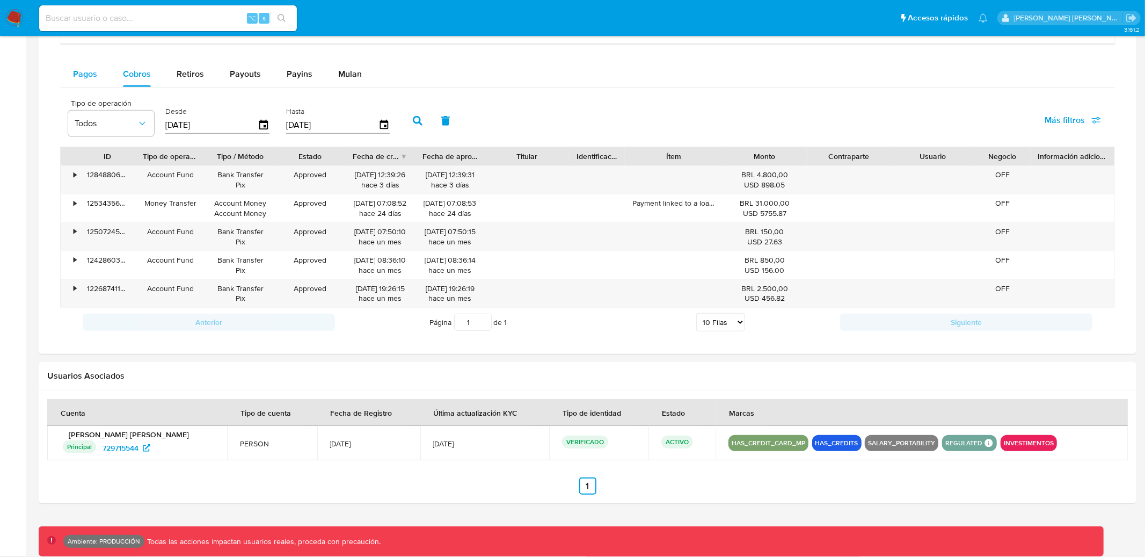
click at [87, 71] on span "Pagos" at bounding box center [85, 74] width 24 height 12
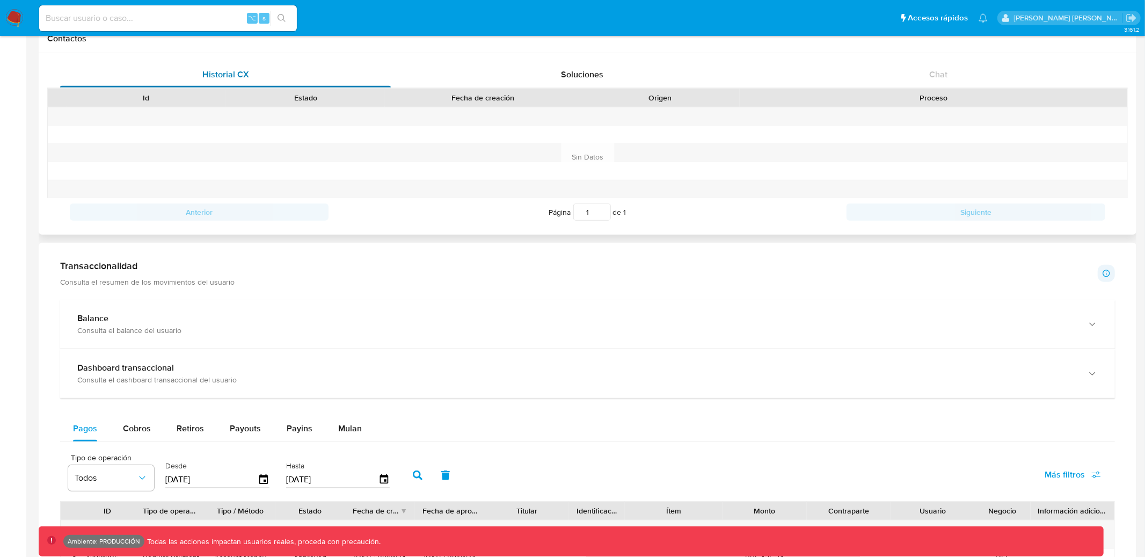
scroll to position [351, 0]
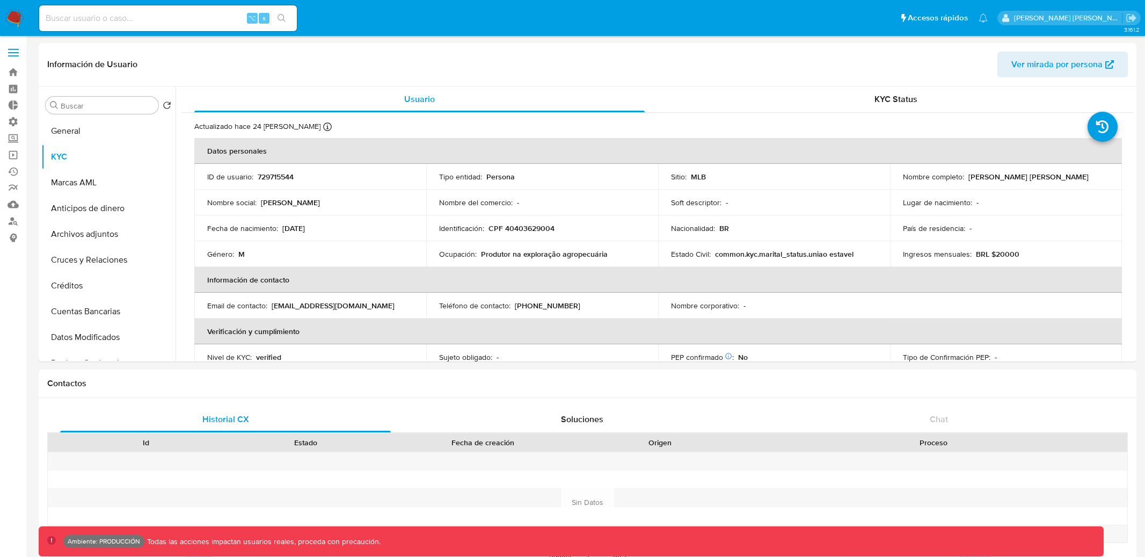
select select "10"
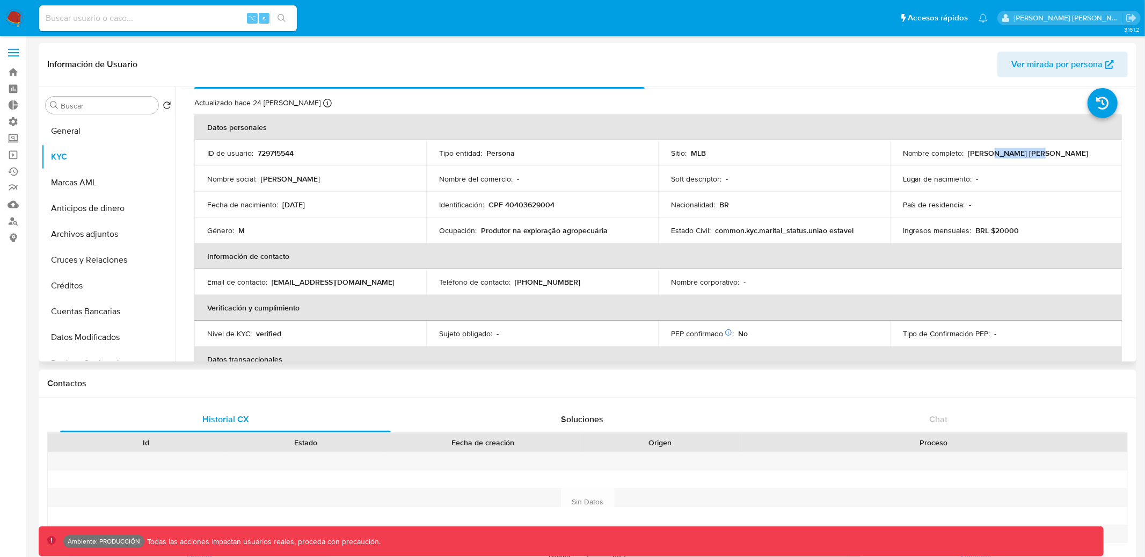
drag, startPoint x: 987, startPoint y: 153, endPoint x: 1046, endPoint y: 153, distance: 59.0
click at [1045, 153] on div "Nombre completo : Joao Carlos Fogaca" at bounding box center [1006, 153] width 206 height 10
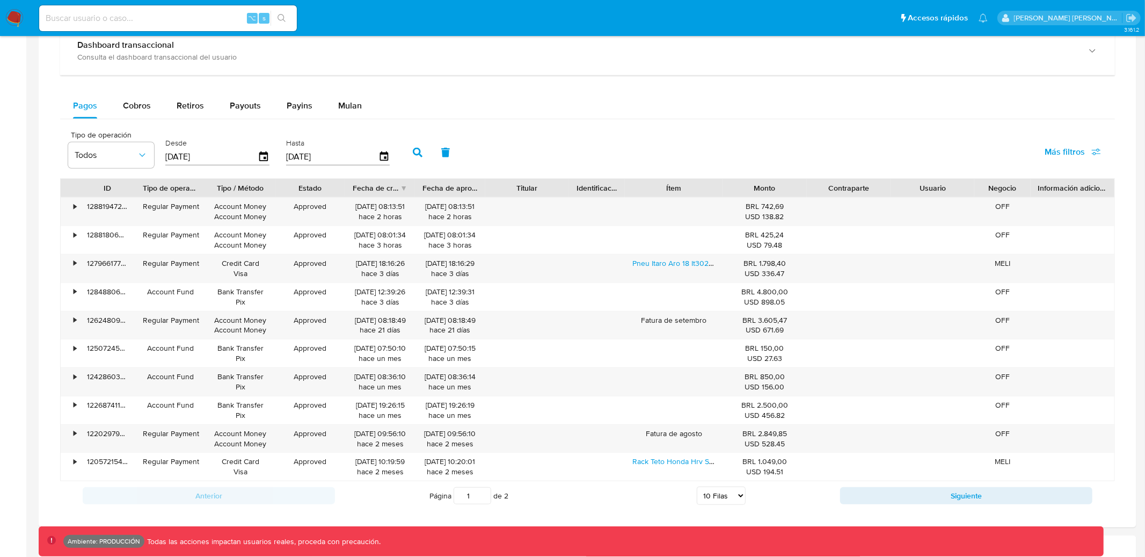
scroll to position [674, 0]
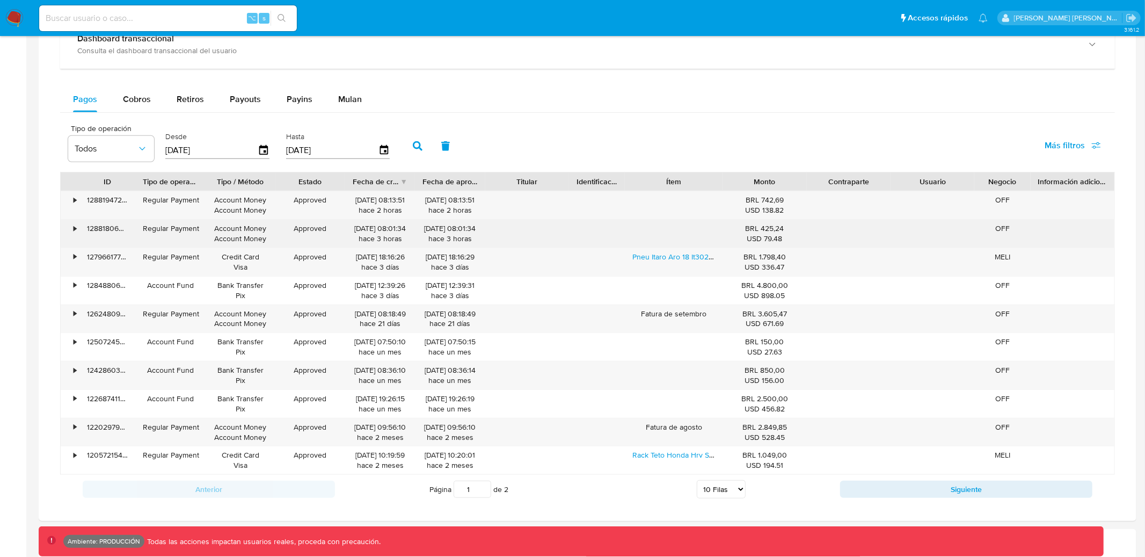
click at [684, 231] on div "• 128819472876 Regular Payment Account Money Account Money Approved 06/10/2025 …" at bounding box center [587, 333] width 1055 height 284
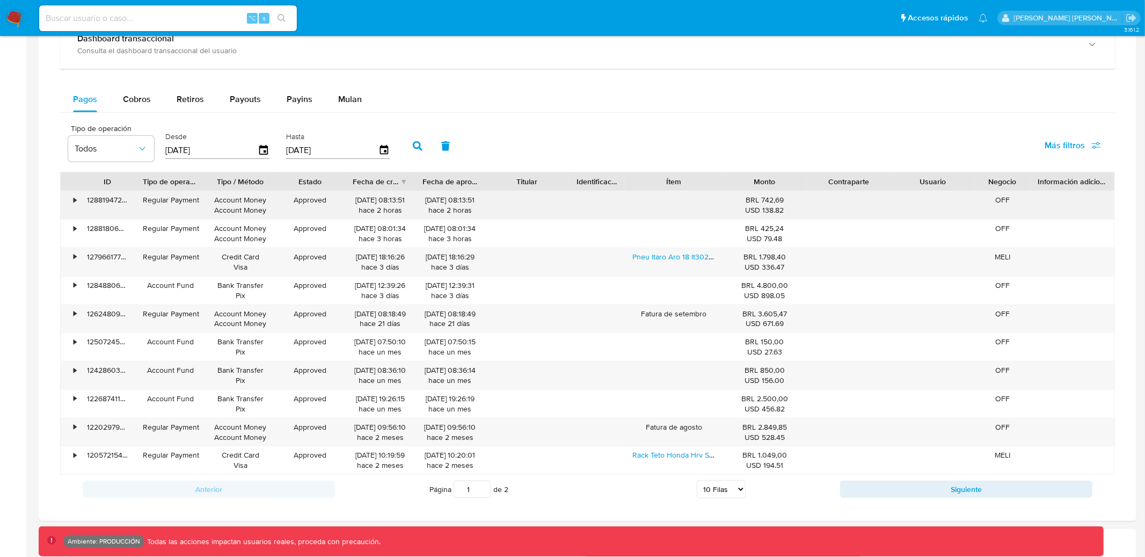
click at [74, 203] on div "•" at bounding box center [75, 200] width 3 height 10
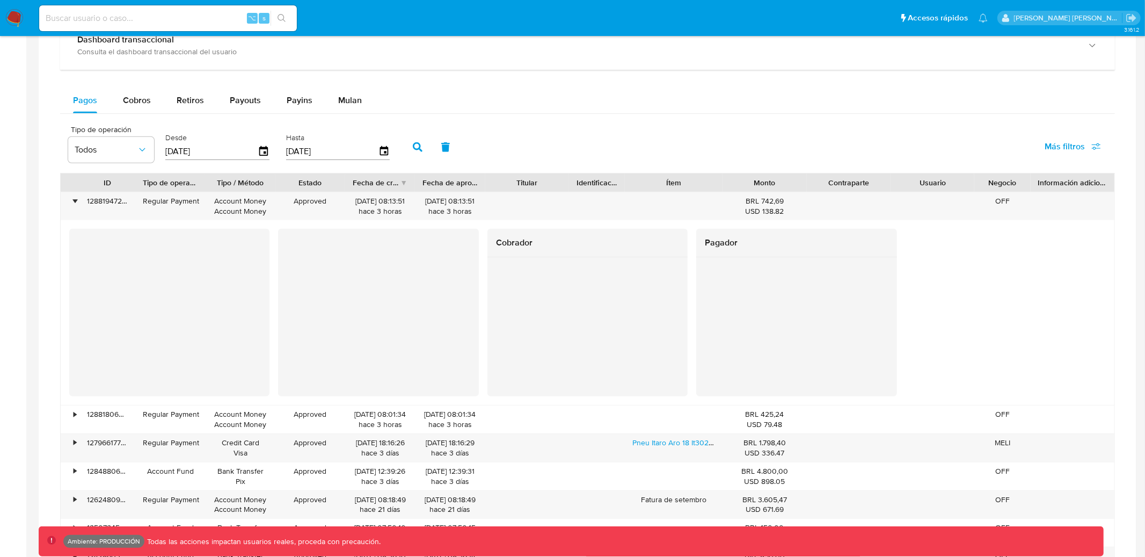
scroll to position [0, 0]
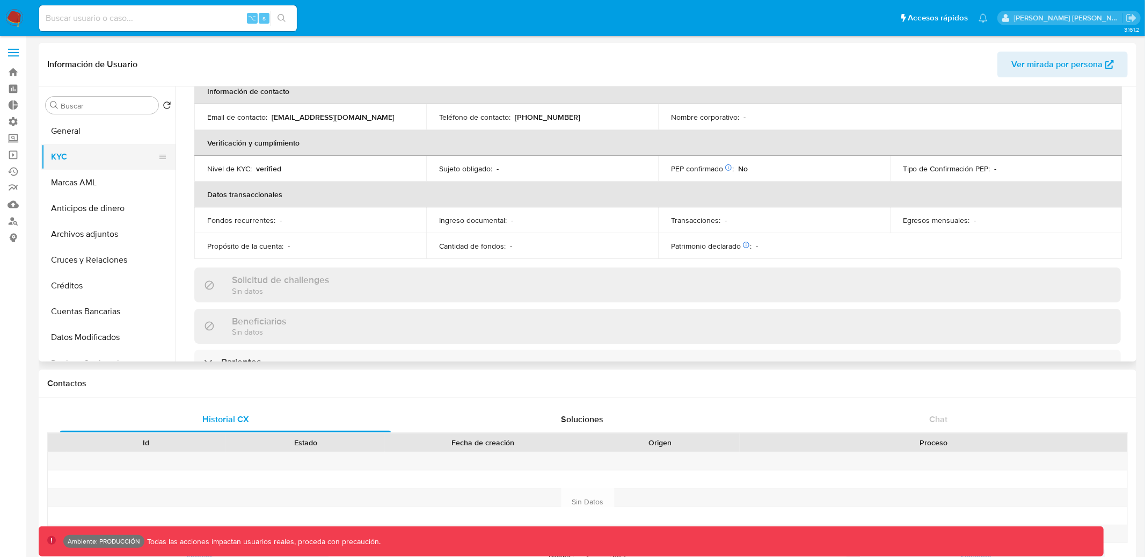
click at [92, 156] on button "KYC" at bounding box center [104, 157] width 126 height 26
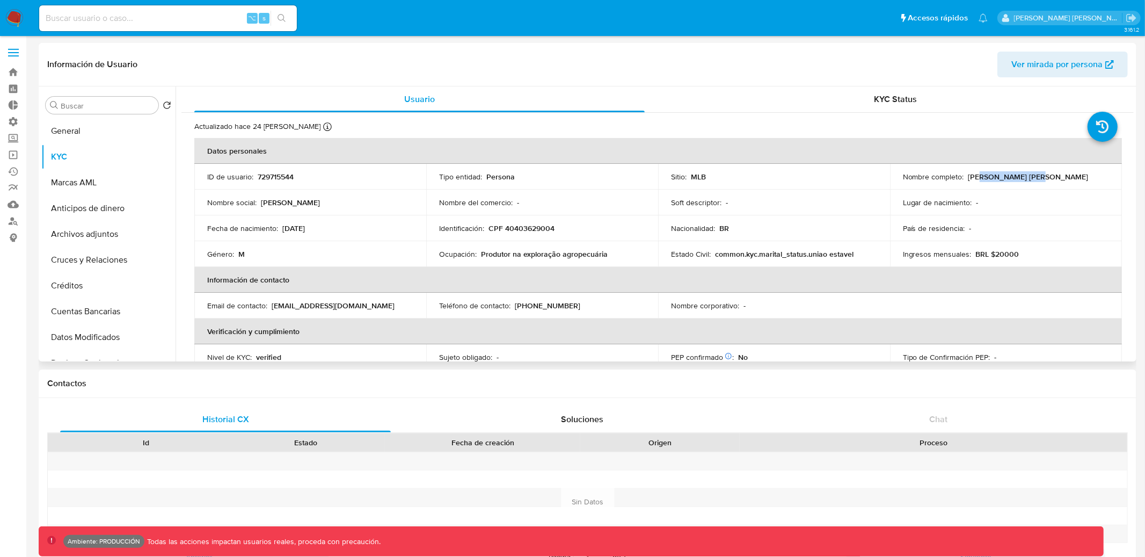
drag, startPoint x: 975, startPoint y: 180, endPoint x: 1047, endPoint y: 180, distance: 71.4
click at [1044, 180] on div "Nombre completo : Joao Carlos Fogaca" at bounding box center [1006, 177] width 206 height 10
click at [1047, 180] on div "Nombre completo : Joao Carlos Fogaca" at bounding box center [1006, 177] width 206 height 10
click at [279, 175] on p "729715544" at bounding box center [276, 177] width 36 height 10
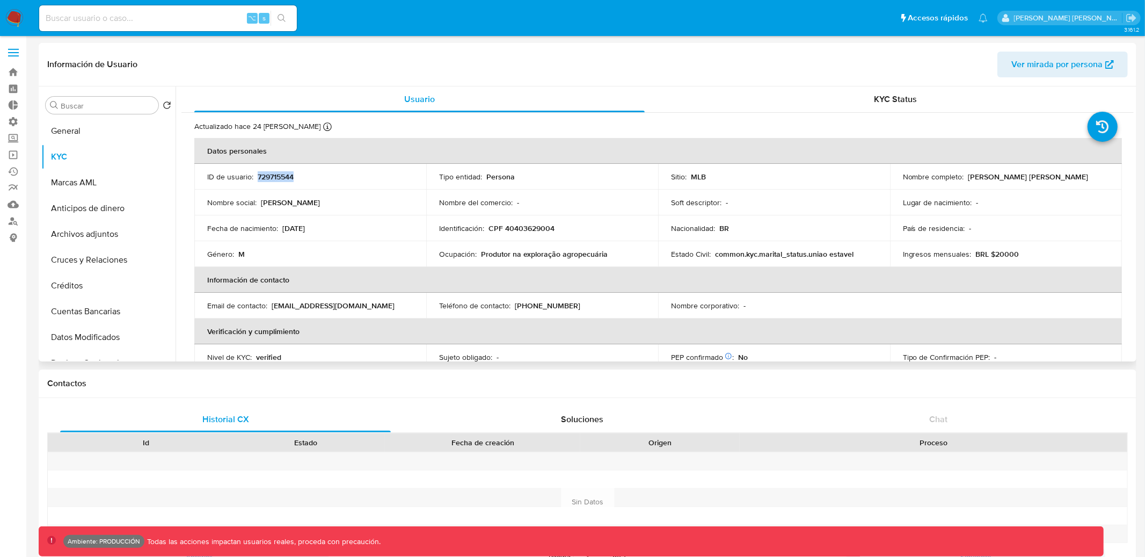
copy p "729715544"
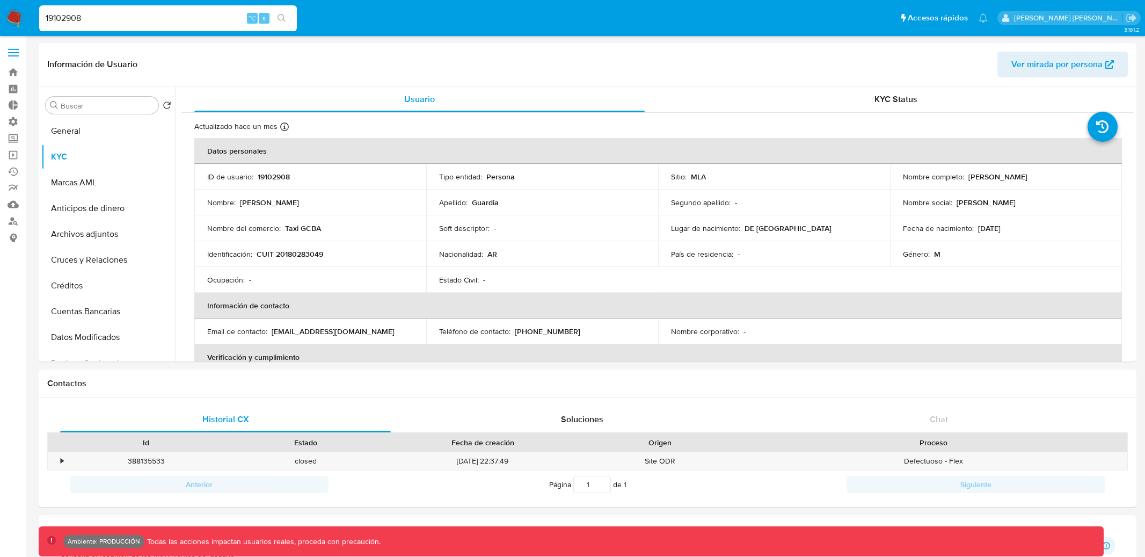
select select "10"
click at [174, 14] on input "19102908" at bounding box center [168, 18] width 258 height 14
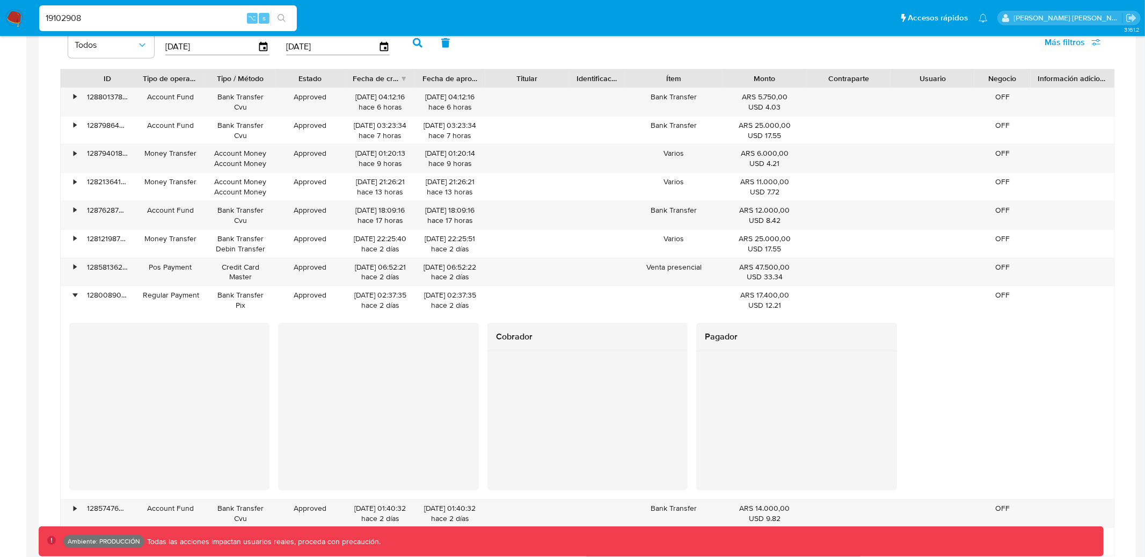
scroll to position [12, 0]
type input "1398159592"
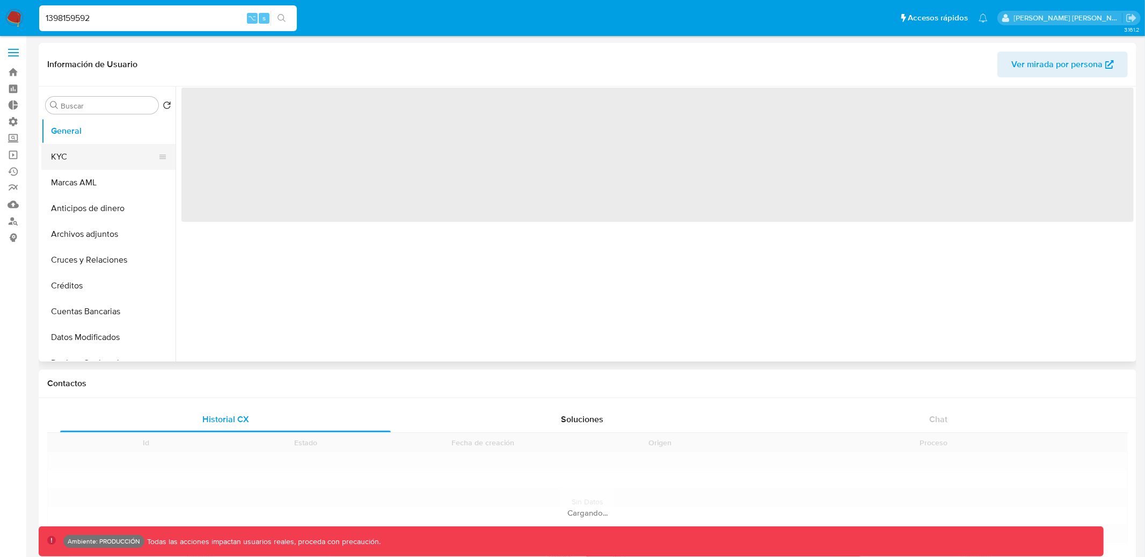
click at [114, 148] on button "KYC" at bounding box center [104, 157] width 126 height 26
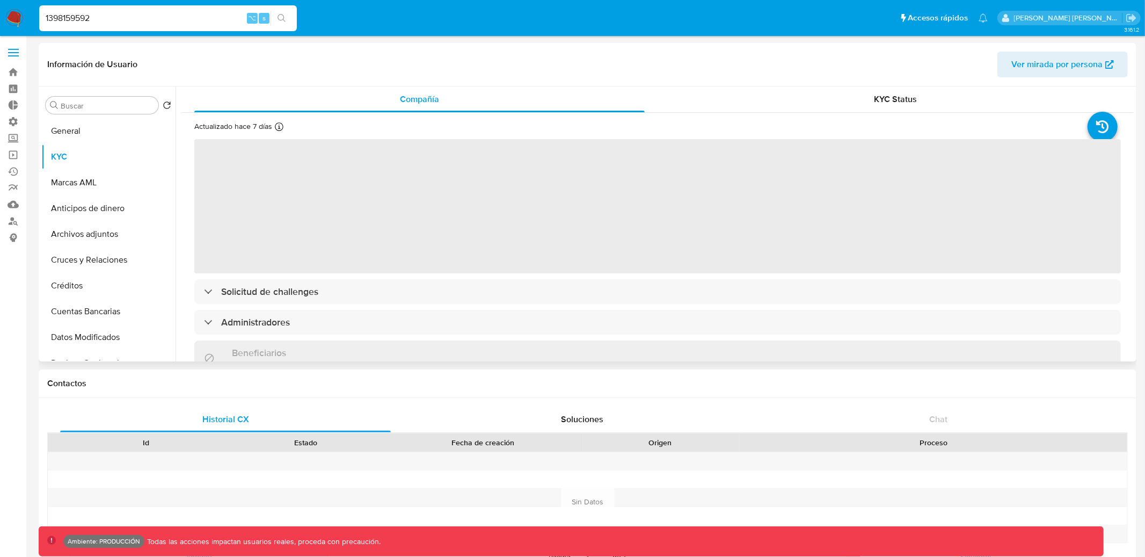
select select "10"
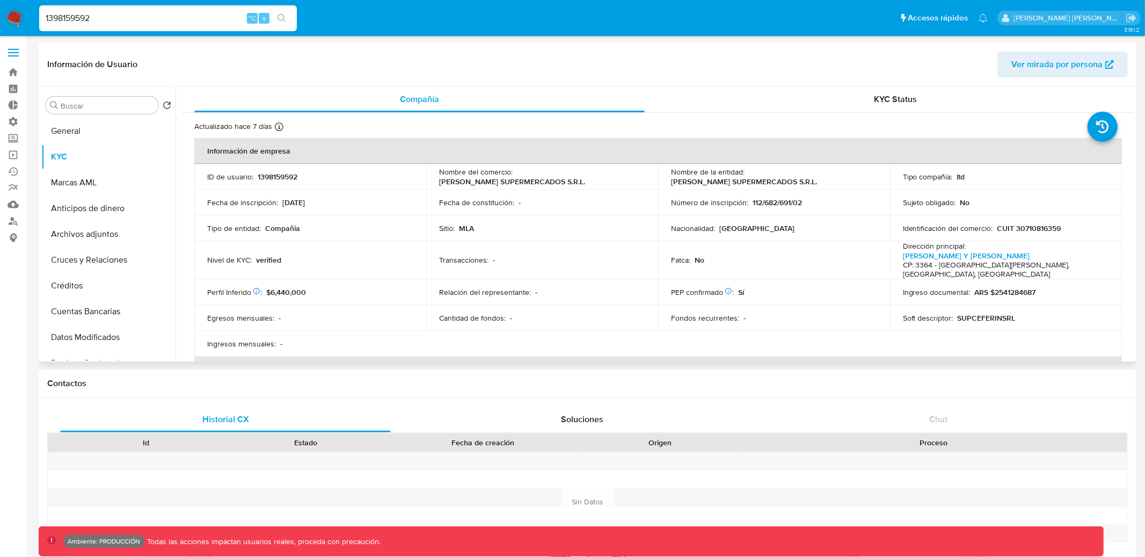
click at [464, 232] on p "MLA" at bounding box center [466, 228] width 15 height 10
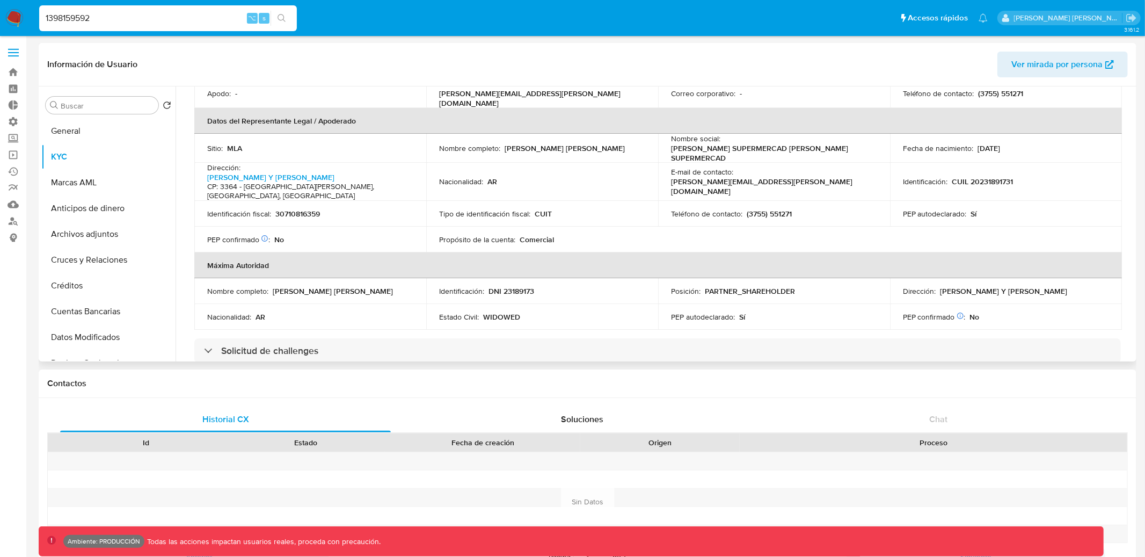
scroll to position [304, 0]
click at [335, 181] on h4 "CP: 3364 - [GEOGRAPHIC_DATA][PERSON_NAME], [GEOGRAPHIC_DATA], [GEOGRAPHIC_DATA]" at bounding box center [308, 190] width 202 height 19
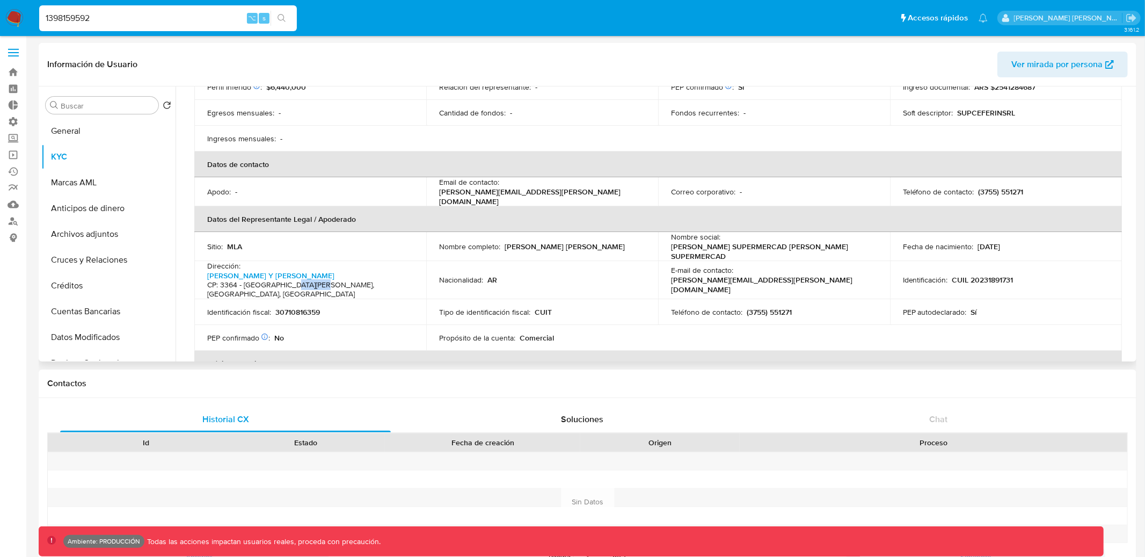
scroll to position [207, 0]
click at [309, 268] on link "[PERSON_NAME] Y [PERSON_NAME]" at bounding box center [270, 273] width 127 height 11
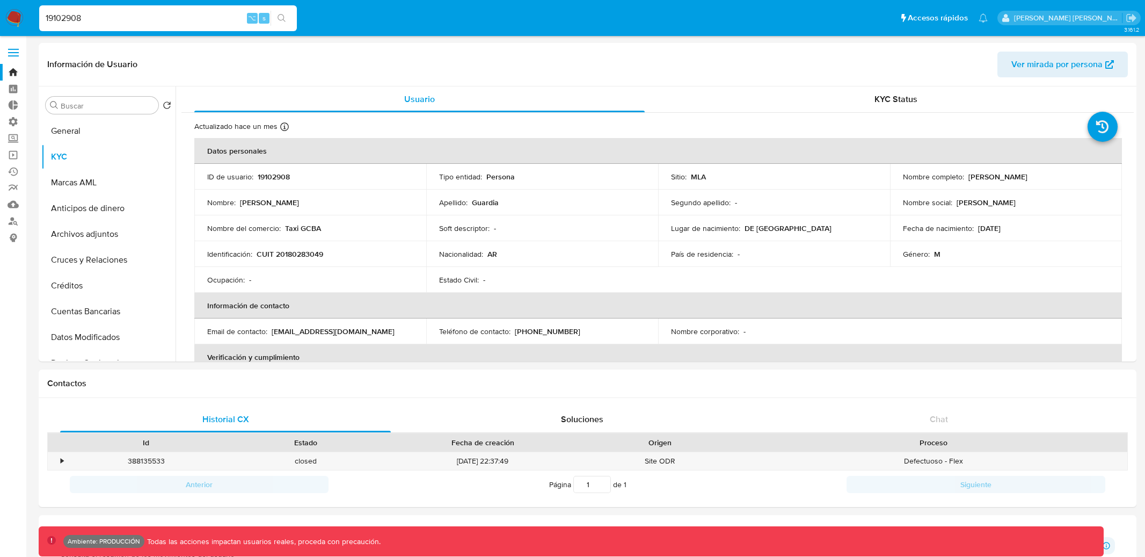
select select "10"
click at [287, 128] on icon at bounding box center [284, 126] width 9 height 9
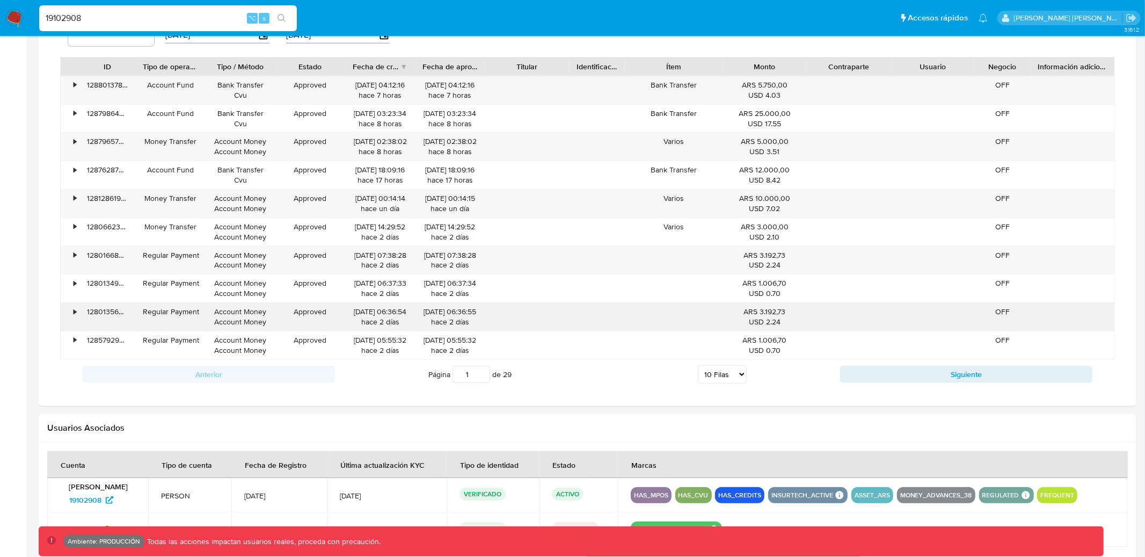
scroll to position [802, 0]
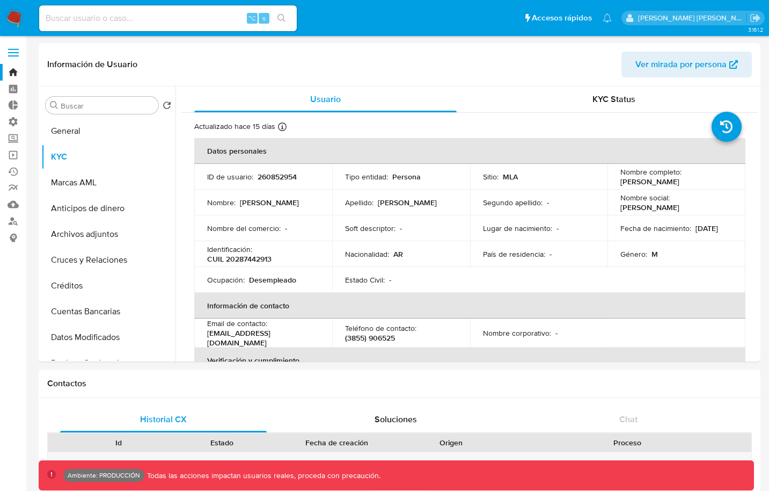
select select "10"
